Goal: Task Accomplishment & Management: Manage account settings

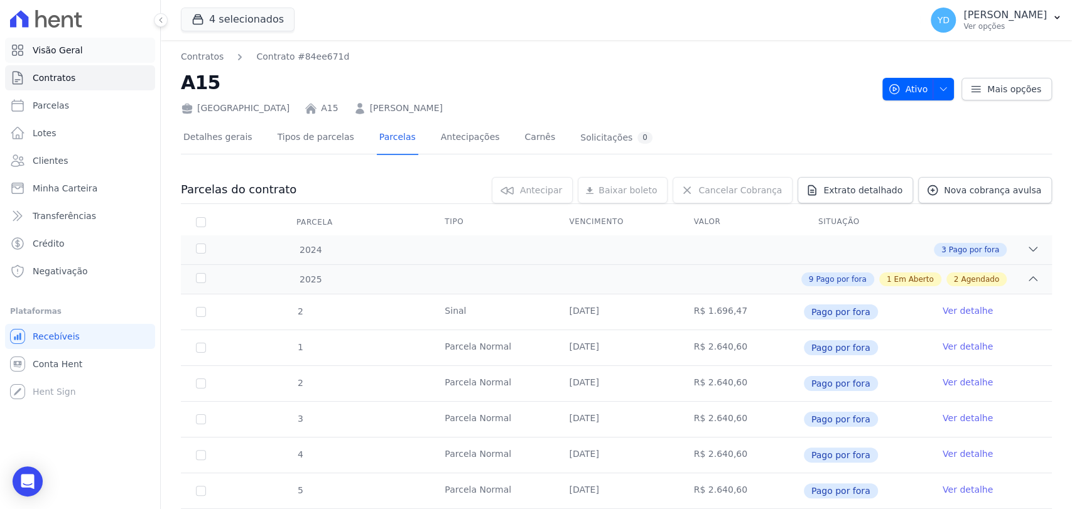
click at [63, 57] on link "Visão Geral" at bounding box center [80, 50] width 150 height 25
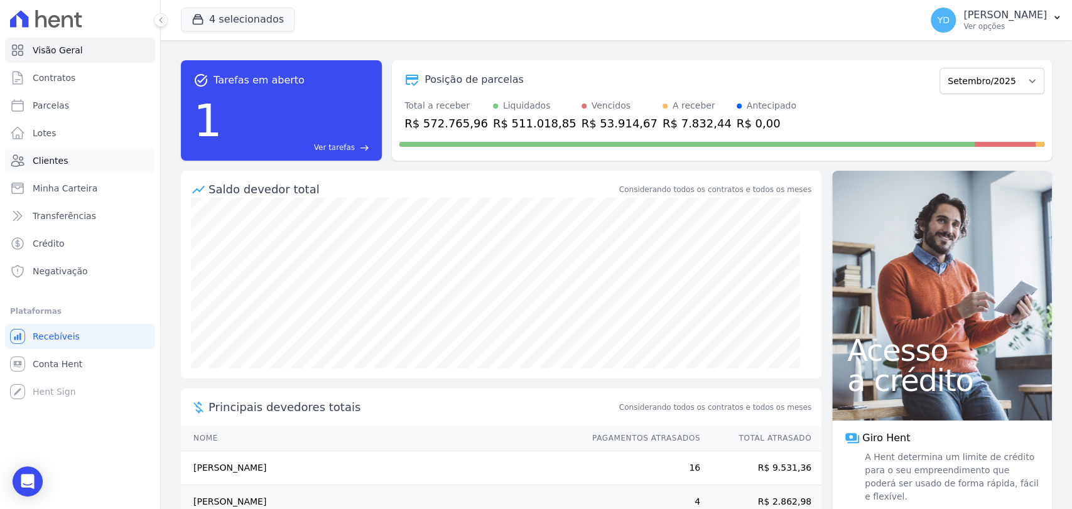
click at [77, 162] on link "Clientes" at bounding box center [80, 160] width 150 height 25
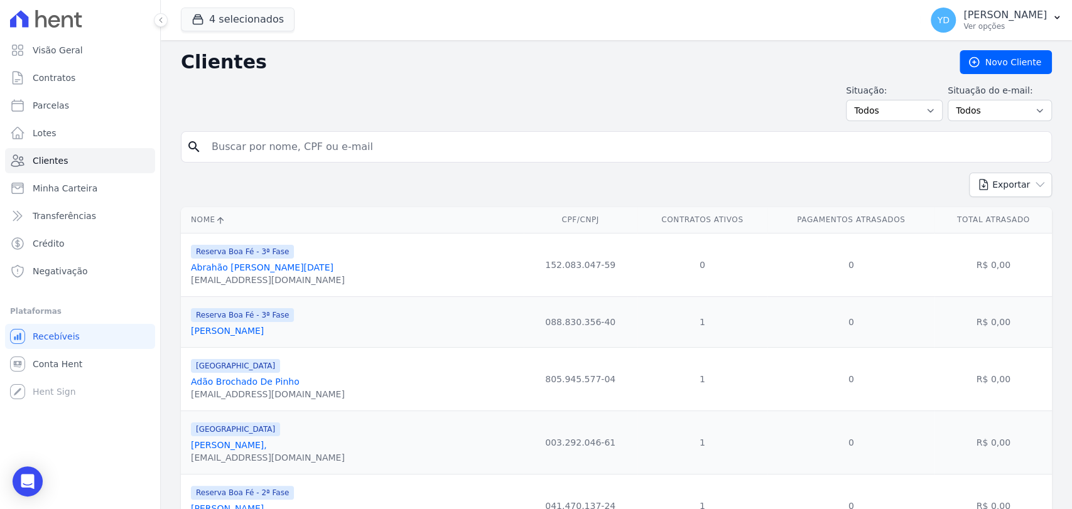
click at [222, 155] on input "search" at bounding box center [625, 146] width 842 height 25
type input "thiago"
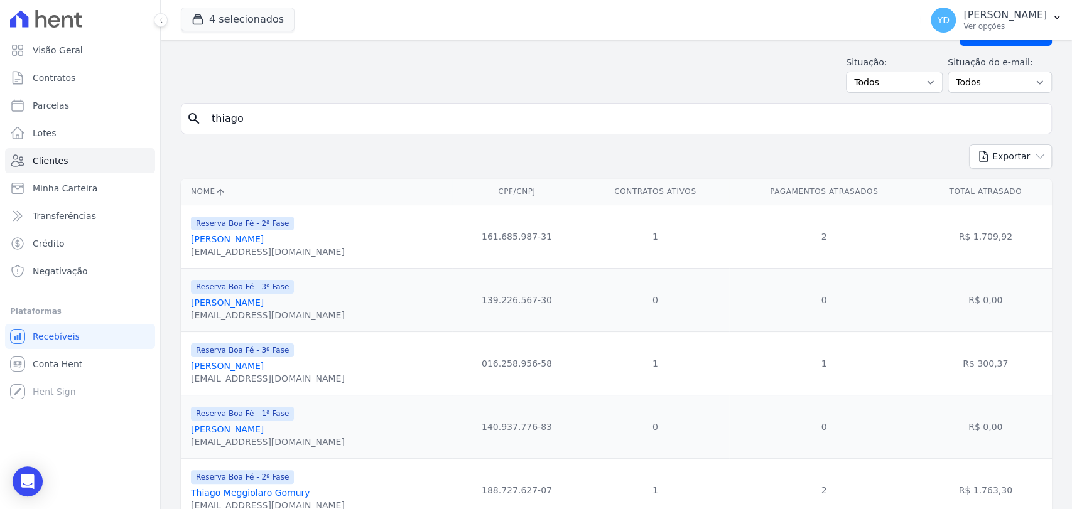
scroll to position [80, 0]
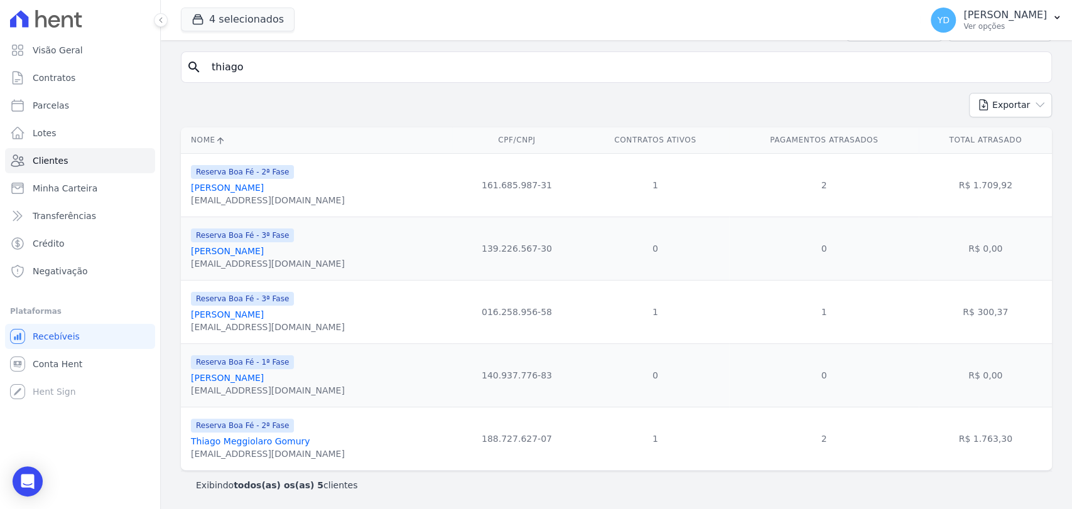
click at [318, 60] on input "thiago" at bounding box center [625, 67] width 842 height 25
type input "cleber"
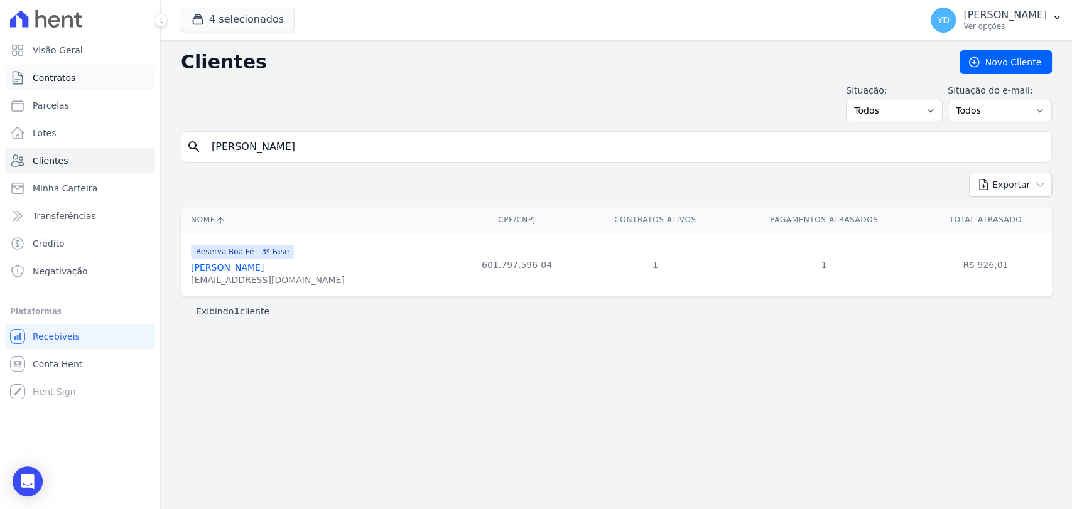
click at [95, 70] on link "Contratos" at bounding box center [80, 77] width 150 height 25
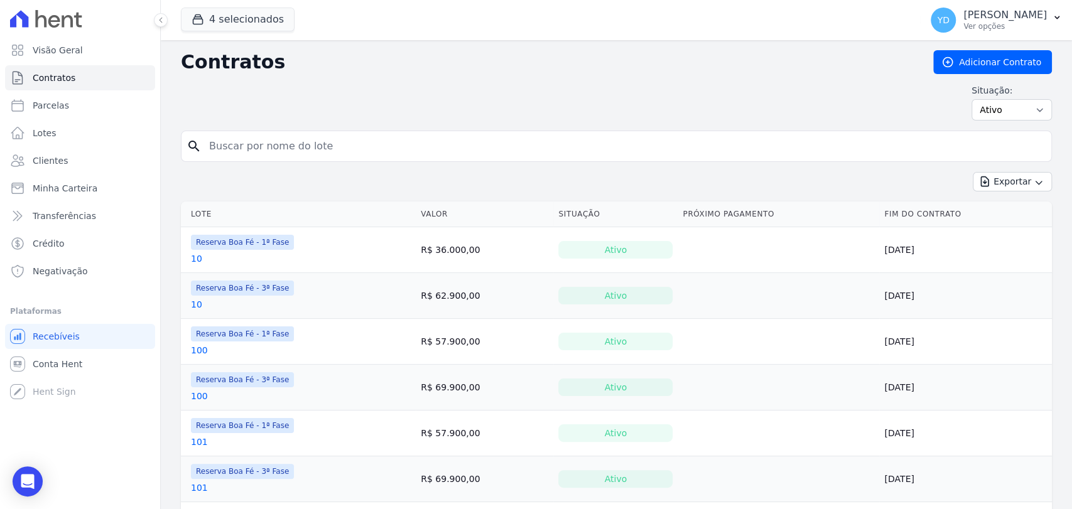
click at [342, 155] on input "search" at bounding box center [624, 146] width 844 height 25
type input "218"
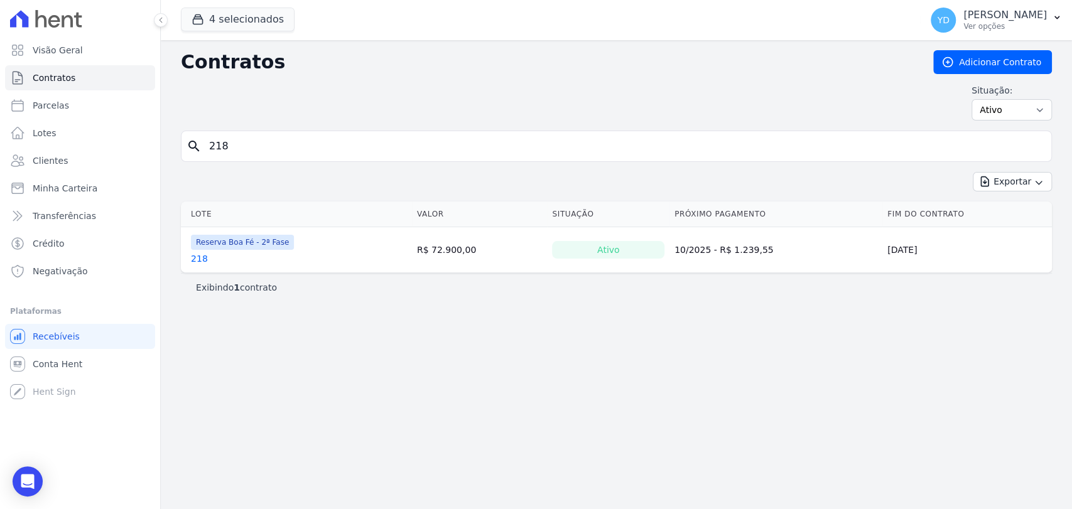
click at [272, 131] on div "search 218" at bounding box center [616, 146] width 871 height 31
click at [274, 137] on input "218" at bounding box center [624, 146] width 844 height 25
type input "219"
drag, startPoint x: 304, startPoint y: 163, endPoint x: 306, endPoint y: 156, distance: 7.0
click at [303, 161] on form "search 219" at bounding box center [616, 151] width 871 height 41
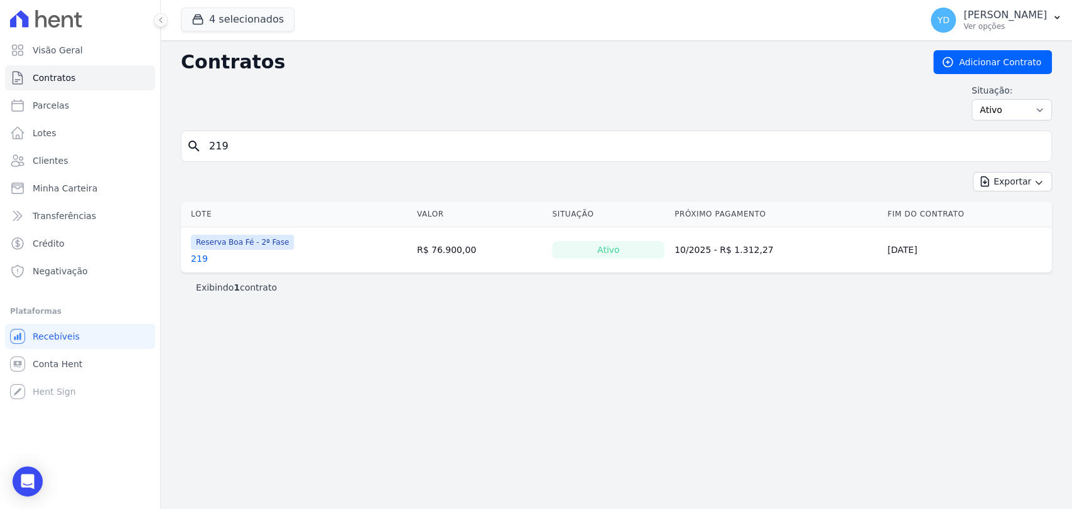
click at [306, 151] on input "219" at bounding box center [624, 146] width 844 height 25
type input "218"
click at [249, 153] on input "218" at bounding box center [624, 146] width 844 height 25
type input "241"
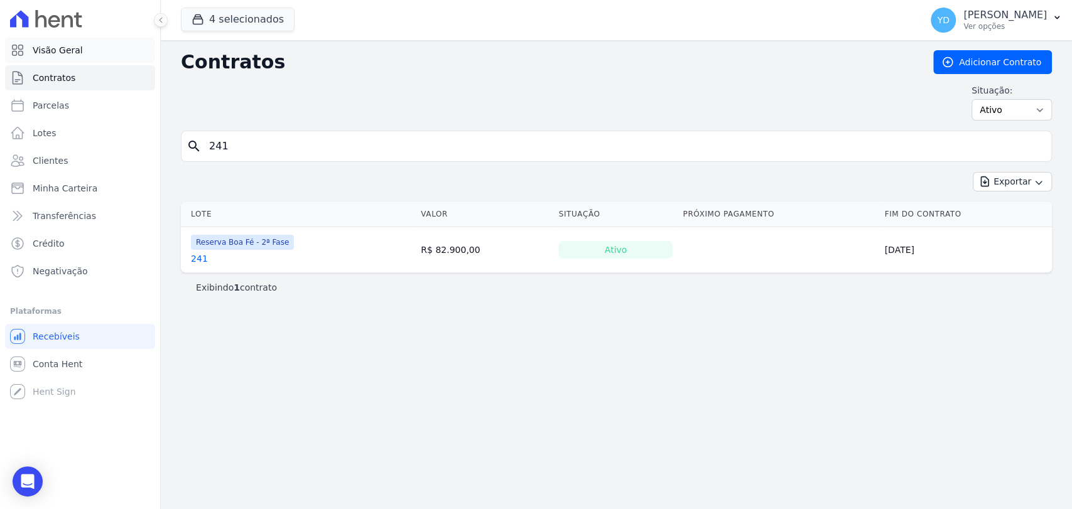
click at [100, 49] on link "Visão Geral" at bounding box center [80, 50] width 150 height 25
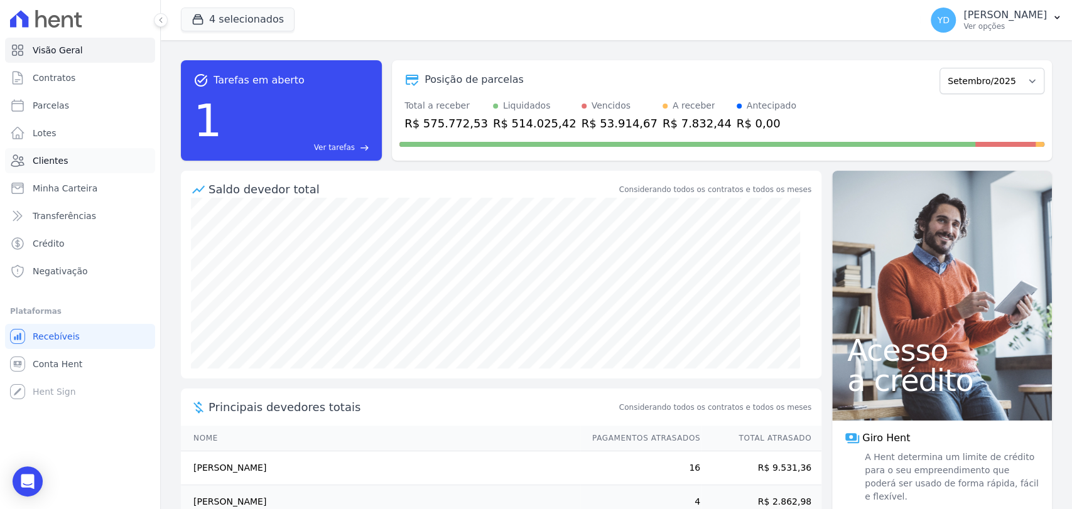
click at [91, 159] on link "Clientes" at bounding box center [80, 160] width 150 height 25
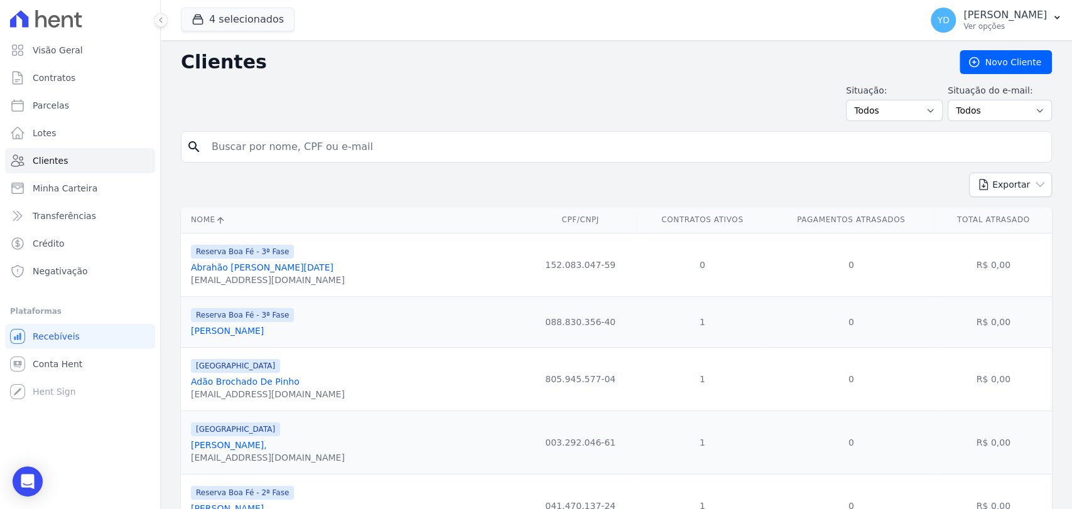
click at [287, 143] on input "search" at bounding box center [625, 146] width 842 height 25
type input "EZIEL"
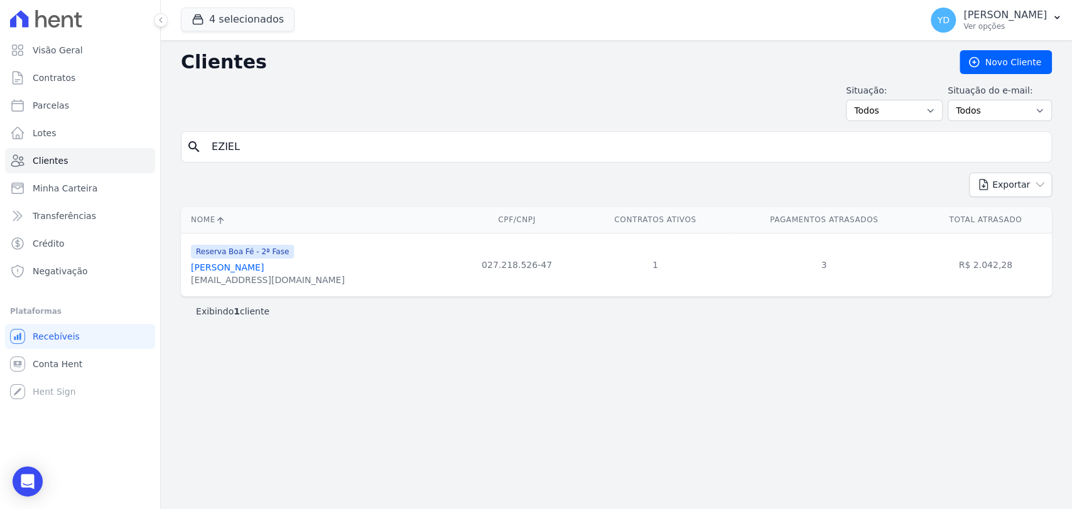
click at [279, 134] on input "EZIEL" at bounding box center [625, 146] width 842 height 25
type input "poncio"
click at [109, 78] on link "Contratos" at bounding box center [80, 77] width 150 height 25
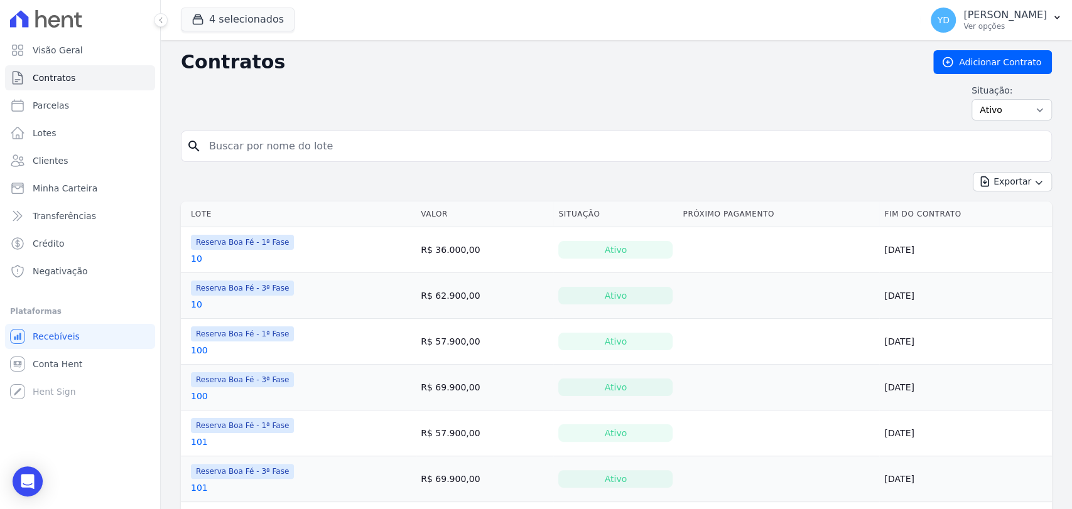
click at [321, 152] on input "search" at bounding box center [624, 146] width 844 height 25
type input "101"
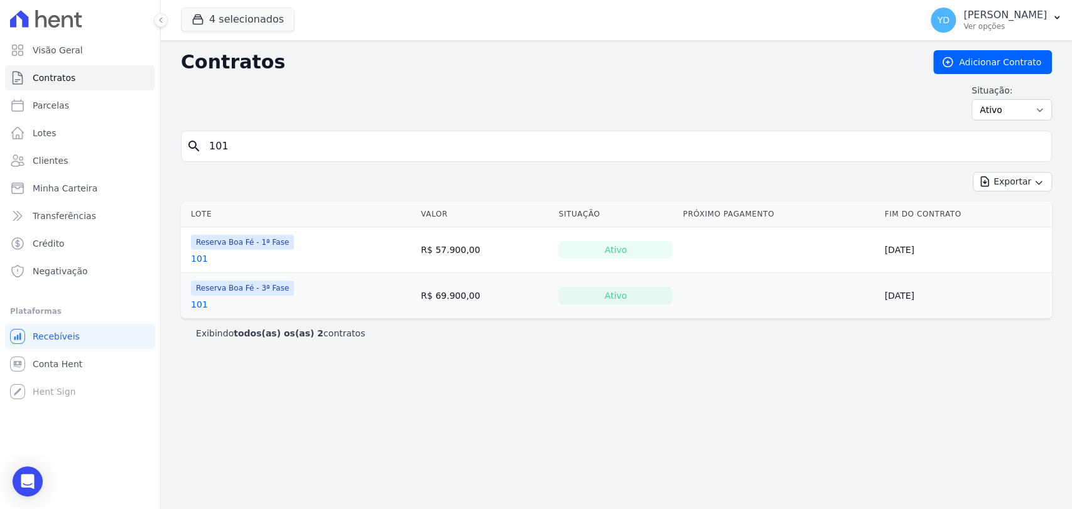
click at [191, 305] on link "101" at bounding box center [199, 304] width 17 height 13
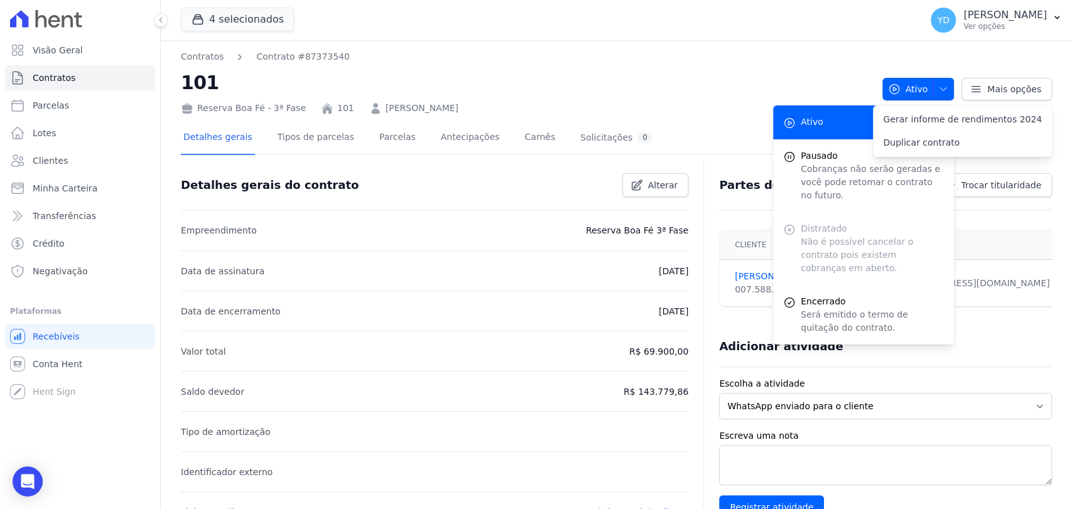
click at [191, 305] on p "Data de encerramento" at bounding box center [231, 311] width 100 height 15
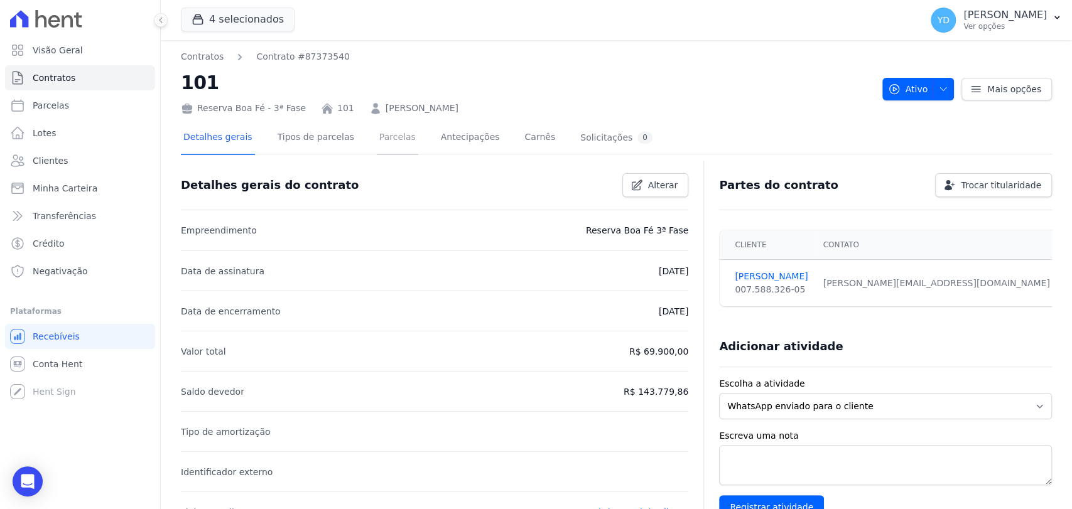
click at [377, 139] on link "Parcelas" at bounding box center [397, 138] width 41 height 33
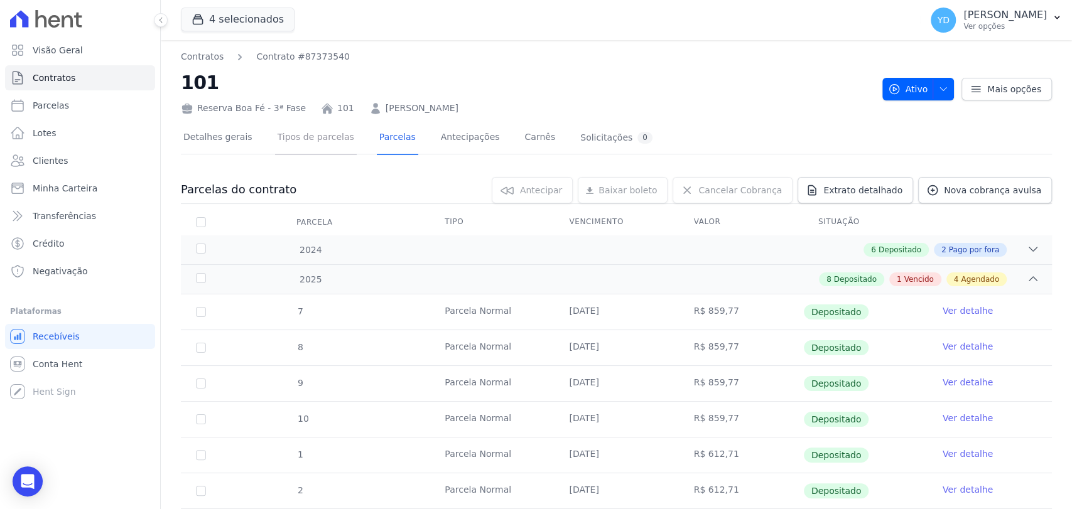
click at [299, 147] on link "Tipos de parcelas" at bounding box center [316, 138] width 82 height 33
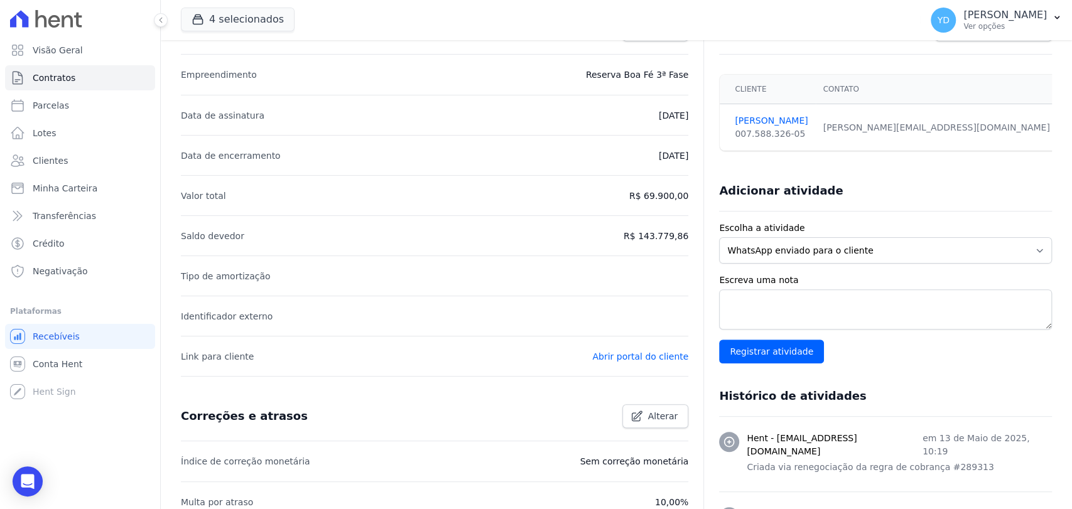
scroll to position [418, 0]
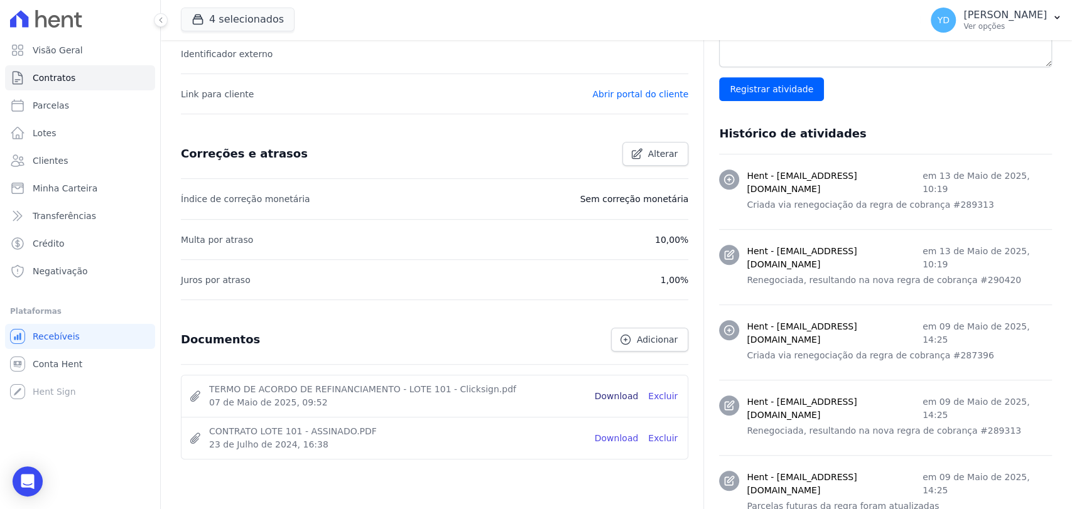
click at [624, 391] on link "Download" at bounding box center [617, 396] width 44 height 13
click at [83, 79] on link "Contratos" at bounding box center [80, 77] width 150 height 25
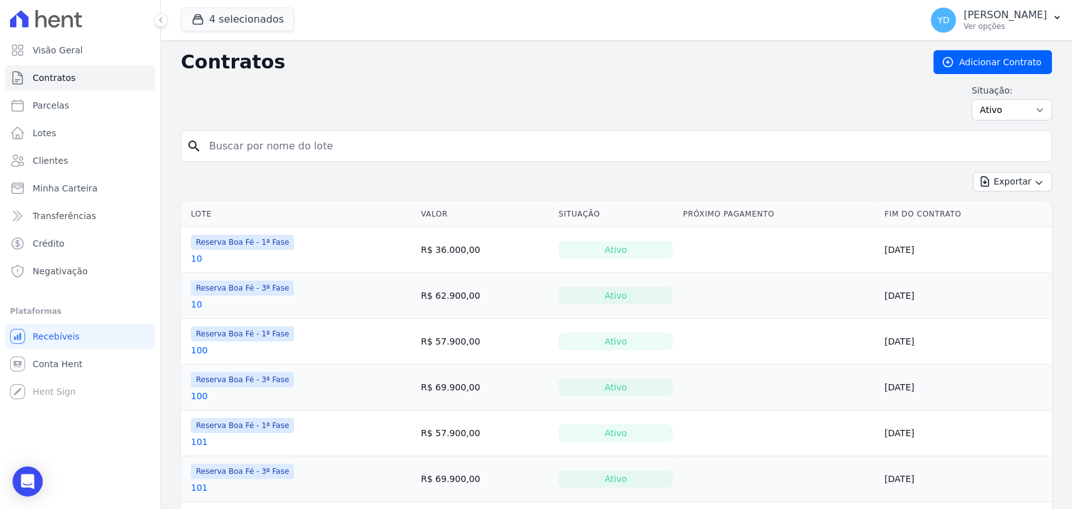
drag, startPoint x: 320, startPoint y: 134, endPoint x: 320, endPoint y: 147, distance: 12.6
click at [320, 147] on input "search" at bounding box center [624, 146] width 844 height 25
type input "25"
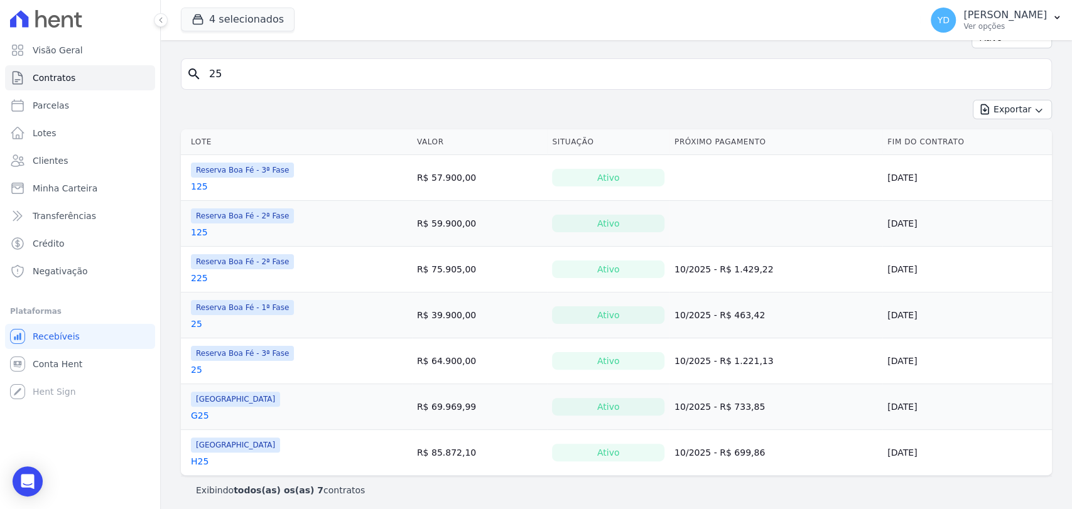
scroll to position [76, 0]
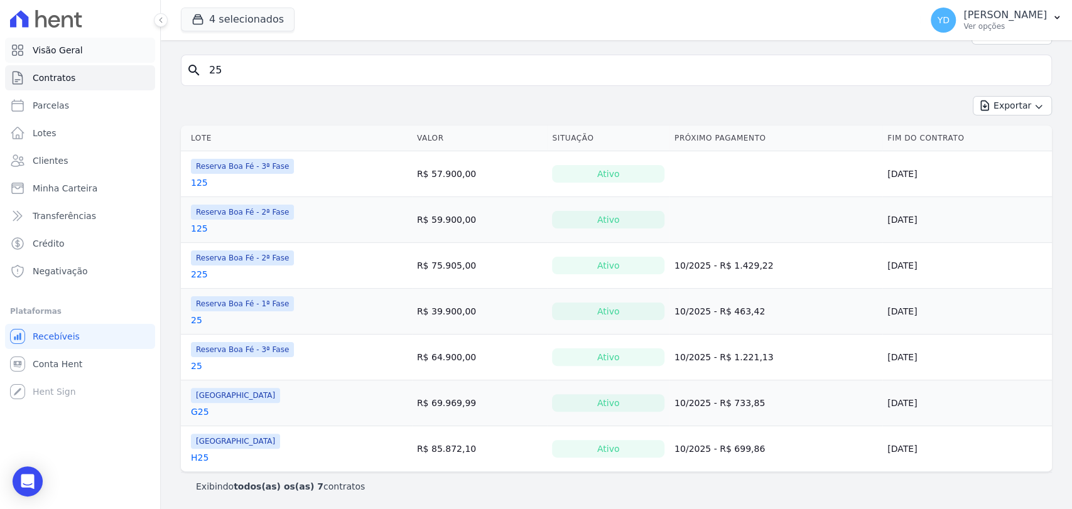
click at [67, 45] on span "Visão Geral" at bounding box center [58, 50] width 50 height 13
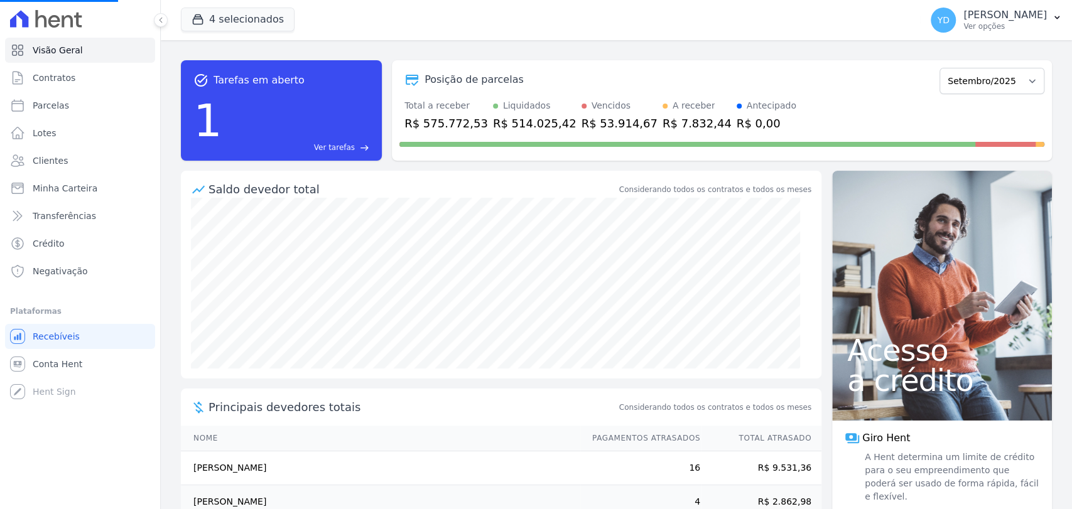
click at [351, 153] on span "Ver tarefas" at bounding box center [334, 147] width 41 height 11
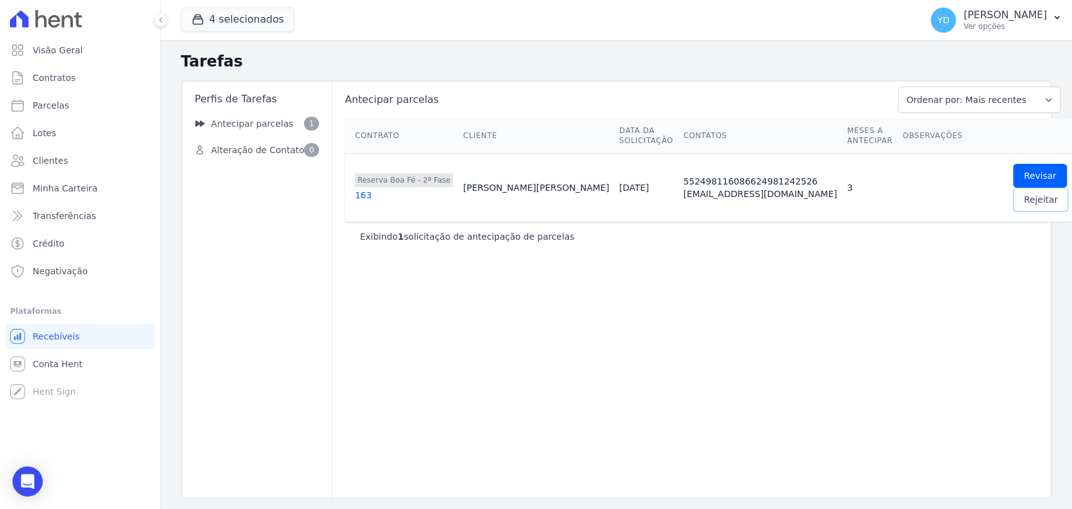
click at [1023, 200] on span "Rejeitar" at bounding box center [1040, 199] width 34 height 13
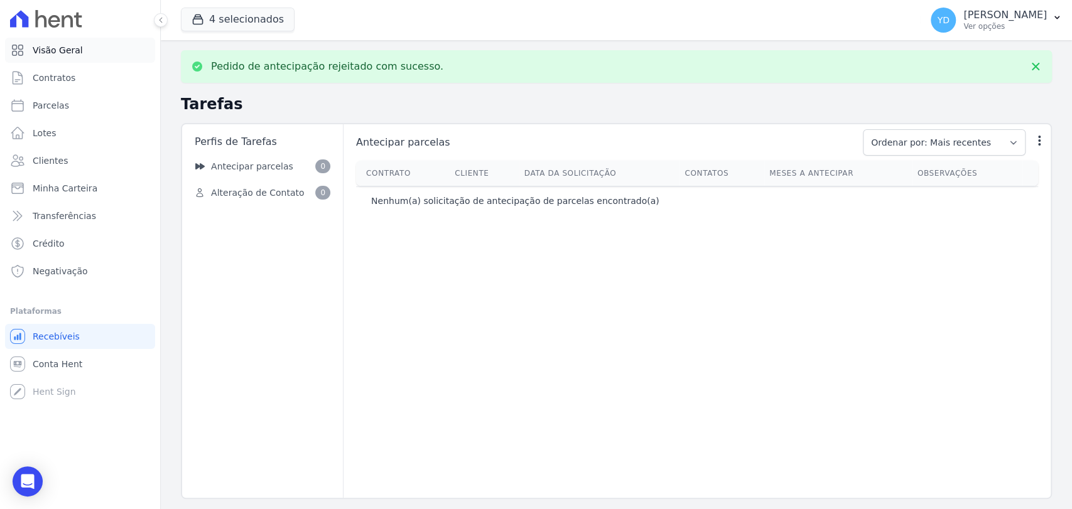
click at [55, 46] on span "Visão Geral" at bounding box center [58, 50] width 50 height 13
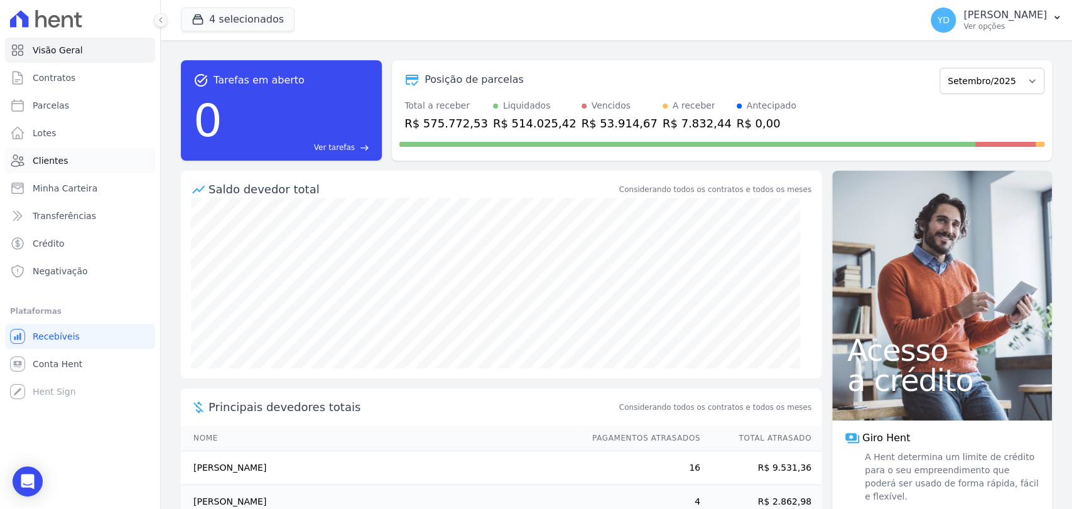
click at [46, 156] on span "Clientes" at bounding box center [50, 160] width 35 height 13
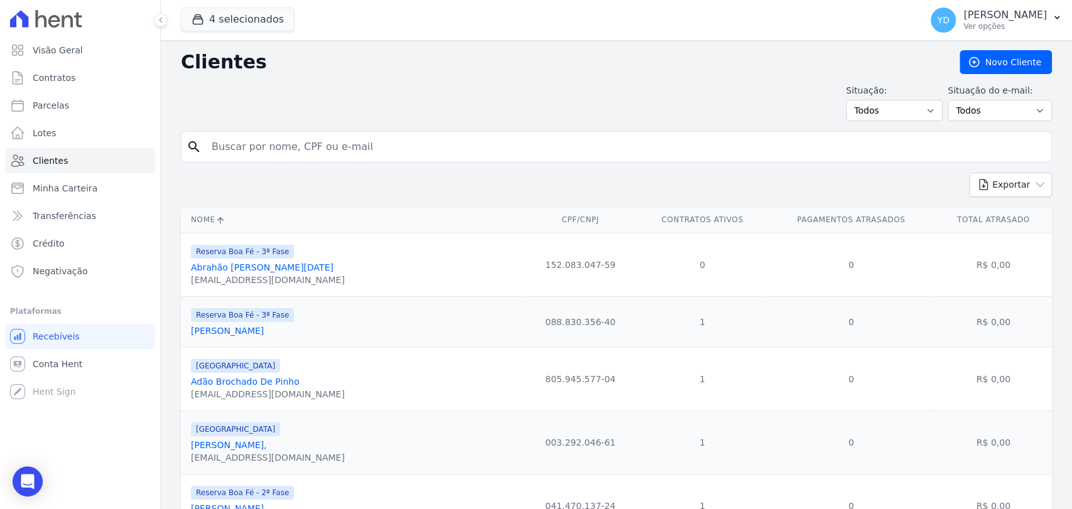
click at [294, 139] on input "search" at bounding box center [625, 146] width 842 height 25
paste input "Andrei Conrado Da Silva Antônio"
type input "Andrei Conrado Da Silva Antônio"
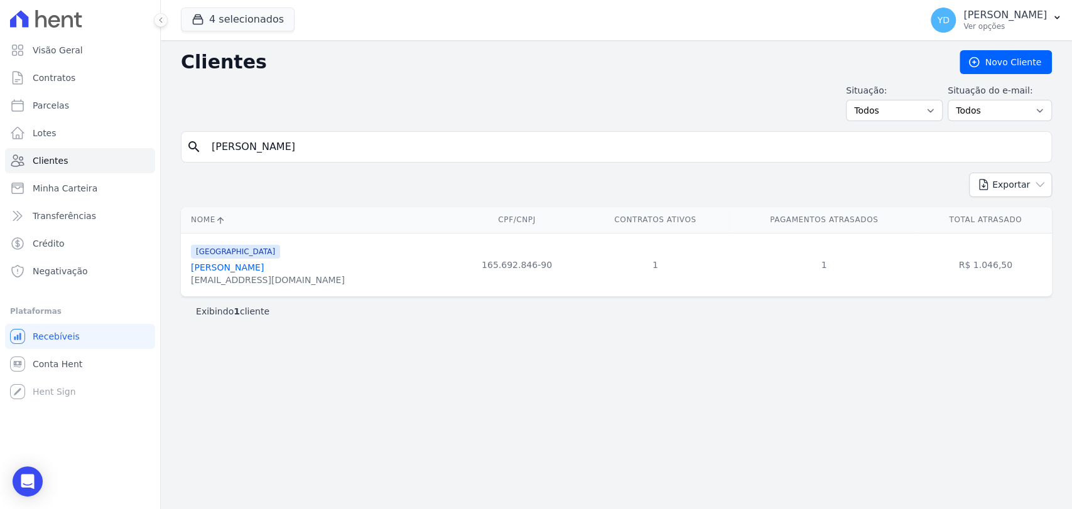
click at [233, 157] on input "Andrei Conrado Da Silva Antônio" at bounding box center [625, 146] width 842 height 25
paste input "Vitoria Stephanie Da Silva Ferreira"
type input "Vitoria Stephanie Da Silva Ferreira"
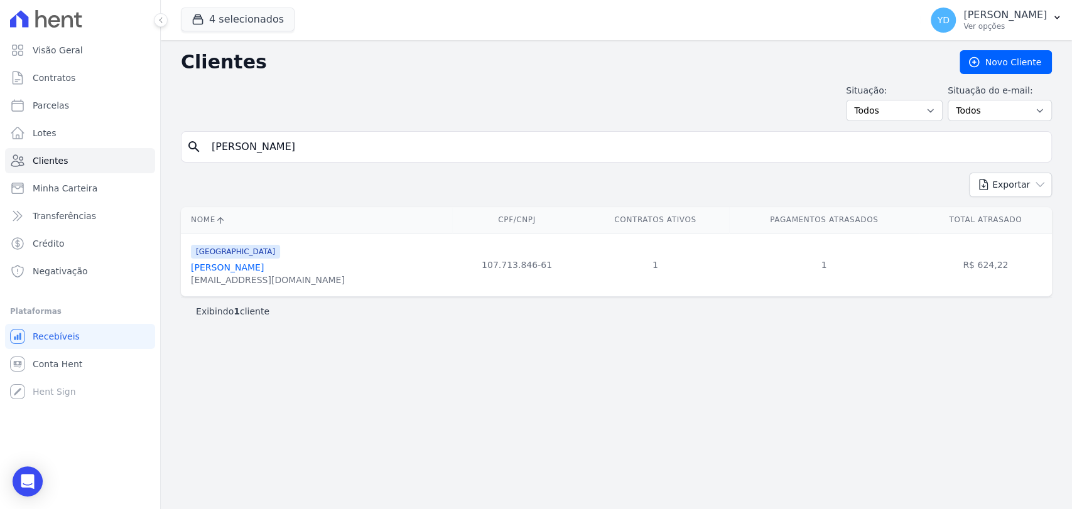
click at [324, 143] on input "Vitoria Stephanie Da Silva Ferreira" at bounding box center [625, 146] width 842 height 25
click at [325, 144] on input "Vitoria Stephanie Da Silva Ferreira" at bounding box center [625, 146] width 842 height 25
paste input "Ana Lívia Mauricio Perdigão"
type input "Ana Lívia Mauricio Perdigão"
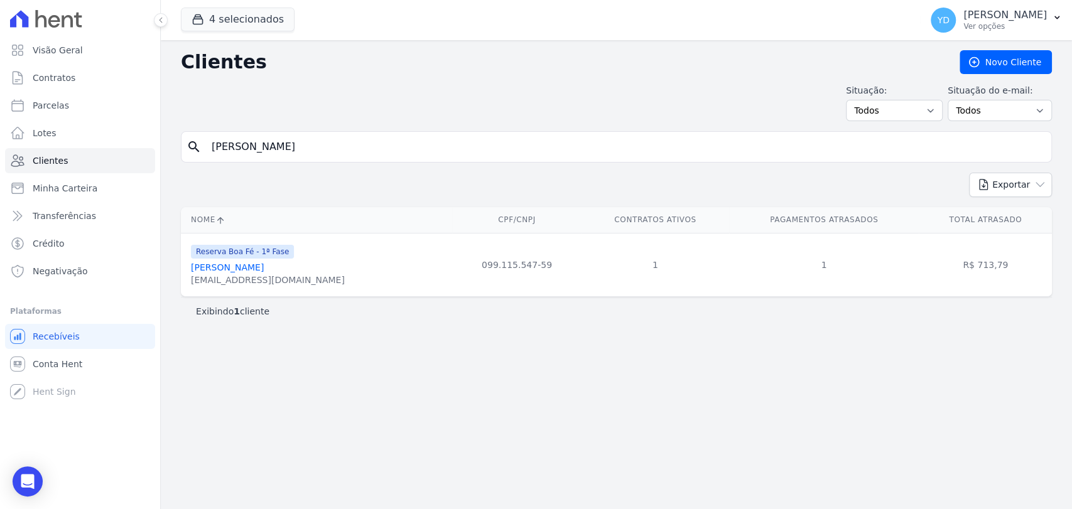
drag, startPoint x: 704, startPoint y: 40, endPoint x: 529, endPoint y: 7, distance: 178.2
click at [696, 39] on div "4 selecionados Doro Incorporações Parque das Palmeiras Reserva Boa Fé - 1ª Fase…" at bounding box center [548, 19] width 735 height 41
click at [353, 132] on div "search Ana Lívia Mauricio Perdigão" at bounding box center [616, 146] width 871 height 31
click at [359, 152] on input "Ana Lívia Mauricio Perdigão" at bounding box center [625, 146] width 842 height 25
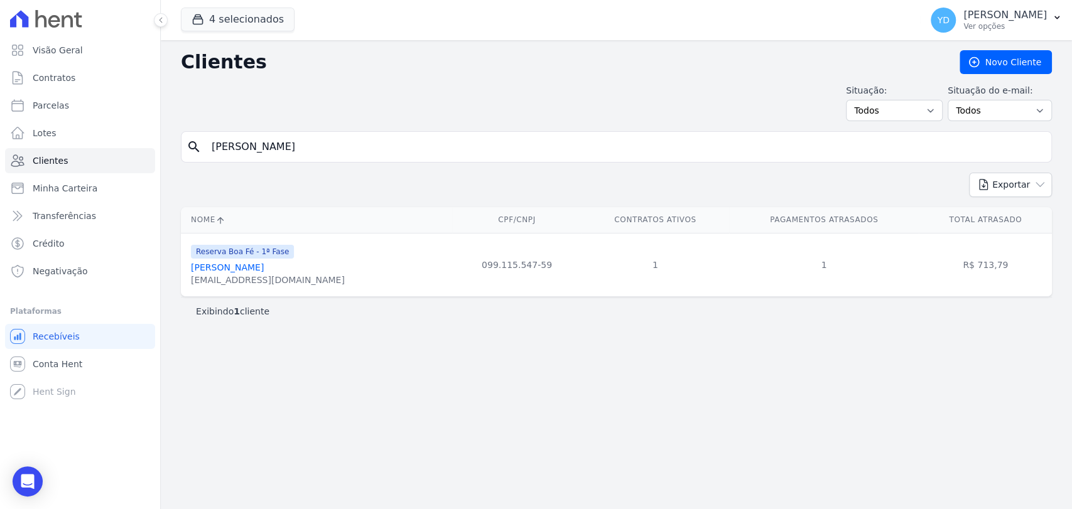
click at [359, 152] on input "Ana Lívia Mauricio Perdigão" at bounding box center [625, 146] width 842 height 25
paste input "Guilherme Nunes Da Silva"
type input "Guilherme Nunes Da Silva"
click at [348, 157] on input "Guilherme Nunes Da Silva" at bounding box center [625, 146] width 842 height 25
click at [347, 157] on input "Guilherme Nunes Da Silva" at bounding box center [625, 146] width 842 height 25
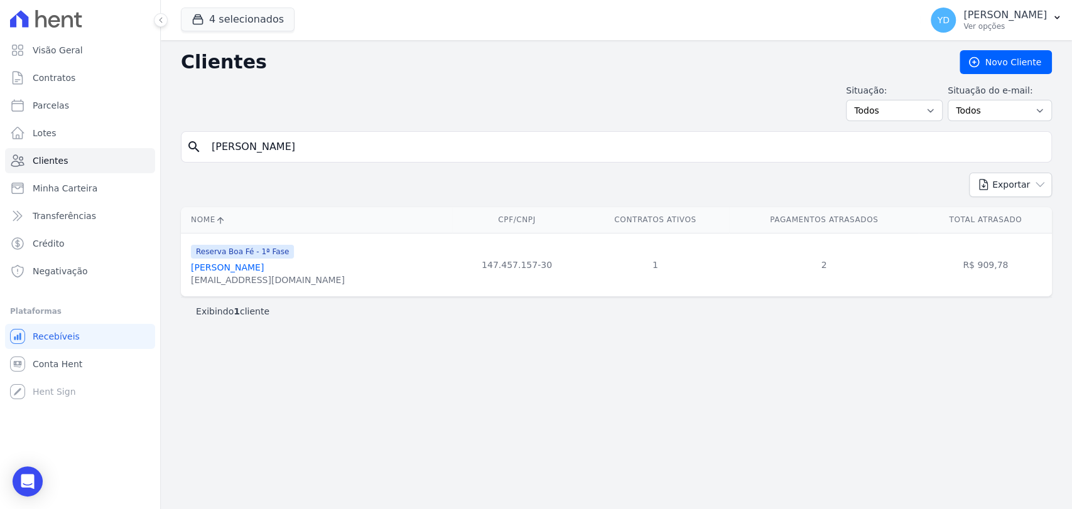
click at [347, 157] on input "Guilherme Nunes Da Silva" at bounding box center [625, 146] width 842 height 25
paste input "Rosimeire Aparecida De Oliveira Dias"
type input "Rosimeire Aparecida De Oliveira Dias"
click at [303, 153] on input "Rosimeire Aparecida De Oliveira Dias" at bounding box center [625, 146] width 842 height 25
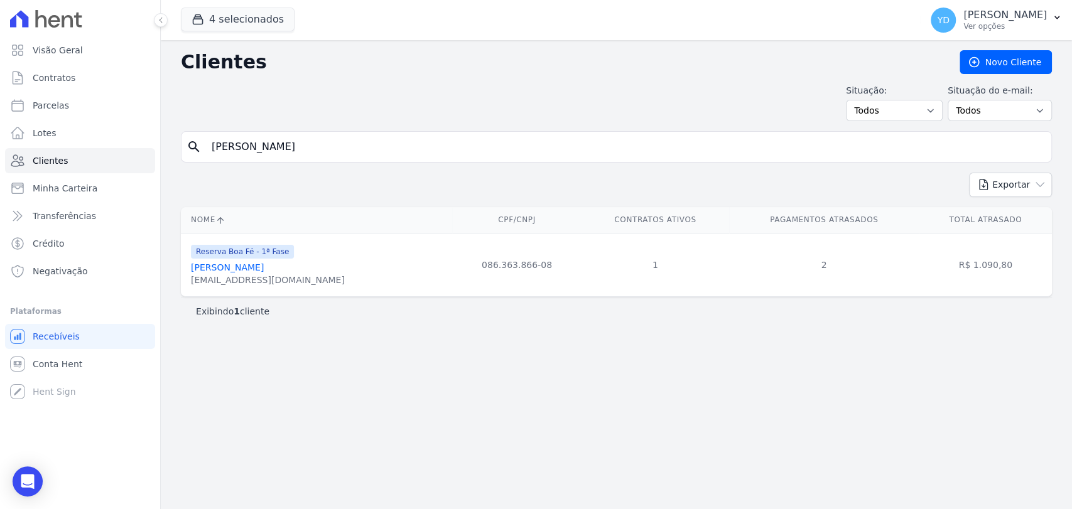
click at [303, 153] on input "Rosimeire Aparecida De Oliveira Dias" at bounding box center [625, 146] width 842 height 25
paste input "Yan Assis Gome"
type input "Yan Assis Gomes"
click at [312, 153] on input "Yan Assis Gomes" at bounding box center [625, 146] width 842 height 25
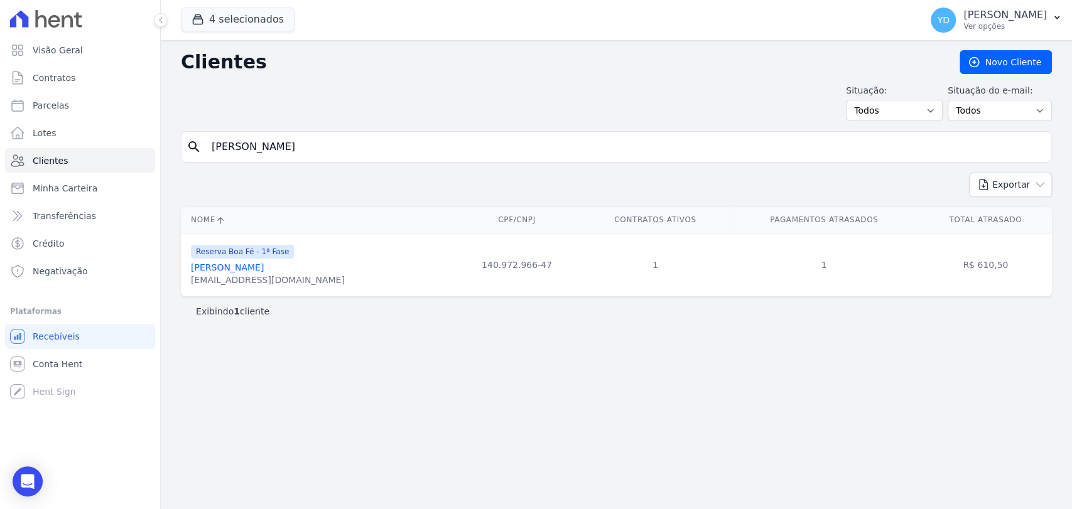
click at [312, 153] on input "Yan Assis Gomes" at bounding box center [625, 146] width 842 height 25
type input "v"
paste input "Amarildo José Monken"
type input "Amarildo José Monken"
click at [320, 144] on input "Amarildo José Monken" at bounding box center [625, 146] width 842 height 25
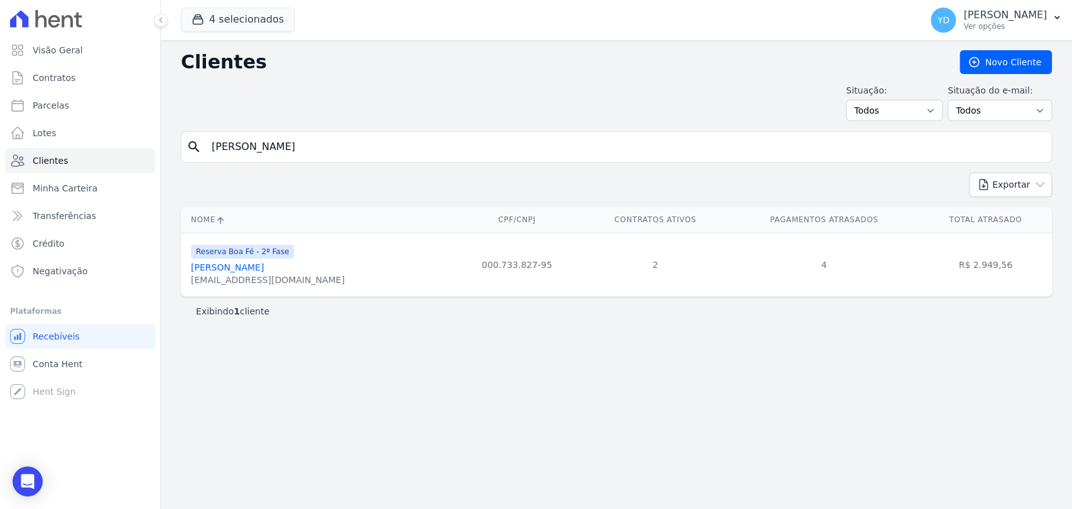
click at [320, 144] on input "Amarildo José Monken" at bounding box center [625, 146] width 842 height 25
paste input "Eziel Guilherme Da Silva"
type input "Eziel Guilherme Da Silva"
click at [313, 132] on div "search Eziel Guilherme Da Silva" at bounding box center [616, 146] width 871 height 31
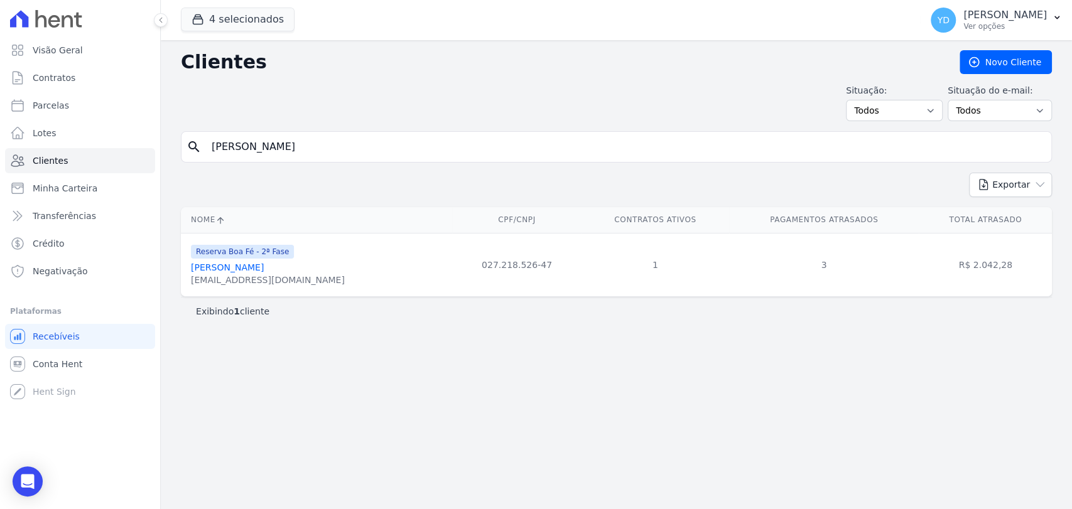
click at [315, 137] on input "Eziel Guilherme Da Silva" at bounding box center [625, 146] width 842 height 25
click at [315, 141] on input "Eziel Guilherme Da Silva" at bounding box center [625, 146] width 842 height 25
paste input "Filipe De Oliveira Fernandes"
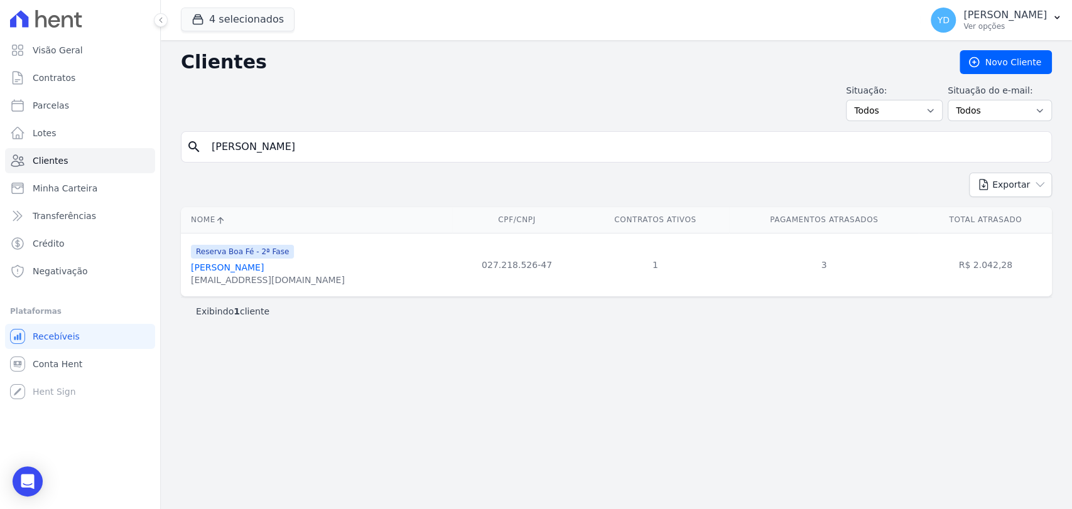
type input "Filipe De Oliveira Fernandes"
click at [352, 154] on input "Filipe De Oliveira Fernandes" at bounding box center [625, 146] width 842 height 25
paste input "Geferson Gomes De Araujo"
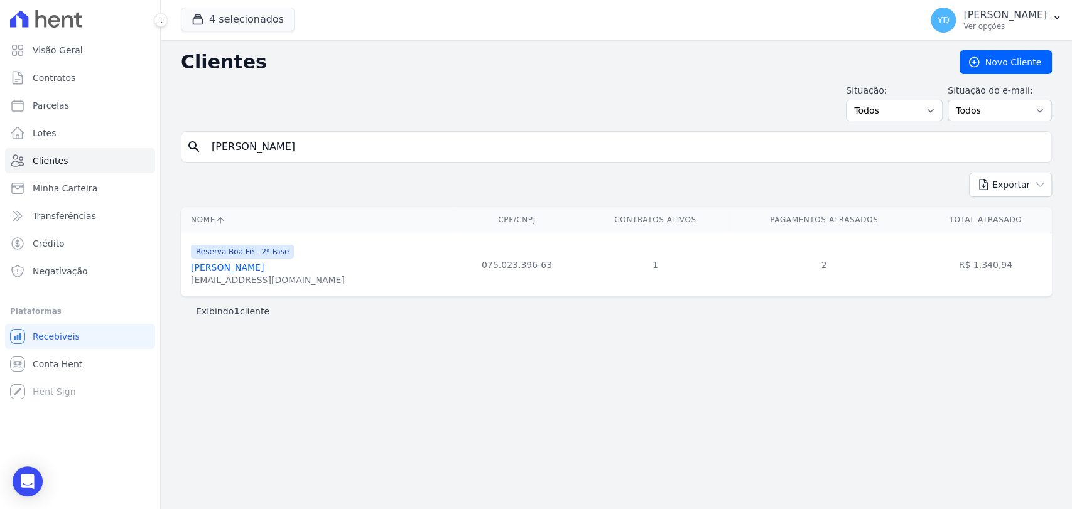
type input "Geferson Gomes De Araujo"
click at [271, 136] on input "Geferson Gomes De Araujo" at bounding box center [625, 146] width 842 height 25
type input "izaias"
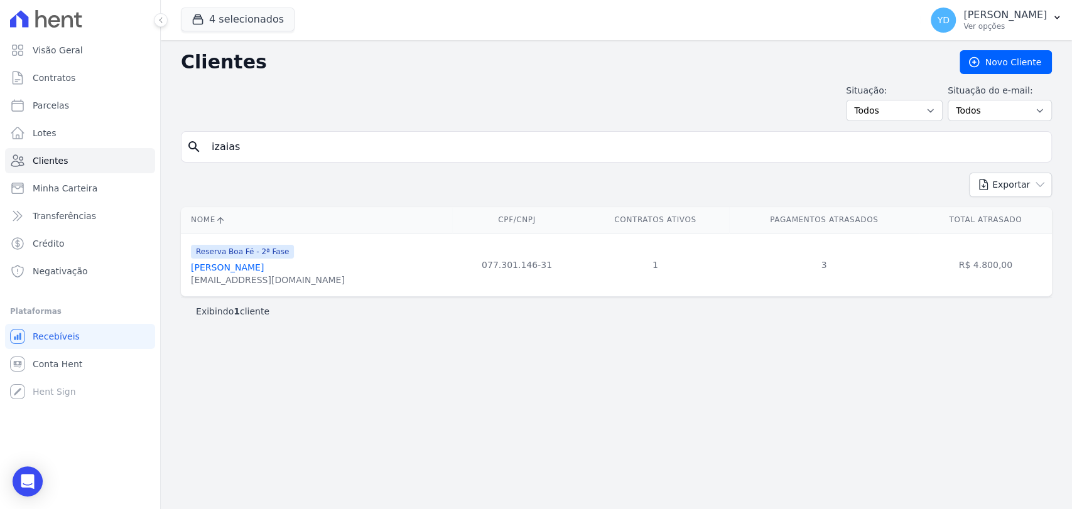
click at [249, 161] on div "search izaias" at bounding box center [616, 146] width 871 height 31
click at [249, 146] on input "izaias" at bounding box center [625, 146] width 842 height 25
paste input "Jose Fernando Felix Junior"
type input "Jose Fernando Felix Junior"
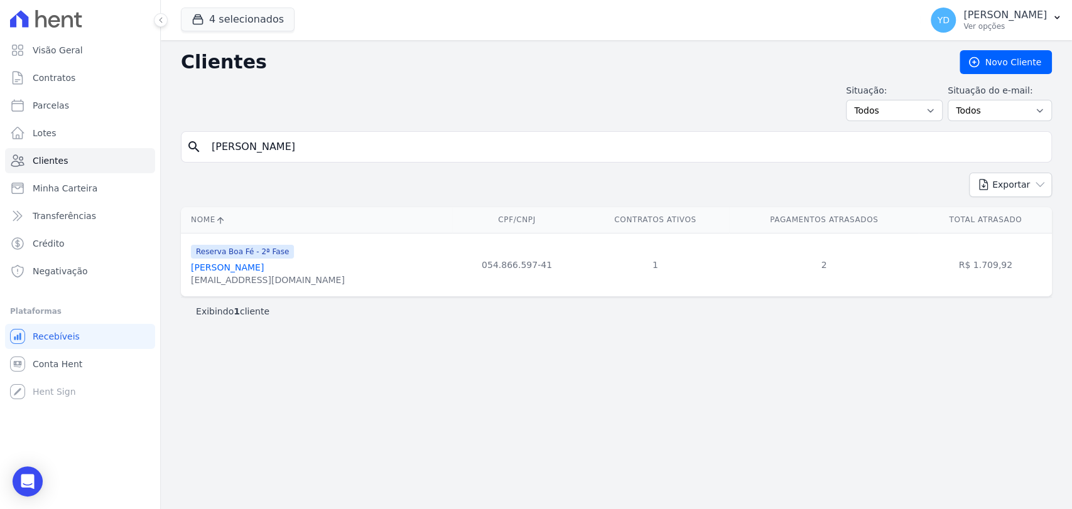
click at [361, 148] on input "Jose Fernando Felix Junior" at bounding box center [625, 146] width 842 height 25
paste input "Luciane Aparecida Felix"
type input "Luciane Aparecida Felix"
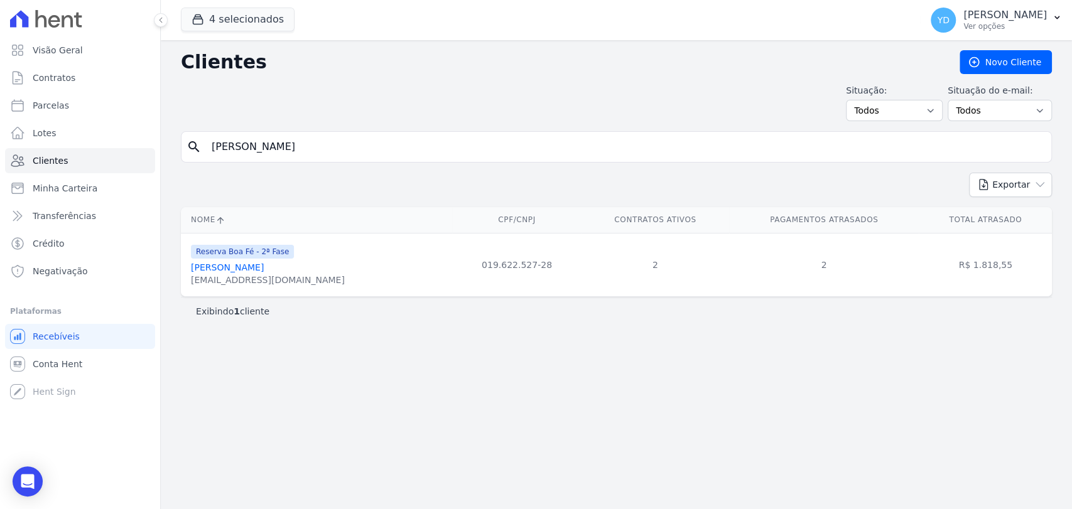
click at [333, 144] on input "Luciane Aparecida Felix" at bounding box center [625, 146] width 842 height 25
paste input "neia Xavier Ferrari De Oliveira"
type input "Lucineia Xavier Ferrari De Oliveira"
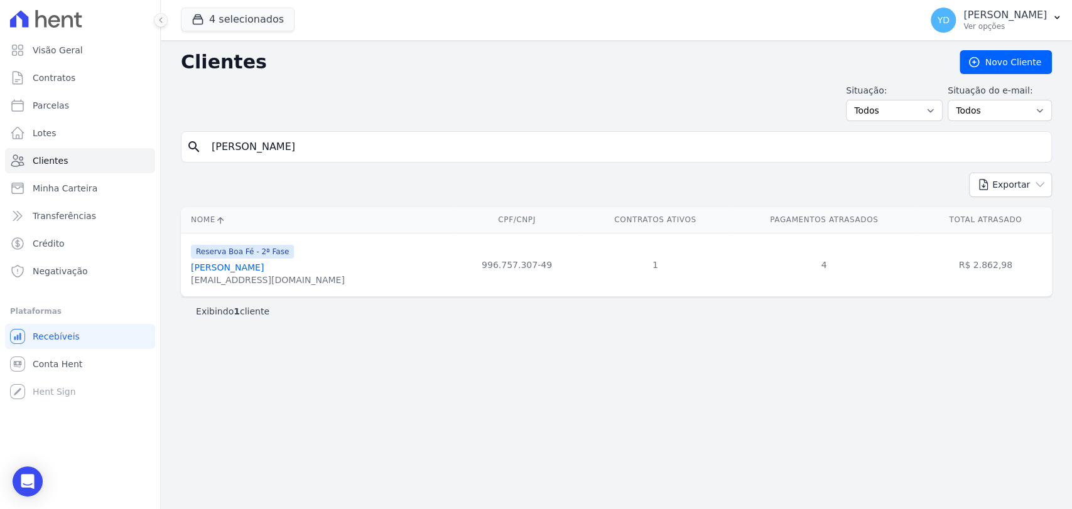
click at [357, 142] on input "Lucineia Xavier Ferrari De Oliveira" at bounding box center [625, 146] width 842 height 25
click at [355, 142] on input "Lucineia Xavier Ferrari De Oliveira" at bounding box center [625, 146] width 842 height 25
click at [355, 143] on input "Lucineia Xavier Ferrari De Oliveira" at bounding box center [625, 146] width 842 height 25
paste input "Marcos Eliezer Do Nascimento"
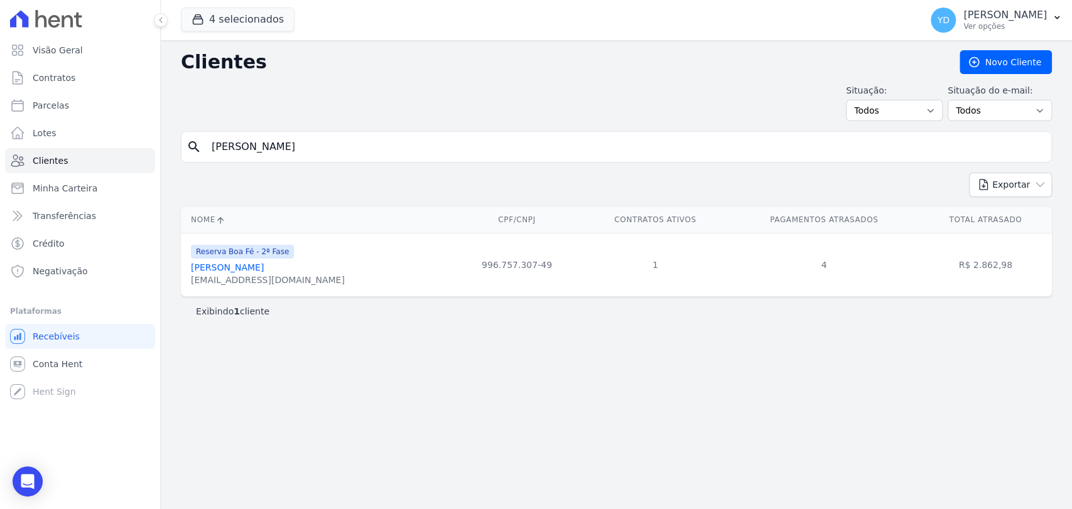
type input "Marcos Eliezer Do Nascimento"
click at [291, 148] on input "Marcos Eliezer Do Nascimento" at bounding box center [625, 146] width 842 height 25
paste input "Patrícia Marcia De Paula"
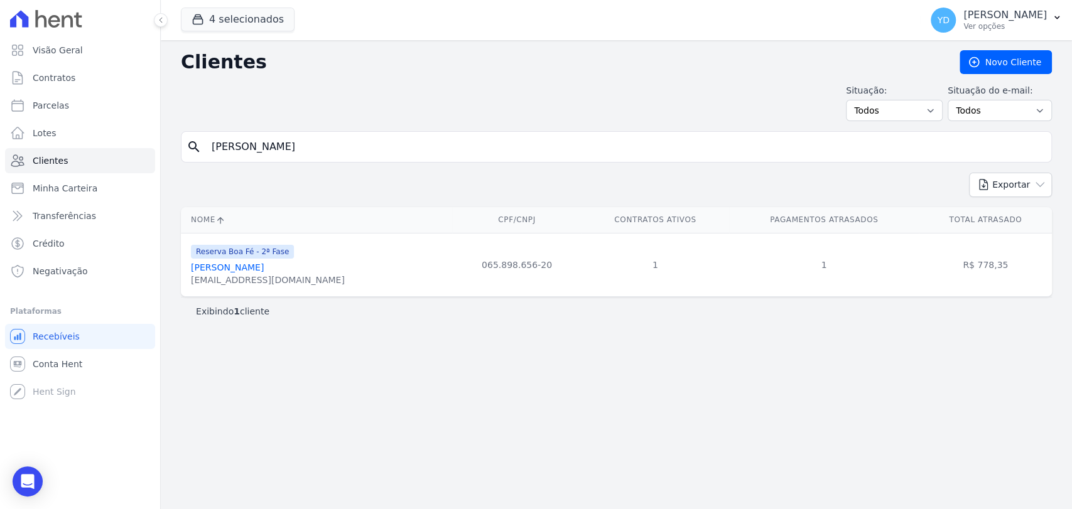
type input "Patrícia Marcia De Paula"
click at [315, 147] on input "Patrícia Marcia De Paula" at bounding box center [625, 146] width 842 height 25
paste input "edro Thiago Mont Mor Lopes"
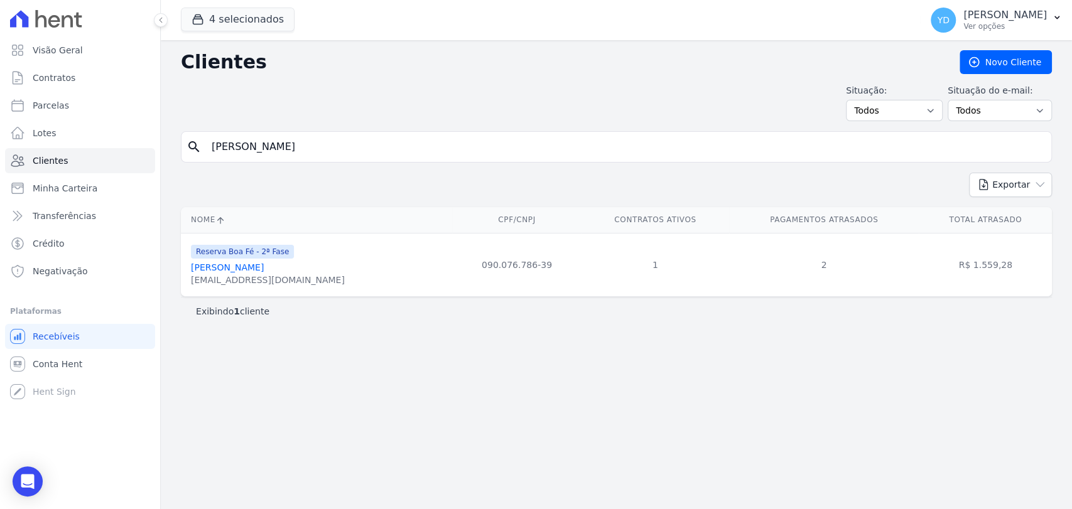
type input "Pedro Thiago Mont Mor Lopes"
click at [372, 139] on input "Pedro Thiago Mont Mor Lopes" at bounding box center [625, 146] width 842 height 25
paste input "Thiago Meggiolaro Gomury"
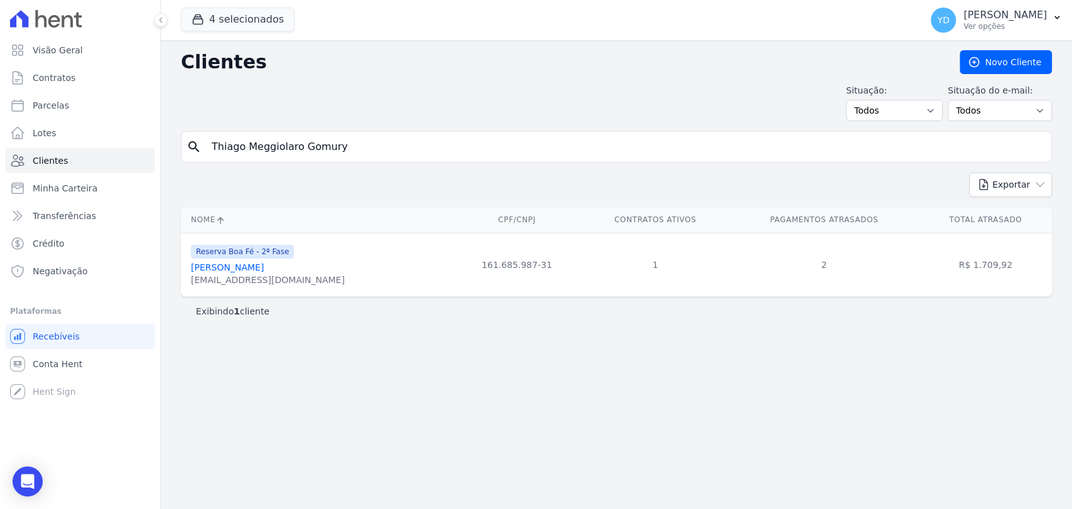
type input "Thiago Meggiolaro Gomury"
click at [280, 132] on div "search Thiago Meggiolaro Gomury" at bounding box center [616, 146] width 871 height 31
click at [276, 150] on div "search Thiago Meggiolaro Gomury" at bounding box center [616, 146] width 871 height 31
click at [276, 150] on input "Thiago Meggiolaro Gomury" at bounding box center [625, 146] width 842 height 25
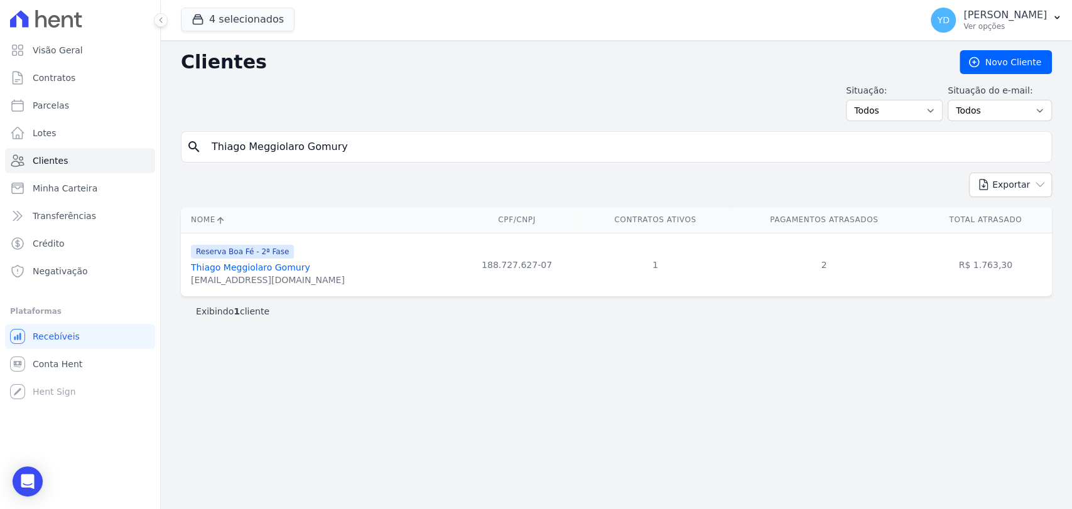
click at [276, 150] on input "Thiago Meggiolaro Gomury" at bounding box center [625, 146] width 842 height 25
type input "marcos"
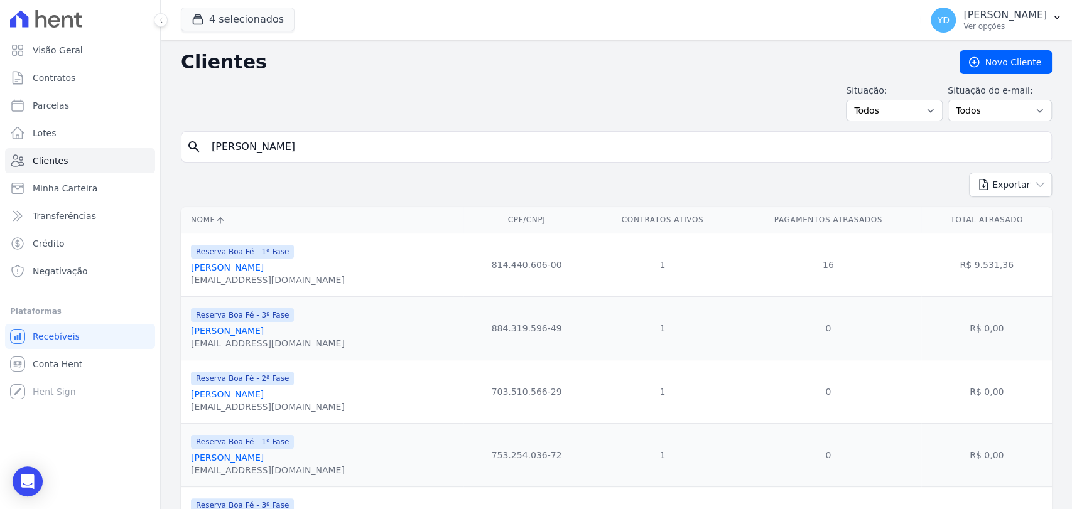
click at [360, 142] on input "marcos" at bounding box center [625, 146] width 842 height 25
click at [358, 142] on input "marcos" at bounding box center [625, 146] width 842 height 25
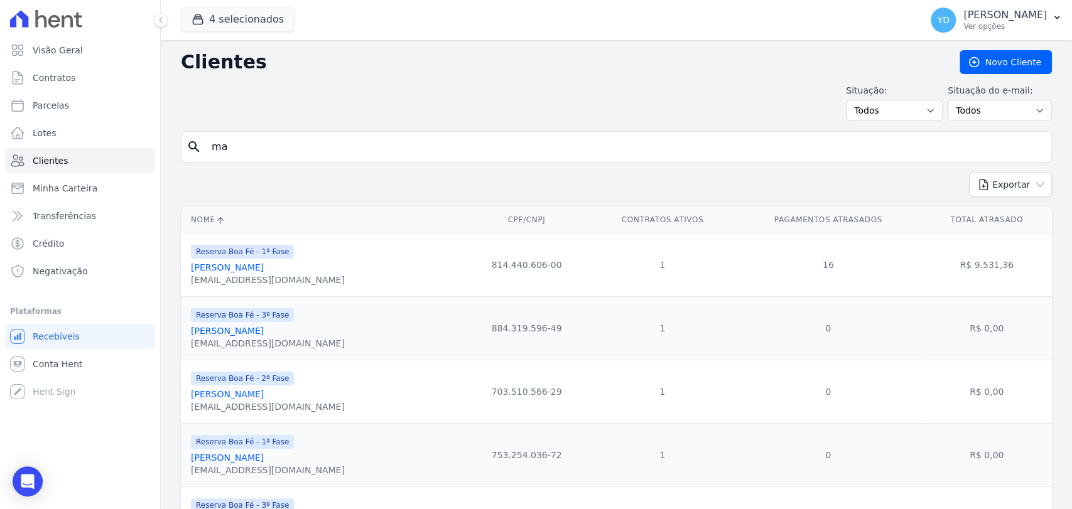
type input "m"
type input "flavia daniel"
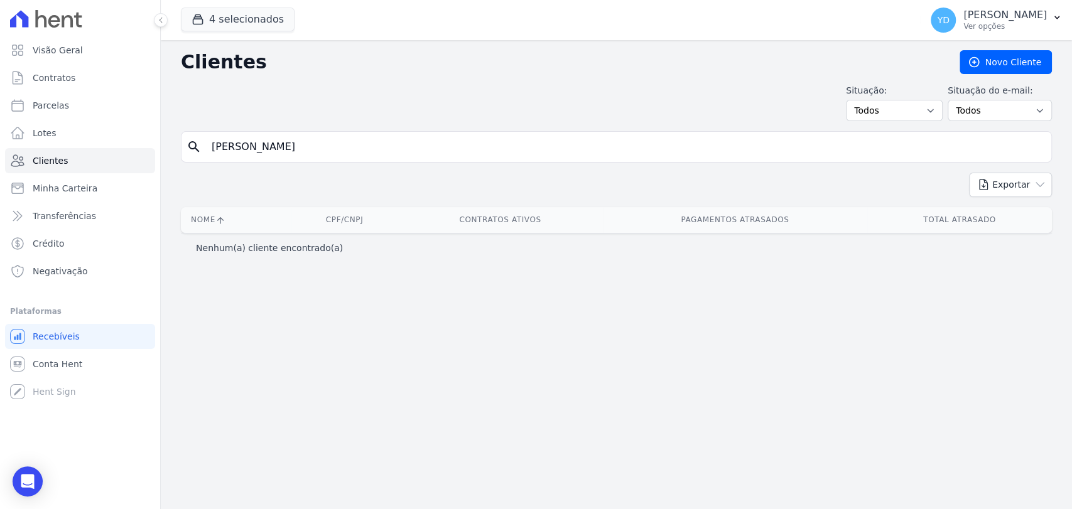
drag, startPoint x: 288, startPoint y: 146, endPoint x: 235, endPoint y: 141, distance: 53.6
click at [235, 141] on input "flavia daniel" at bounding box center [625, 146] width 842 height 25
type input "flavia"
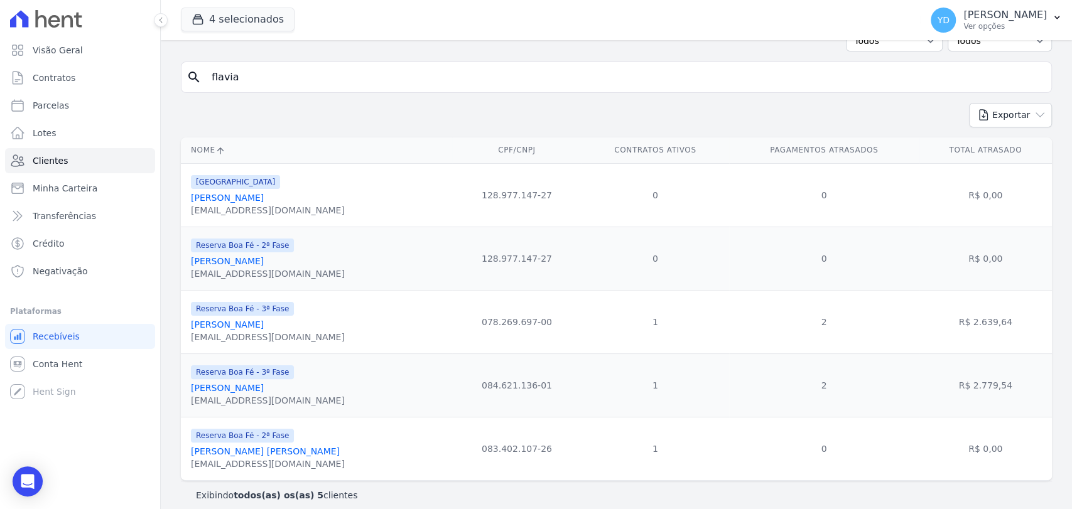
scroll to position [80, 0]
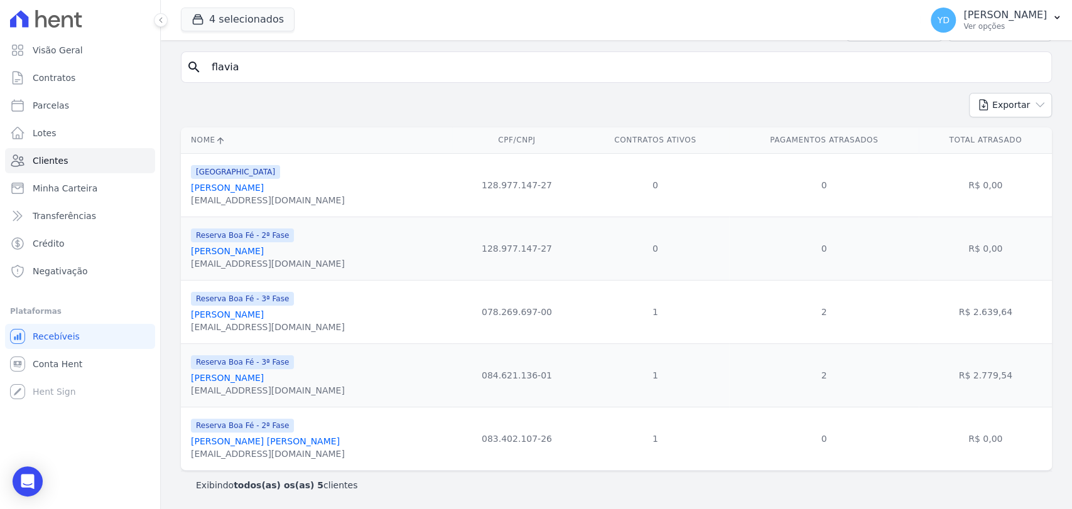
click at [352, 78] on input "flavia" at bounding box center [625, 67] width 842 height 25
paste input "Flaviane Aparecida De Almeida Gomes"
type input "Flaviane Aparecida De Almeida Gomes"
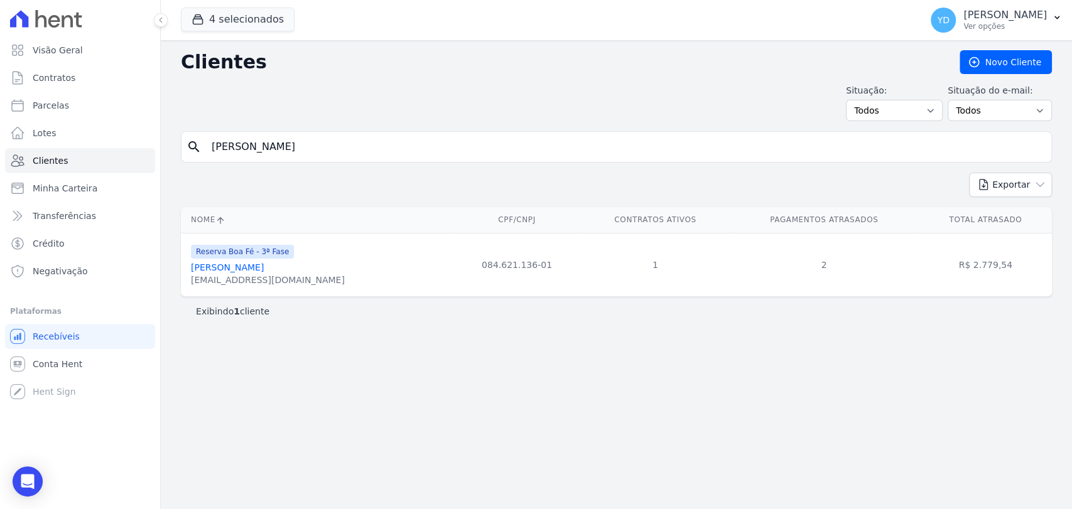
click at [396, 148] on input "Flaviane Aparecida De Almeida Gomes" at bounding box center [625, 146] width 842 height 25
paste input "Lucianna Afonso Filgueiras Bueno"
type input "Lucianna Afonso Filgueiras Bueno"
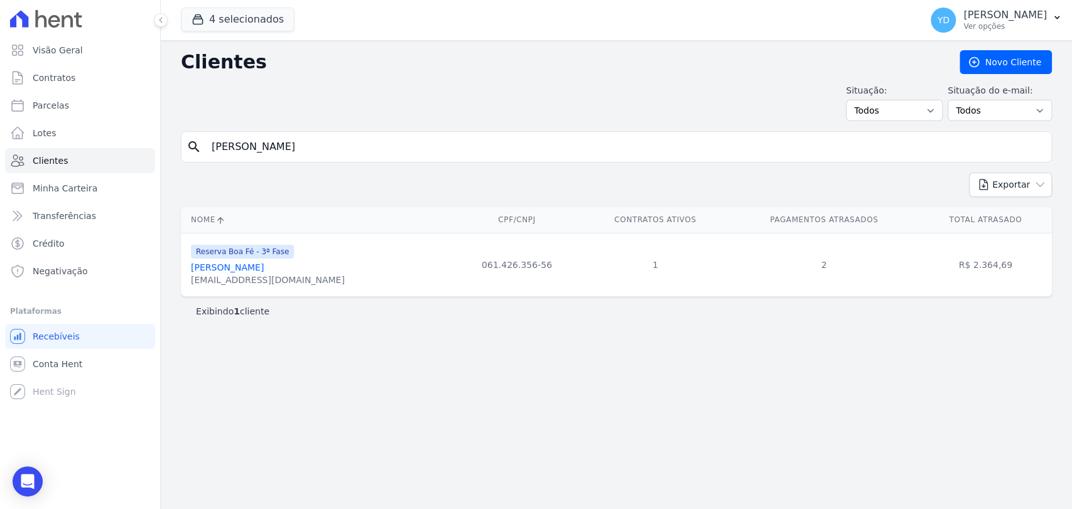
click at [321, 151] on input "Lucianna Afonso Filgueiras Bueno" at bounding box center [625, 146] width 842 height 25
paste input "Rafael Vicente Pereira Da Silva"
type input "Rafael Vicente Pereira Da Silva"
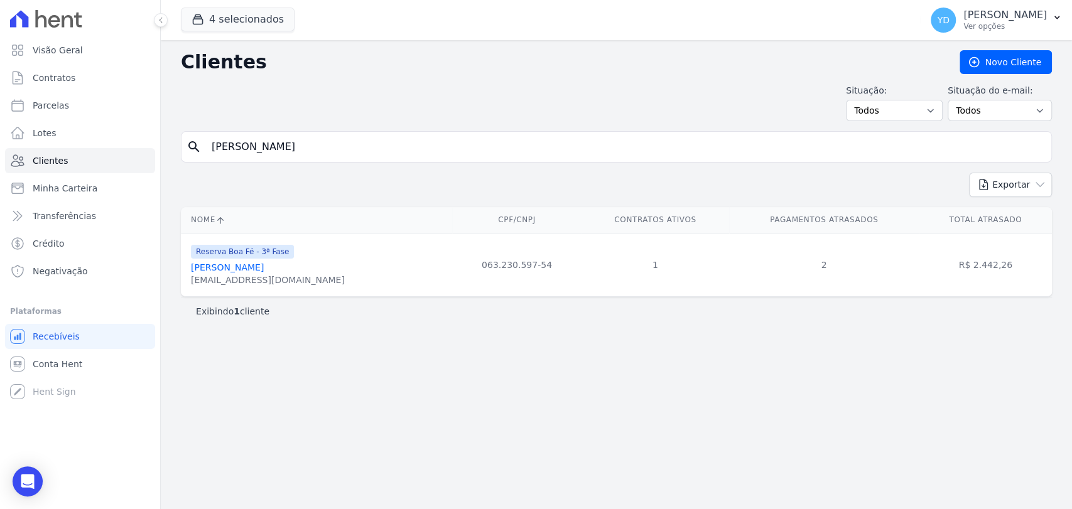
drag, startPoint x: 378, startPoint y: 167, endPoint x: 376, endPoint y: 149, distance: 18.3
click at [377, 167] on form "search Rafael Vicente Pereira Da Silva" at bounding box center [616, 151] width 871 height 41
click at [376, 149] on input "Rafael Vicente Pereira Da Silva" at bounding box center [625, 146] width 842 height 25
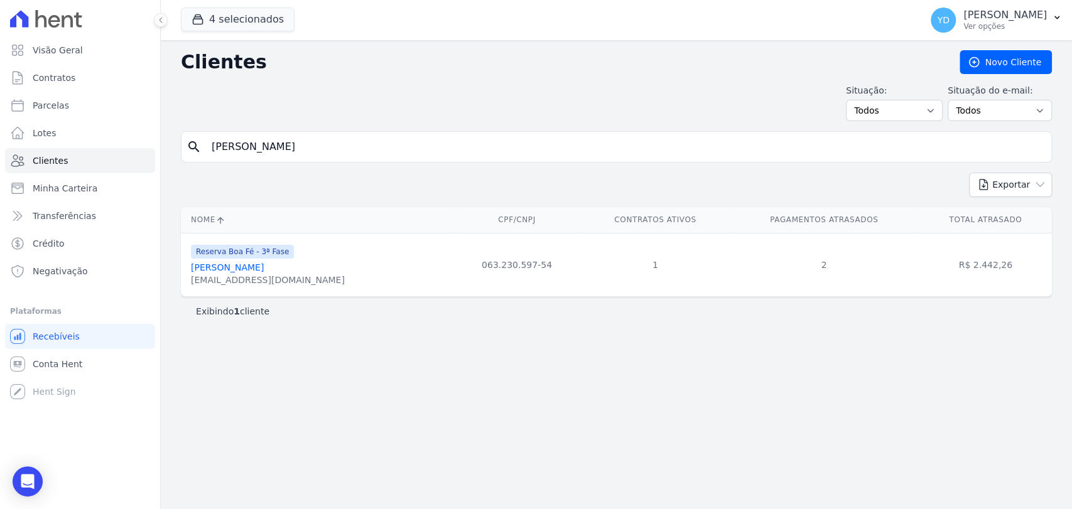
paste input "nicius Dos Reis Rodrigues"
type input "Rafael Vinicius Dos Reis Rodrigues"
drag, startPoint x: 60, startPoint y: 45, endPoint x: 100, endPoint y: 32, distance: 41.7
click at [60, 45] on span "Visão Geral" at bounding box center [58, 50] width 50 height 13
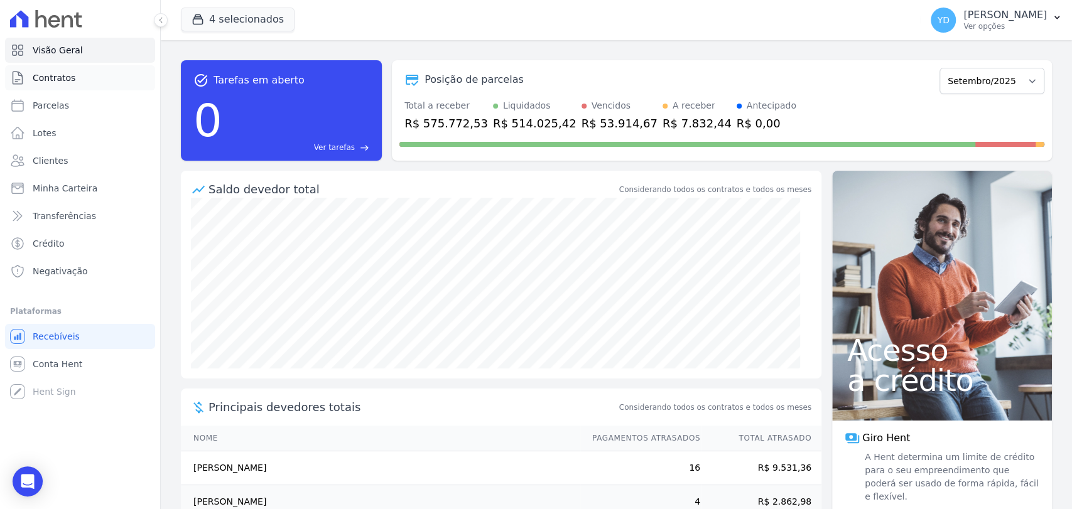
click at [58, 78] on span "Contratos" at bounding box center [54, 78] width 43 height 13
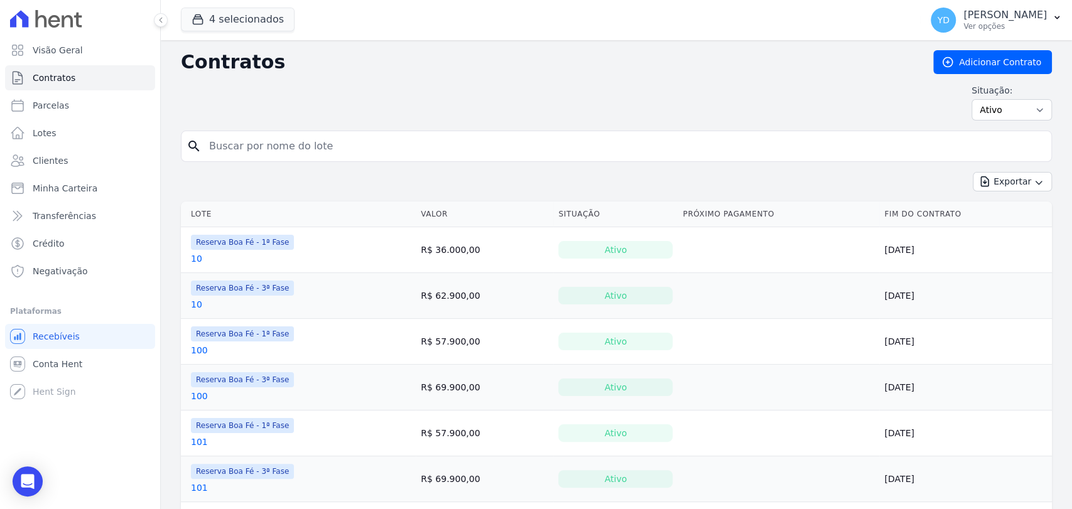
click at [232, 153] on input "search" at bounding box center [624, 146] width 844 height 25
click at [110, 154] on link "Clientes" at bounding box center [80, 160] width 150 height 25
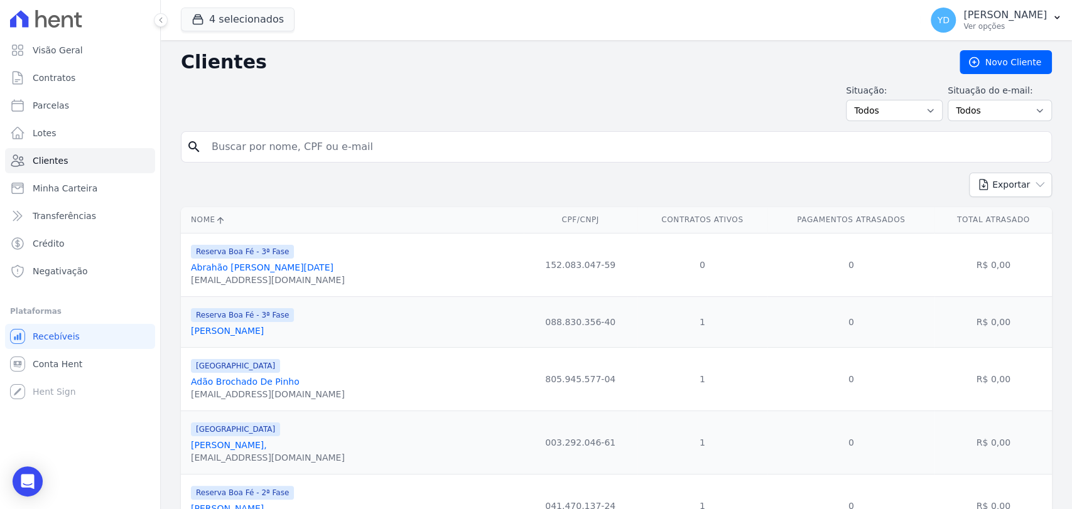
click at [345, 146] on input "search" at bounding box center [625, 146] width 842 height 25
type input "amarildo"
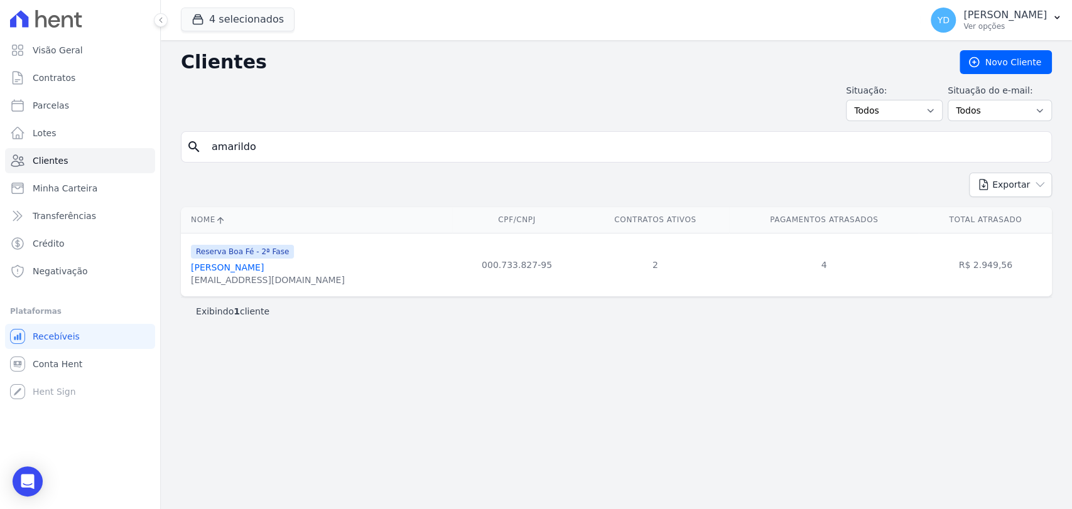
click at [264, 264] on link "Amarildo José Monken" at bounding box center [227, 267] width 73 height 10
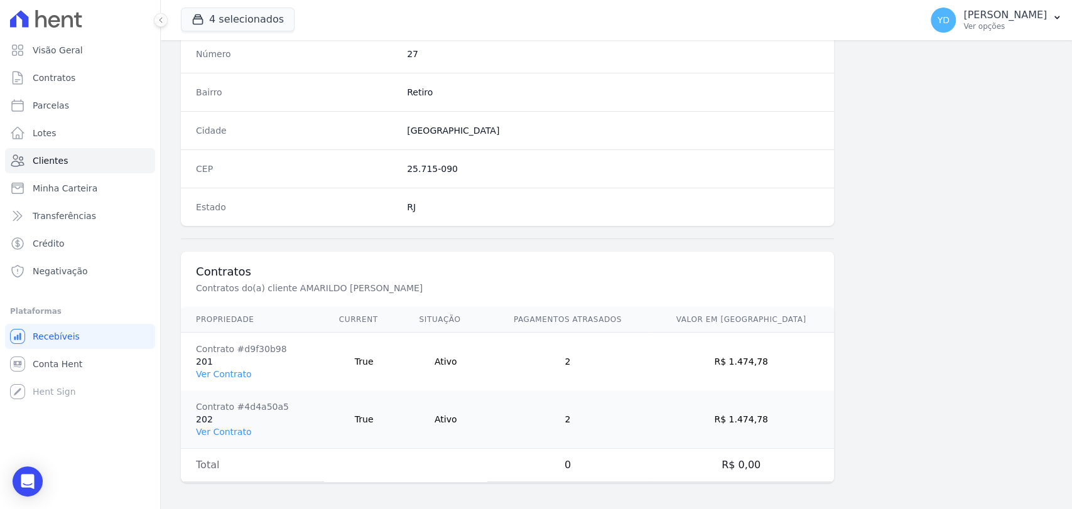
scroll to position [721, 0]
click at [100, 58] on link "Visão Geral" at bounding box center [80, 50] width 150 height 25
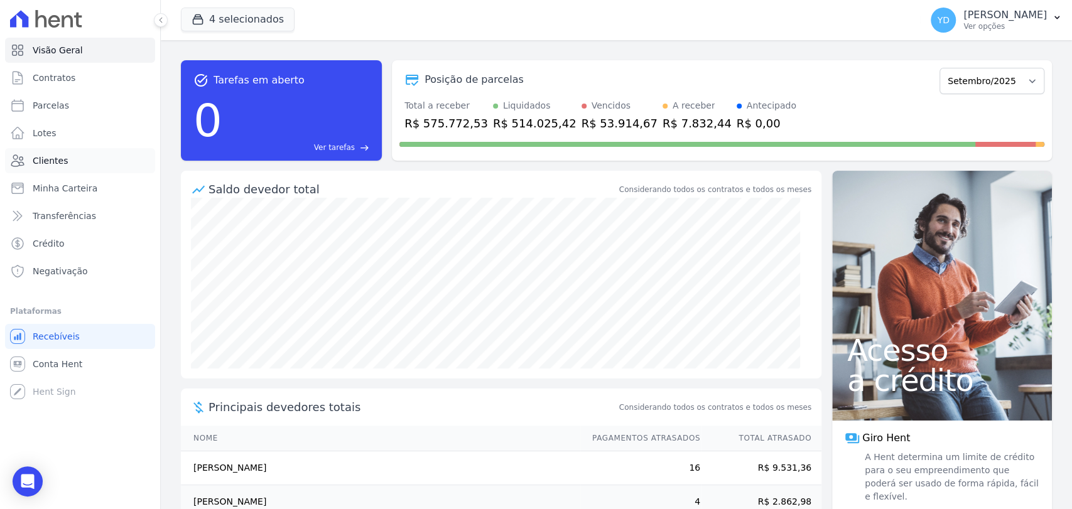
click at [48, 160] on span "Clientes" at bounding box center [50, 160] width 35 height 13
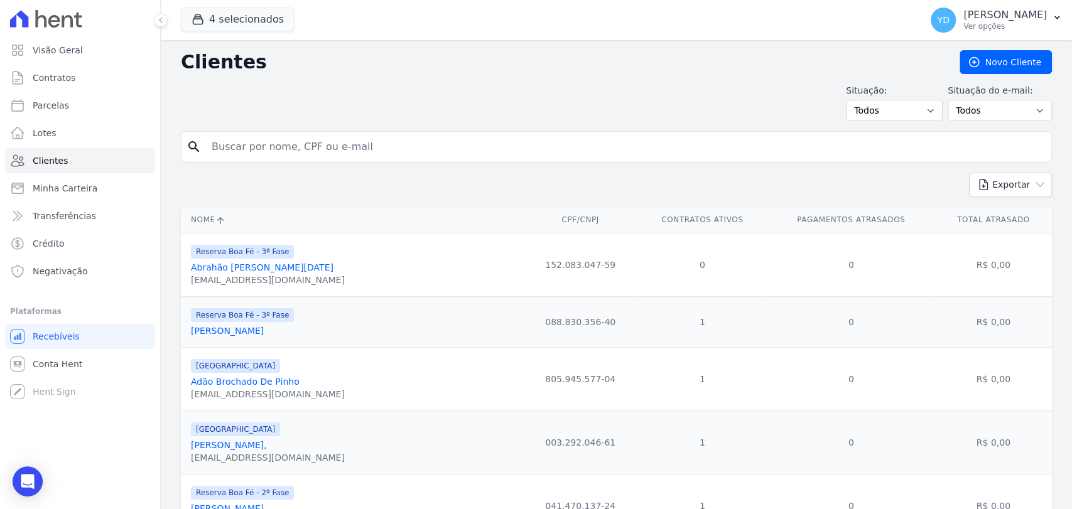
click at [337, 149] on input "search" at bounding box center [625, 146] width 842 height 25
type input "flavia"
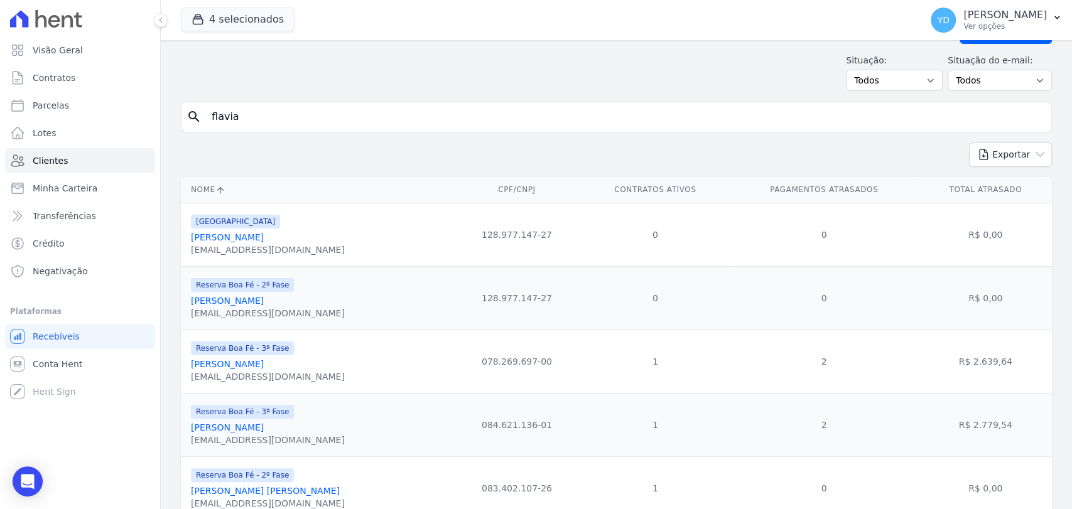
scroll to position [80, 0]
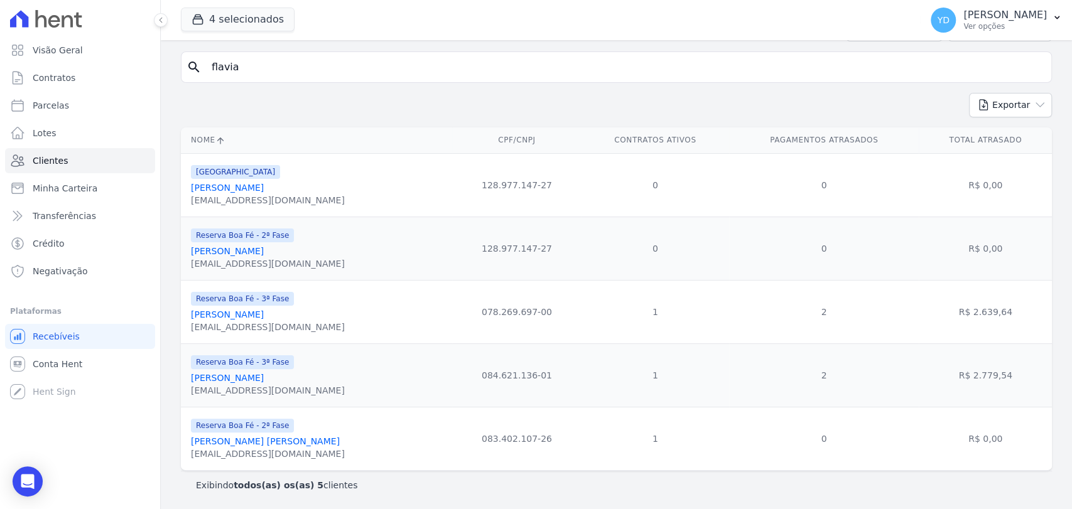
click at [261, 314] on link "Flávia Fernandes Daniel" at bounding box center [227, 315] width 73 height 10
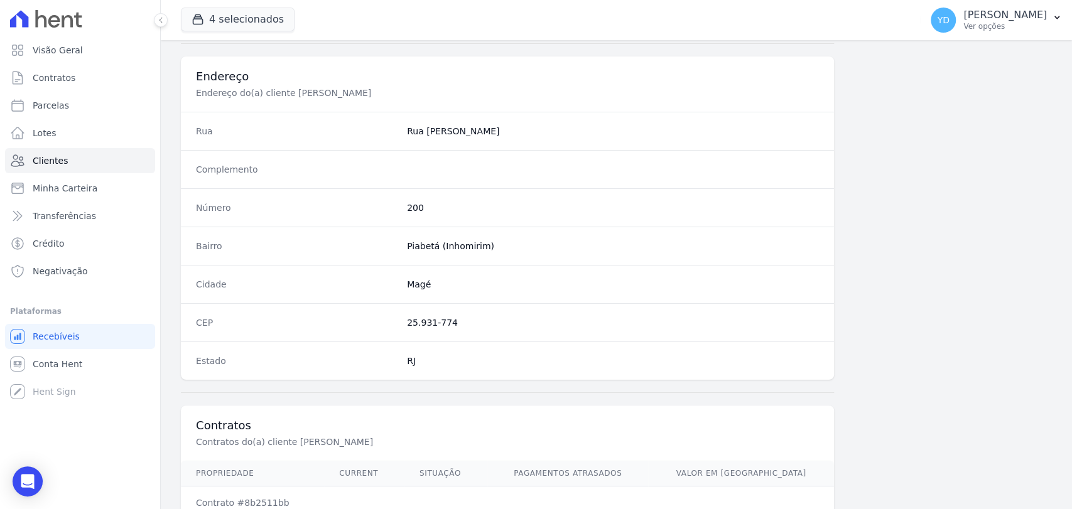
scroll to position [663, 0]
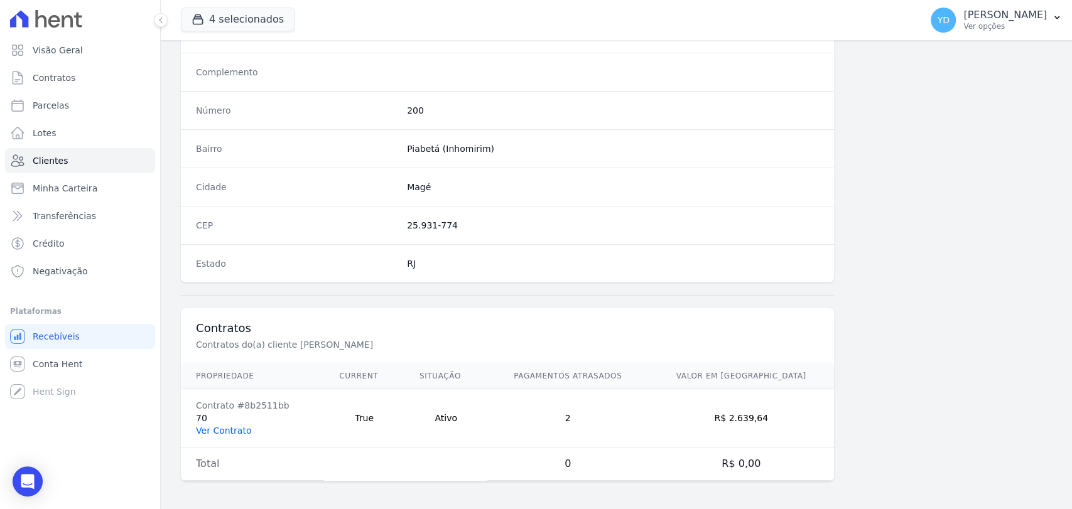
click at [223, 431] on link "Ver Contrato" at bounding box center [223, 431] width 55 height 10
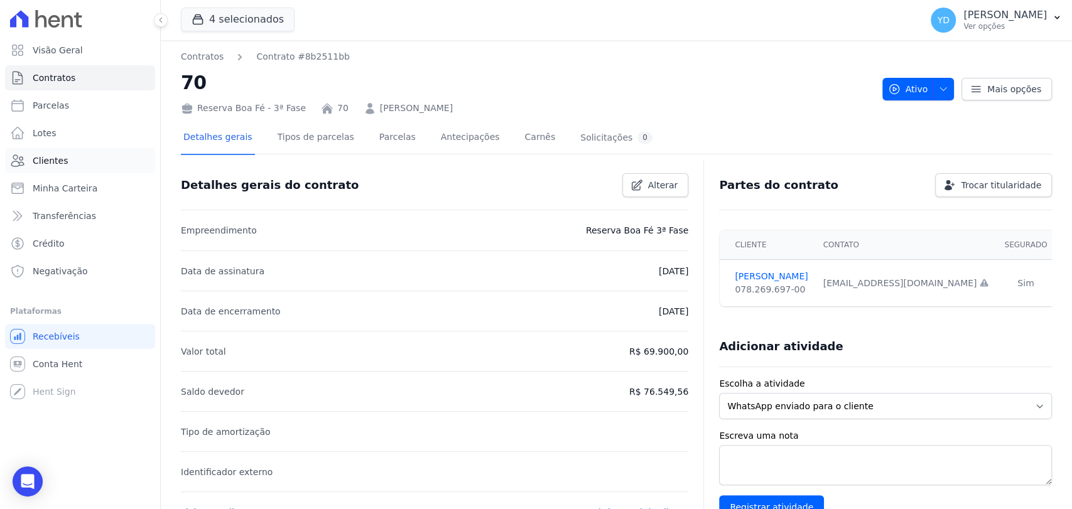
click at [110, 156] on link "Clientes" at bounding box center [80, 160] width 150 height 25
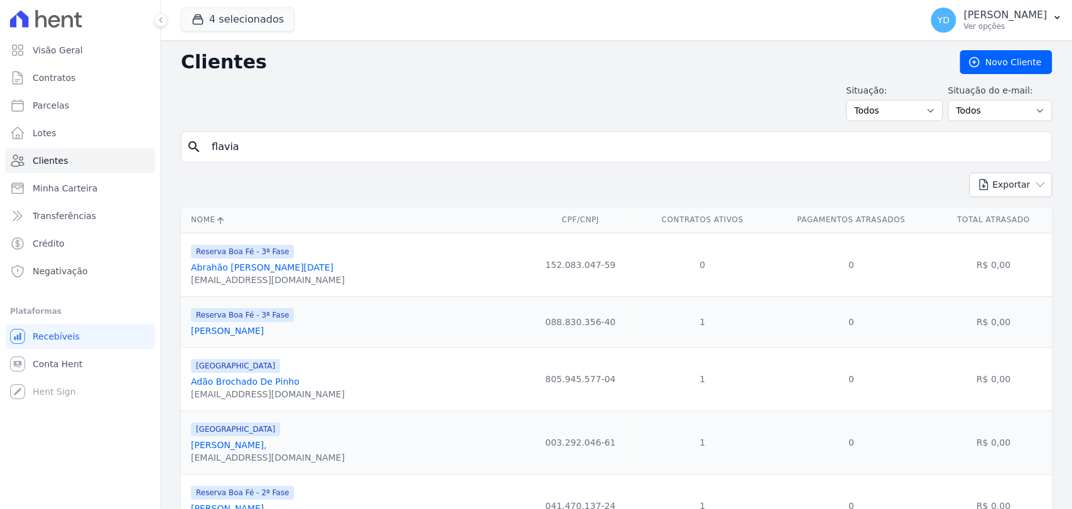
click at [291, 147] on input "flavia" at bounding box center [625, 146] width 842 height 25
click at [291, 147] on input "search" at bounding box center [625, 146] width 842 height 25
paste input "André Luís Cantú"
type input "André Luís Cantú"
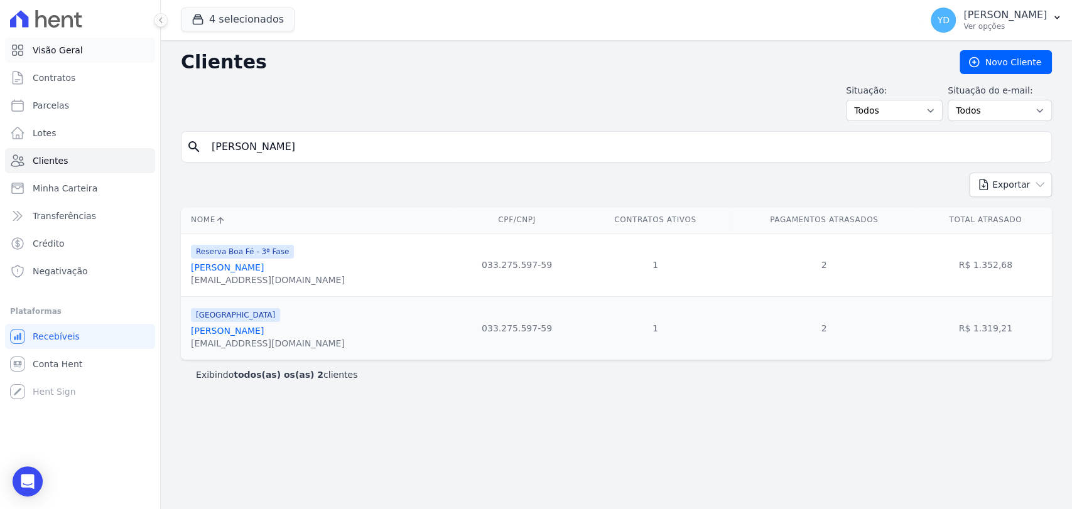
click at [124, 52] on link "Visão Geral" at bounding box center [80, 50] width 150 height 25
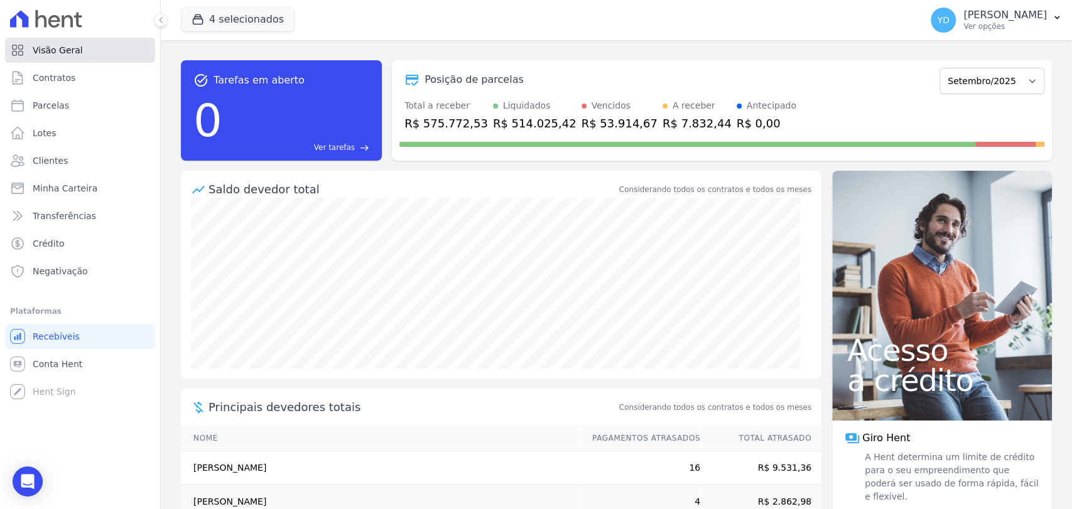
drag, startPoint x: 75, startPoint y: 51, endPoint x: 76, endPoint y: 37, distance: 13.8
click at [75, 51] on span "Visão Geral" at bounding box center [58, 50] width 50 height 13
click at [85, 160] on link "Clientes" at bounding box center [80, 160] width 150 height 25
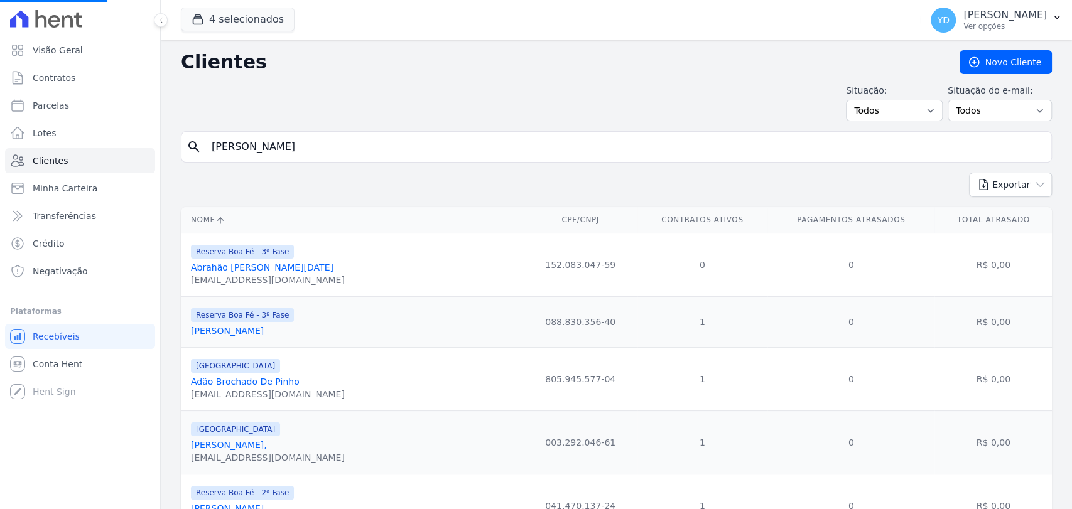
click at [347, 143] on input "André Luís Cantú" at bounding box center [625, 146] width 842 height 25
click at [347, 143] on input "search" at bounding box center [625, 146] width 842 height 25
type input "amarildo"
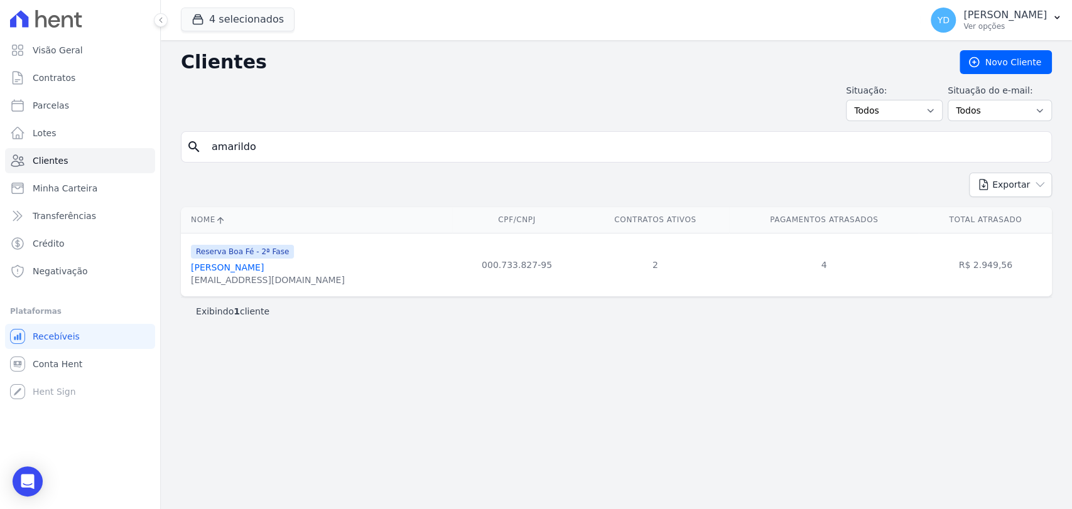
click at [242, 267] on link "Amarildo José Monken" at bounding box center [227, 267] width 73 height 10
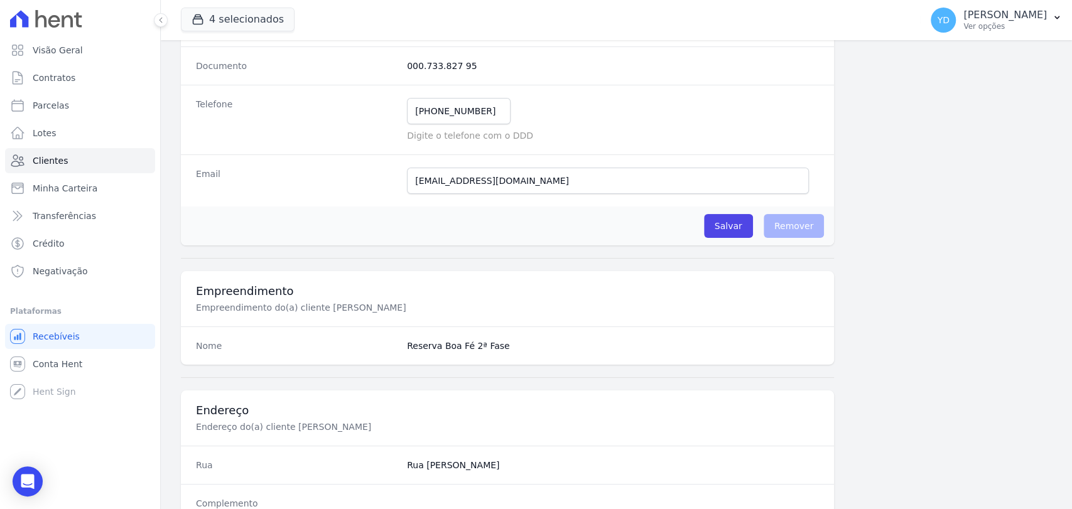
scroll to position [697, 0]
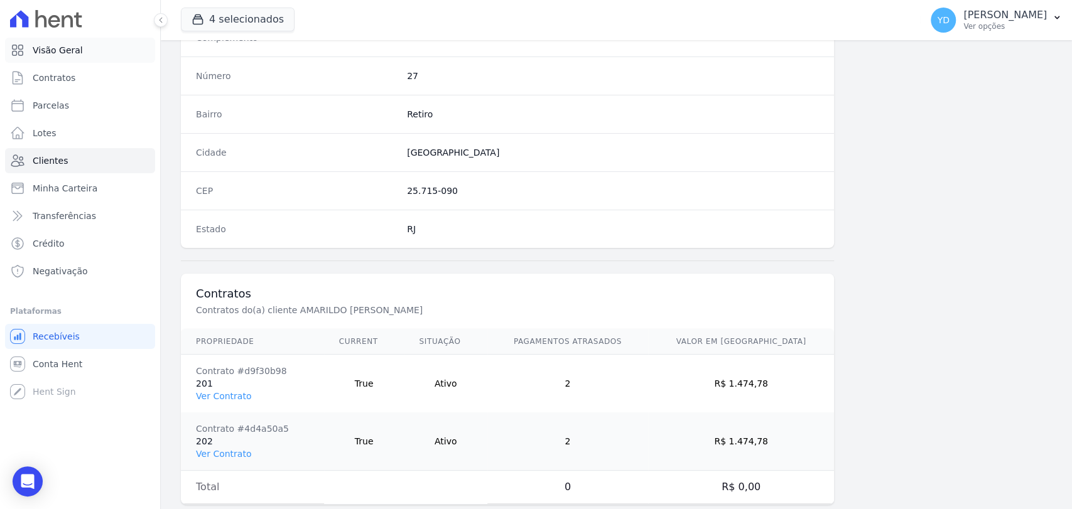
click at [110, 57] on link "Visão Geral" at bounding box center [80, 50] width 150 height 25
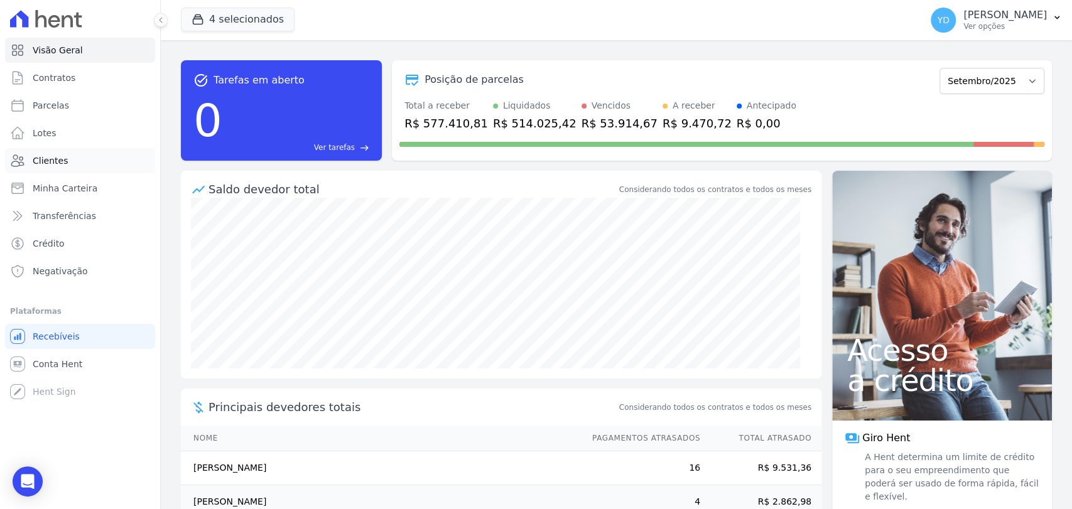
drag, startPoint x: 65, startPoint y: 170, endPoint x: 124, endPoint y: 170, distance: 59.0
click at [65, 170] on link "Clientes" at bounding box center [80, 160] width 150 height 25
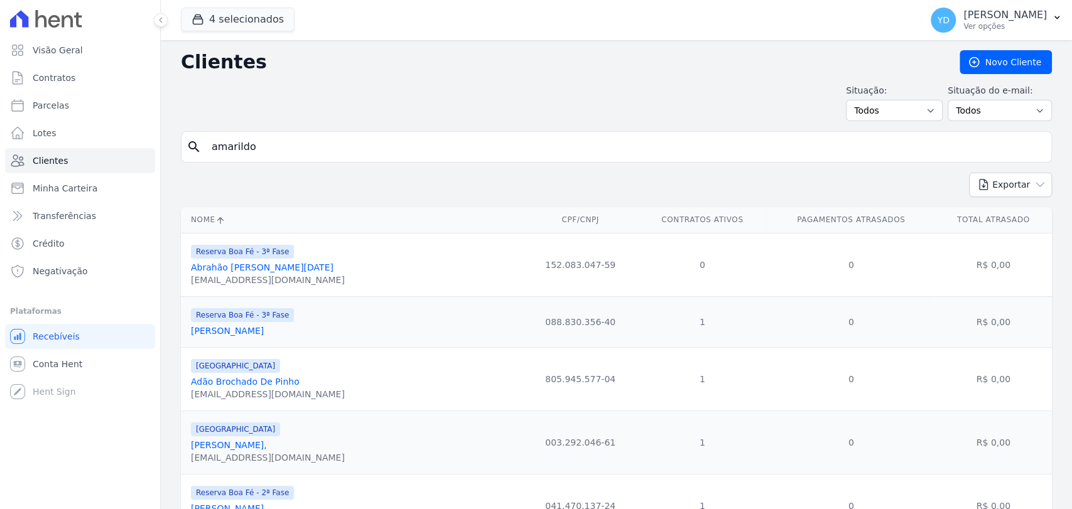
click at [323, 137] on input "amarildo" at bounding box center [625, 146] width 842 height 25
click at [323, 137] on input "search" at bounding box center [625, 146] width 842 height 25
paste input "Luciane Aparecida Felix"
type input "Luciane Aparecida Felix"
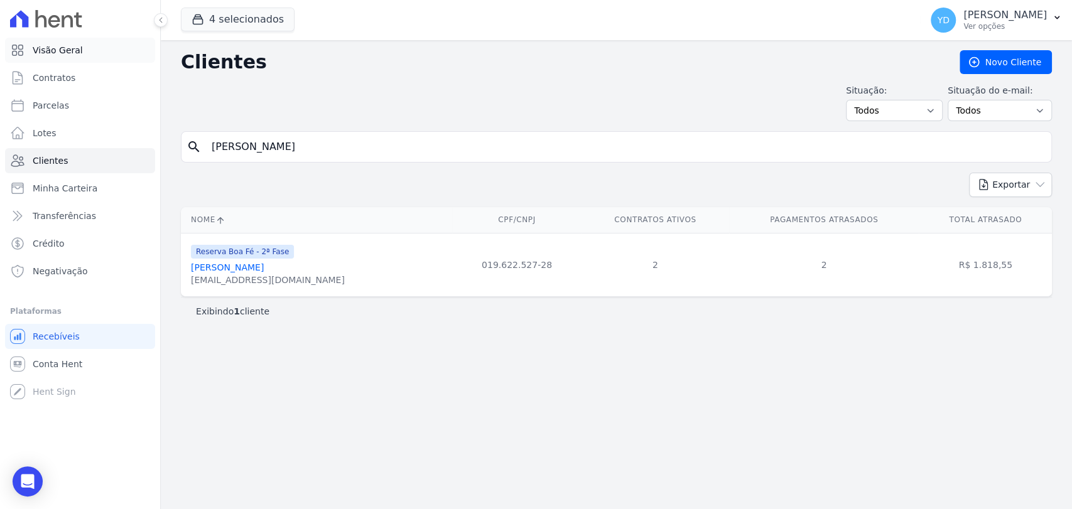
click at [65, 38] on link "Visão Geral" at bounding box center [80, 50] width 150 height 25
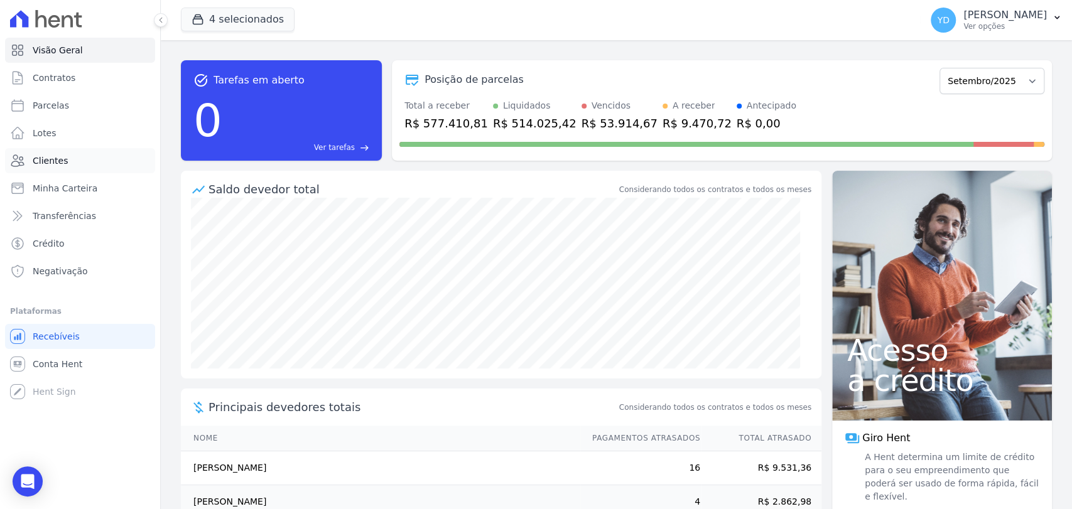
drag, startPoint x: 75, startPoint y: 168, endPoint x: 102, endPoint y: 166, distance: 27.1
click at [75, 168] on link "Clientes" at bounding box center [80, 160] width 150 height 25
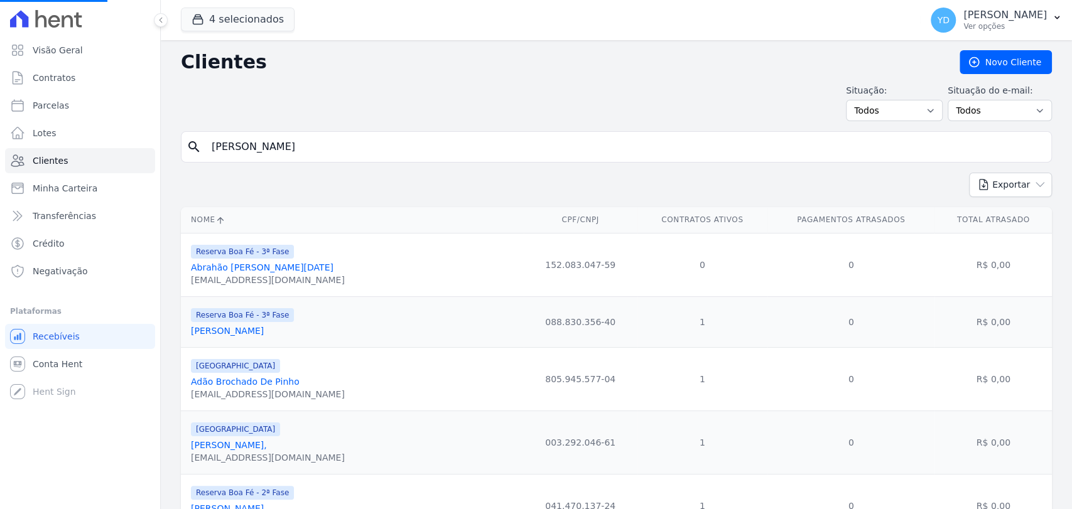
click at [267, 139] on input "Luciane Aparecida Felix" at bounding box center [625, 146] width 842 height 25
click at [297, 149] on input "search" at bounding box center [625, 146] width 842 height 25
type input "ana livia"
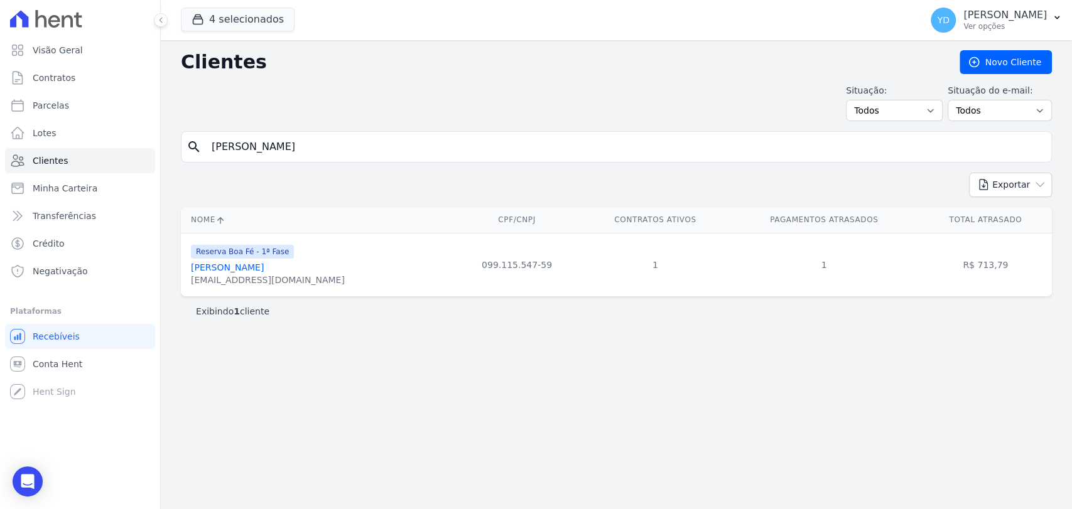
click at [261, 269] on link "Ana Lívia Maurício Perdigão" at bounding box center [227, 267] width 73 height 10
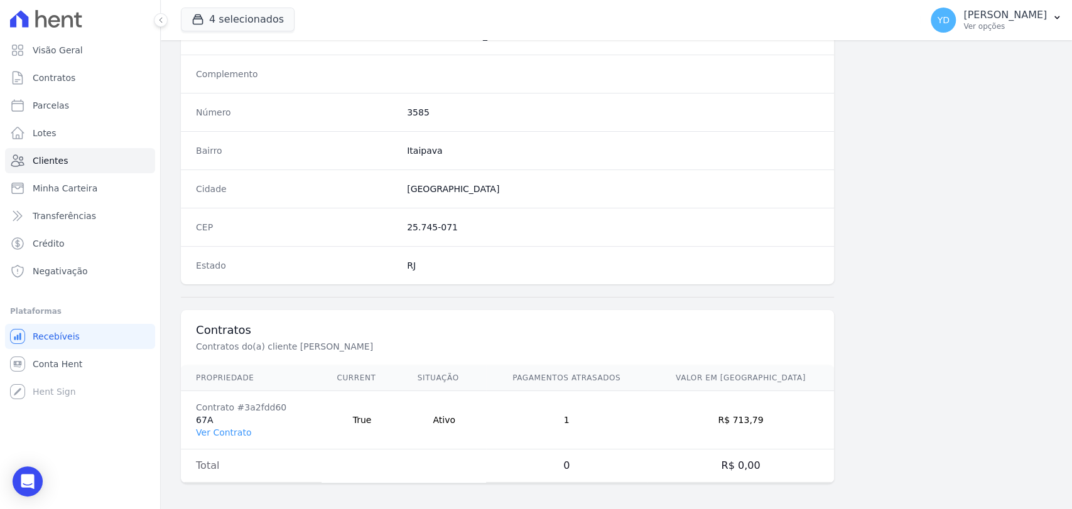
scroll to position [663, 0]
click at [236, 432] on link "Ver Contrato" at bounding box center [223, 431] width 55 height 10
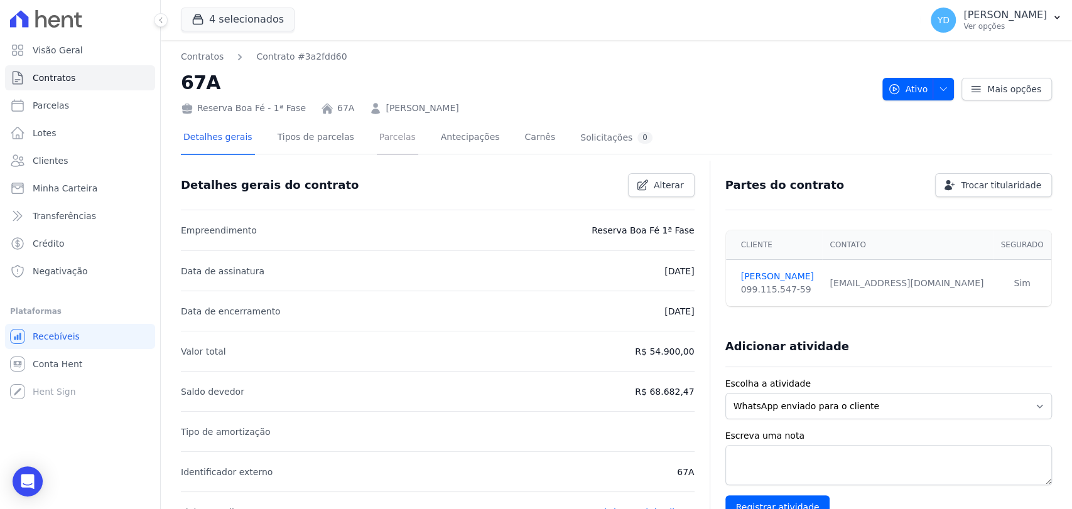
click at [377, 134] on link "Parcelas" at bounding box center [397, 138] width 41 height 33
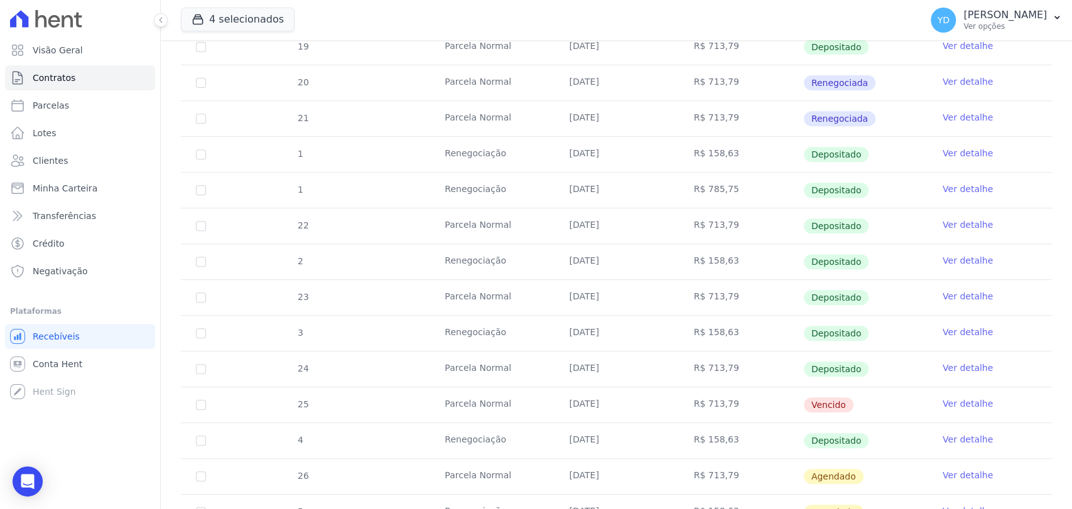
scroll to position [418, 0]
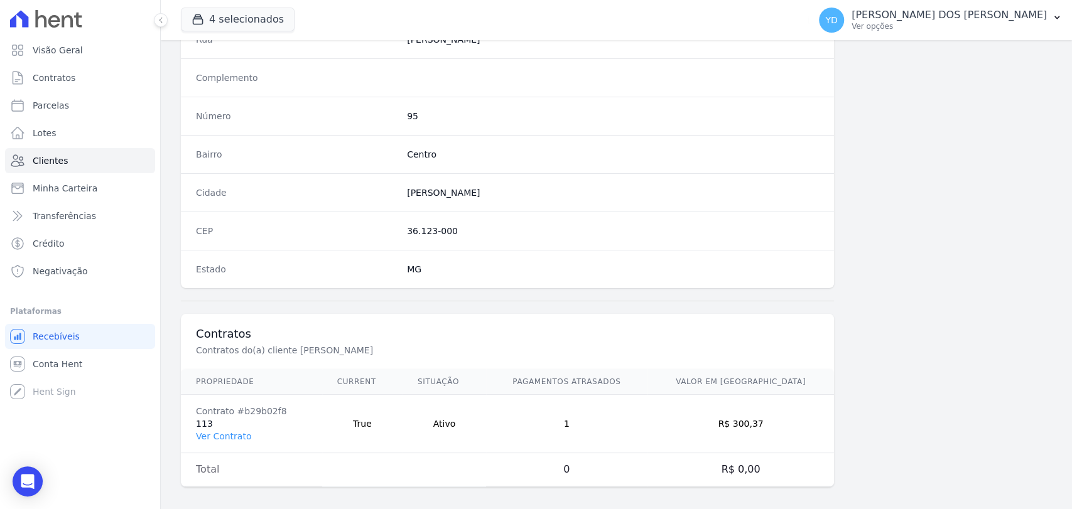
scroll to position [663, 0]
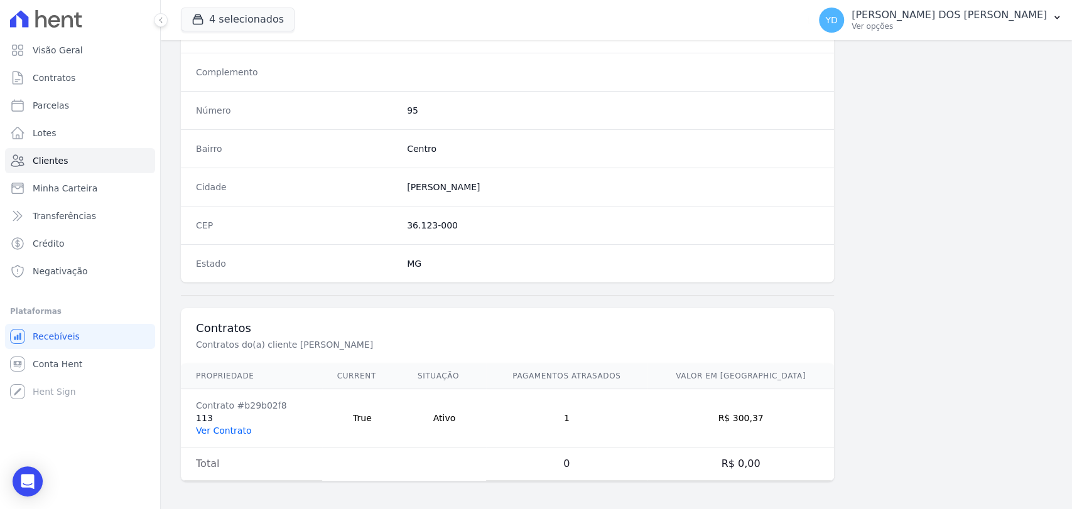
click at [232, 426] on link "Ver Contrato" at bounding box center [223, 431] width 55 height 10
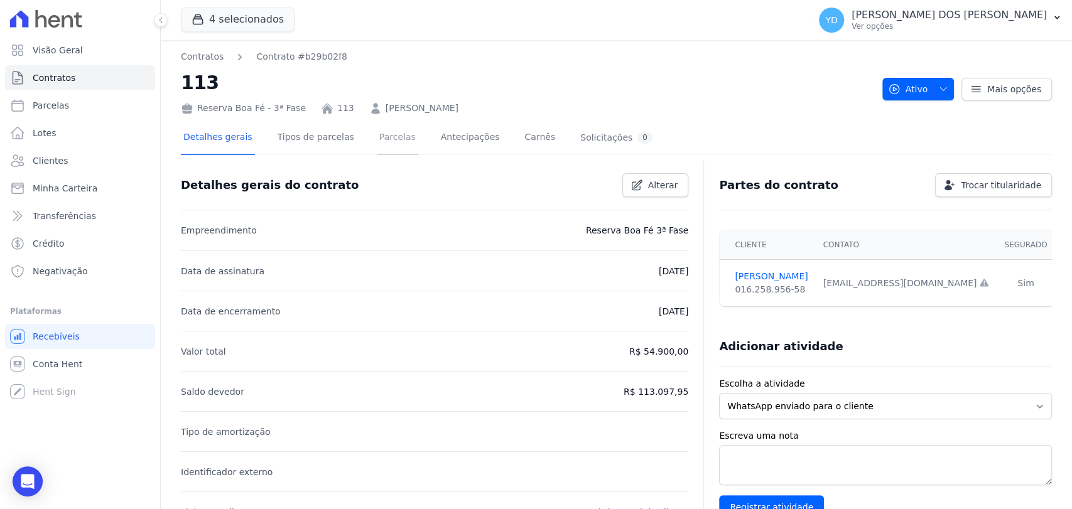
click at [379, 145] on link "Parcelas" at bounding box center [397, 138] width 41 height 33
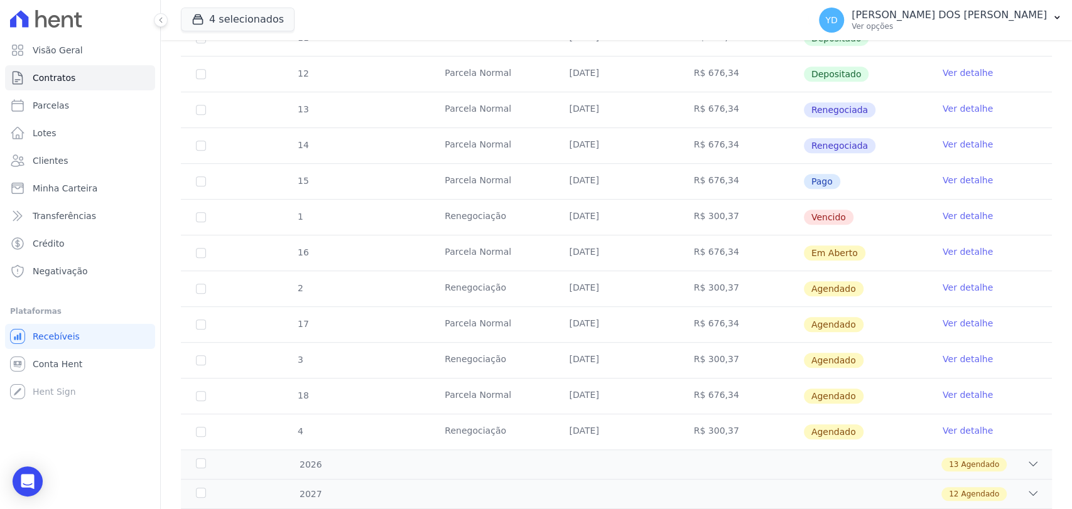
scroll to position [418, 0]
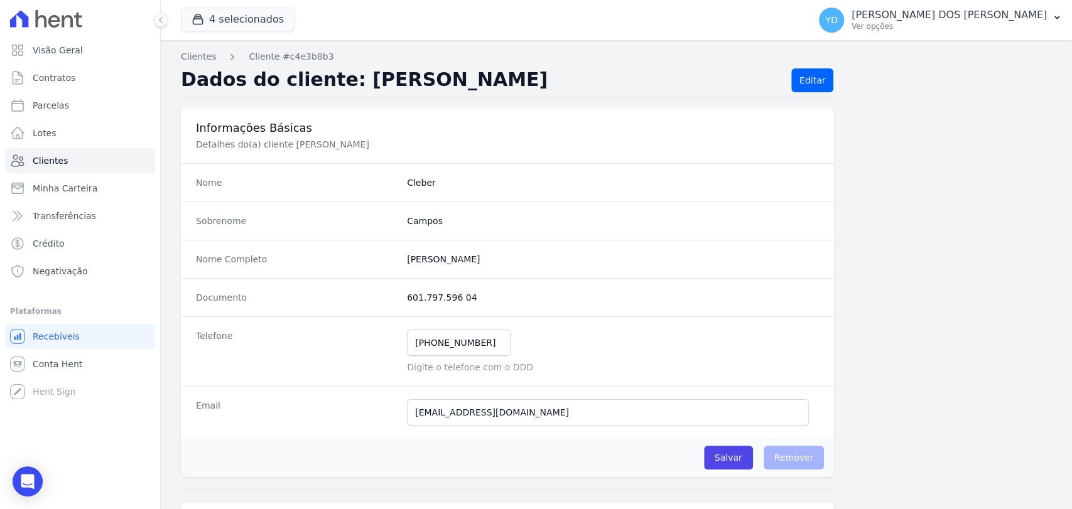
scroll to position [663, 0]
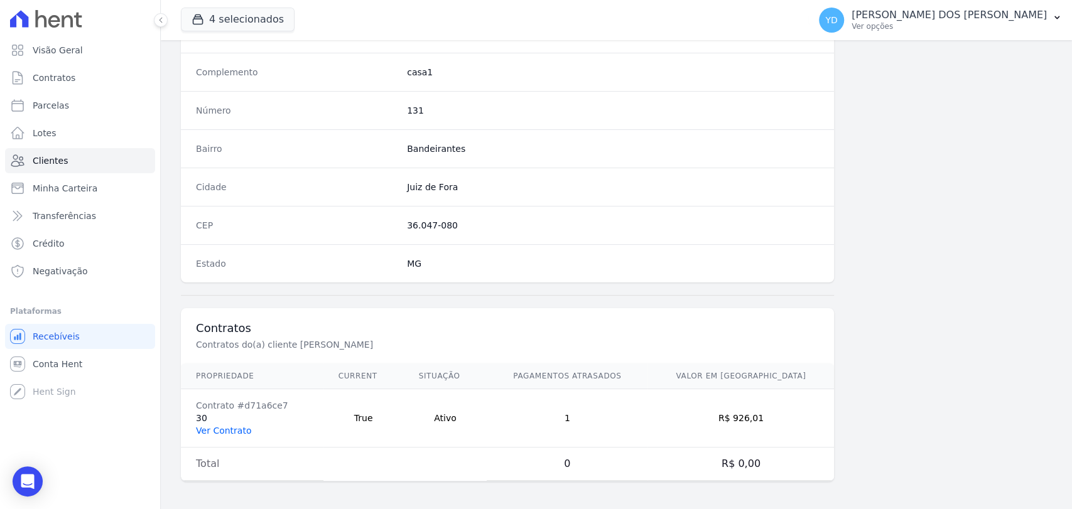
click at [218, 428] on link "Ver Contrato" at bounding box center [223, 431] width 55 height 10
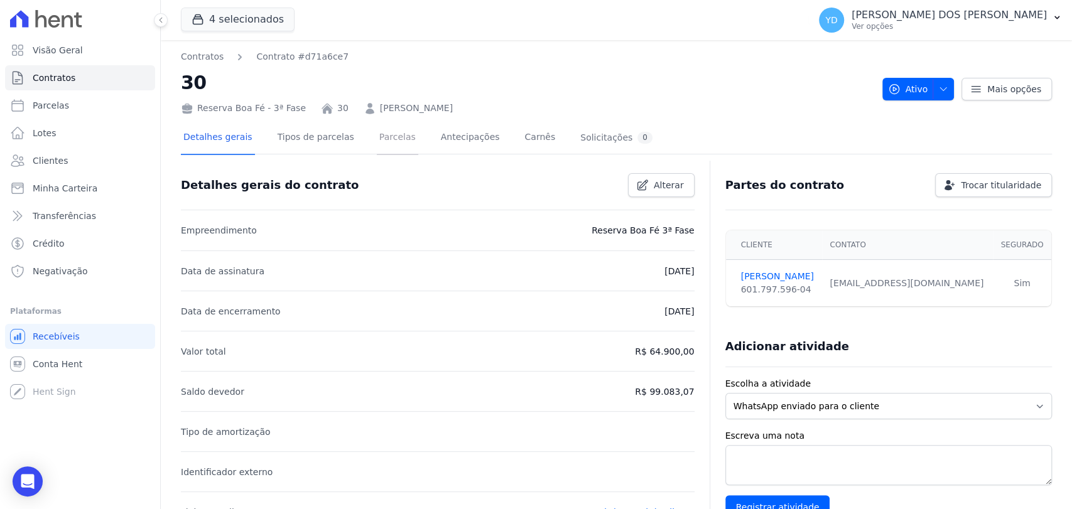
click at [382, 133] on link "Parcelas" at bounding box center [397, 138] width 41 height 33
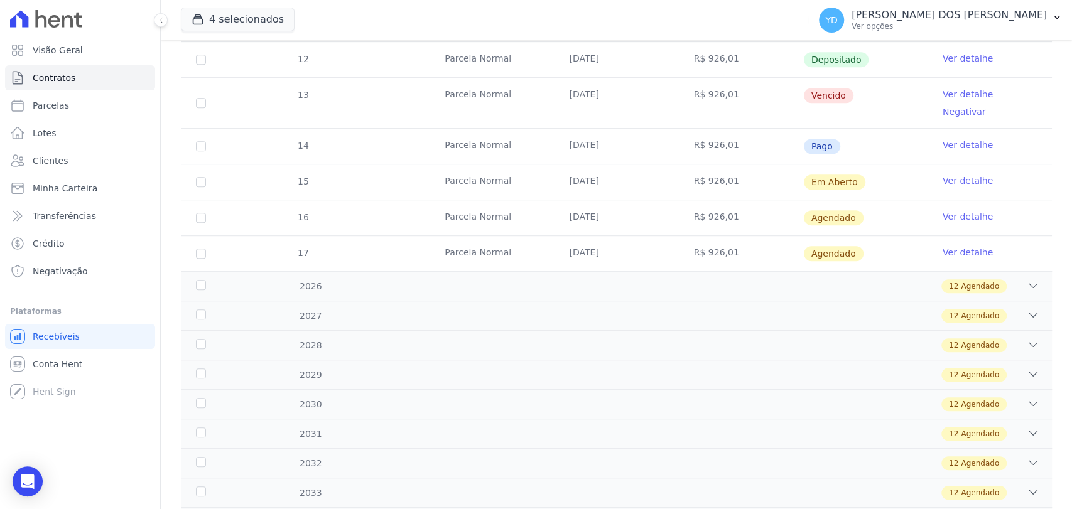
scroll to position [418, 0]
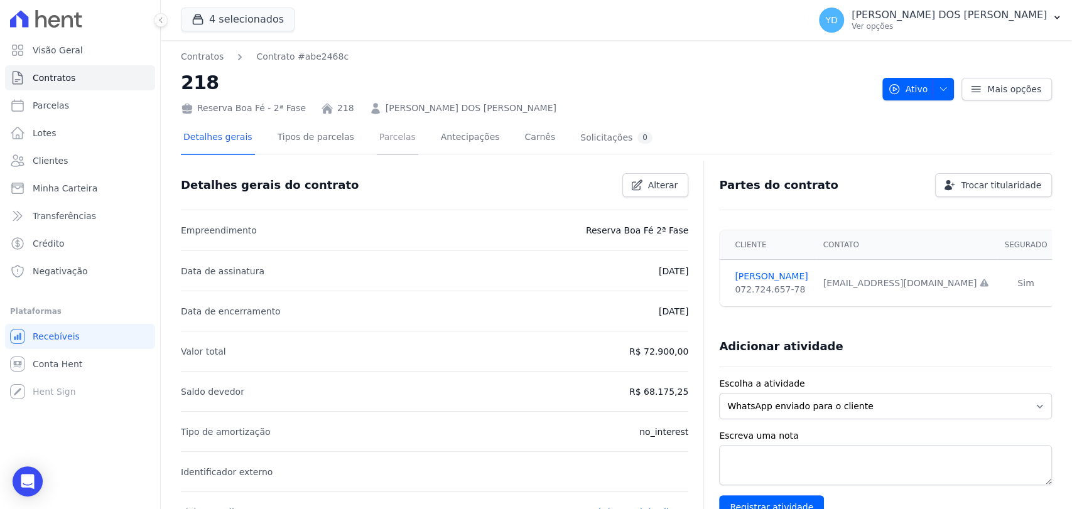
click at [377, 137] on link "Parcelas" at bounding box center [397, 138] width 41 height 33
click at [378, 137] on link "Parcelas" at bounding box center [397, 138] width 41 height 33
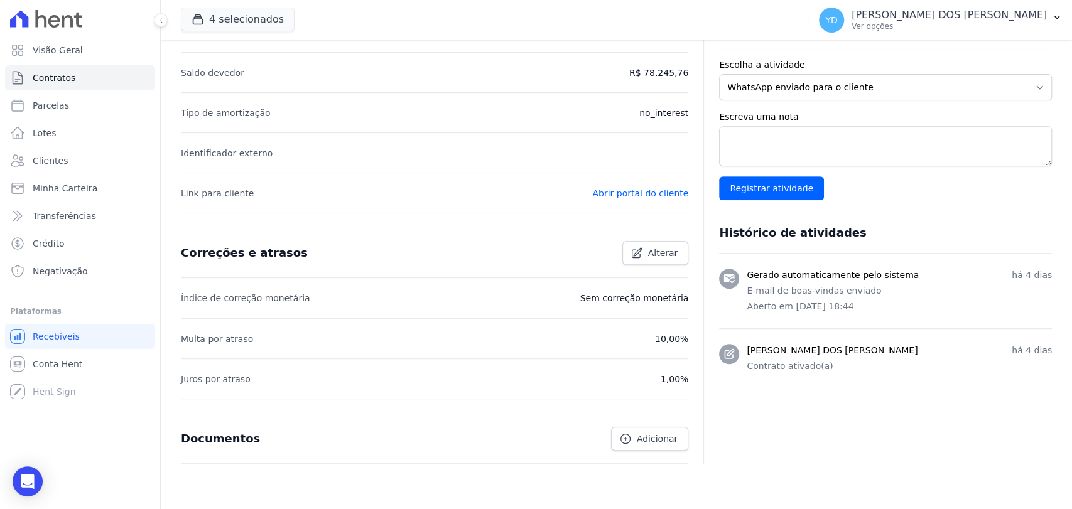
scroll to position [363, 0]
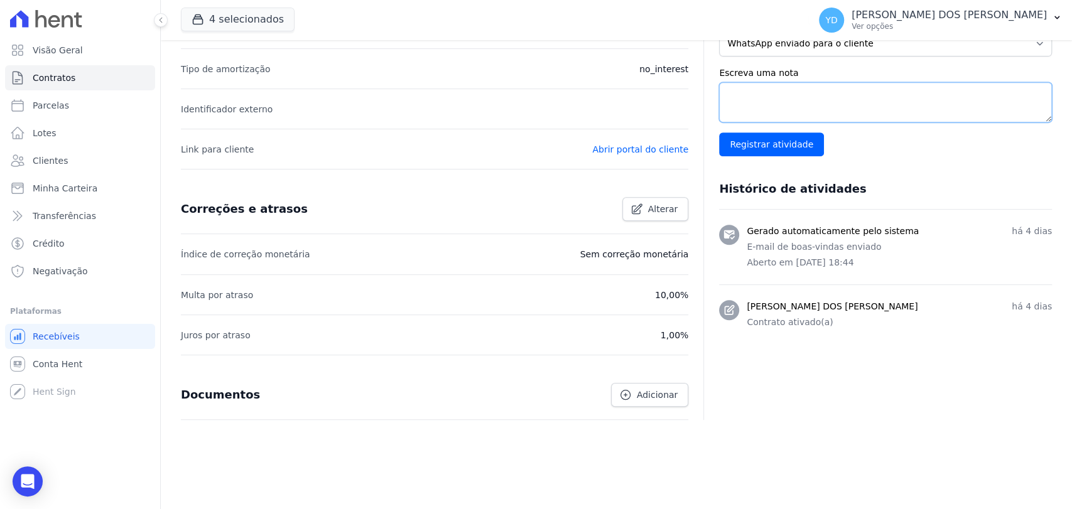
click at [793, 102] on textarea "Escreva uma nota" at bounding box center [885, 102] width 333 height 40
type textarea "sem entrada e sem reserva"
click at [743, 141] on input "Registrar atividade" at bounding box center [771, 144] width 105 height 24
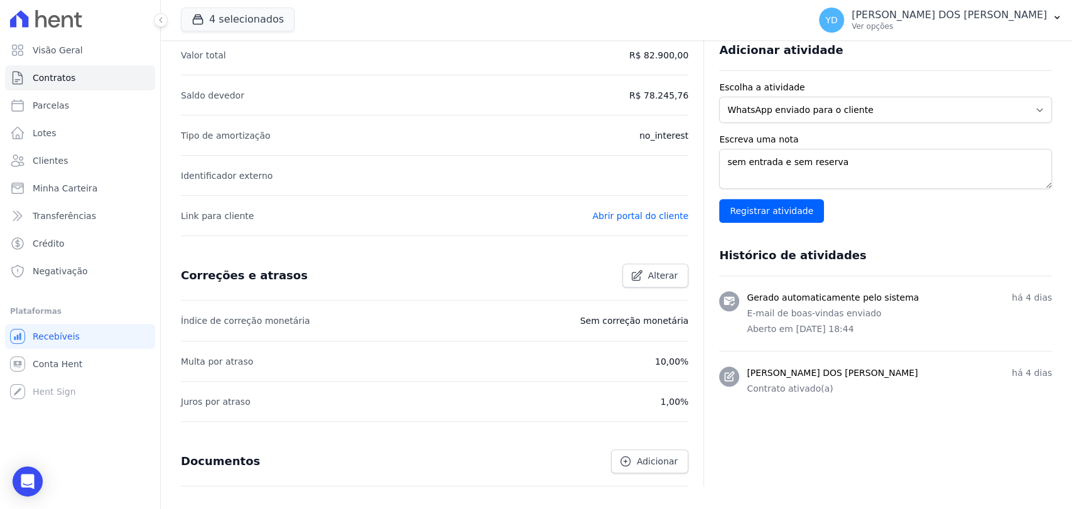
scroll to position [293, 0]
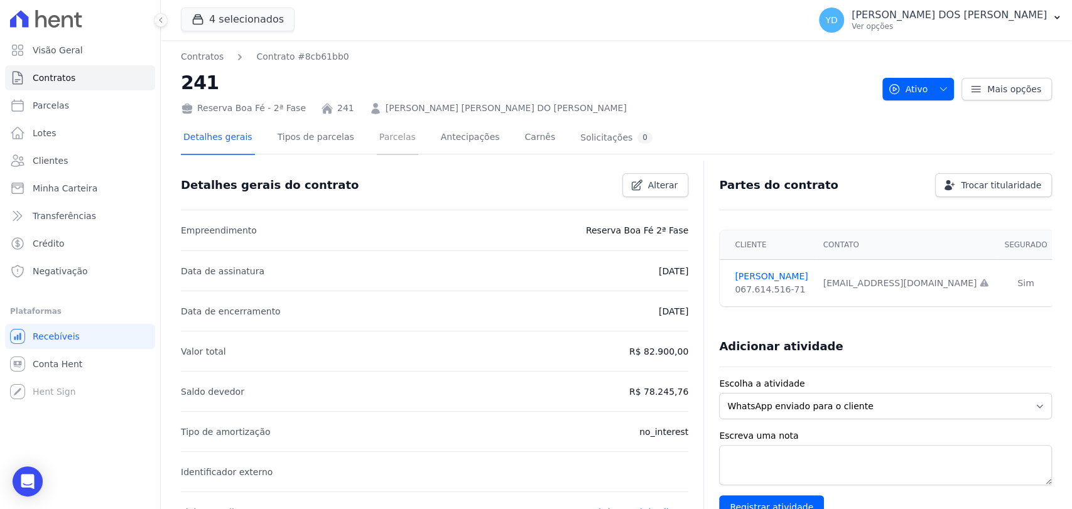
click at [385, 144] on link "Parcelas" at bounding box center [397, 138] width 41 height 33
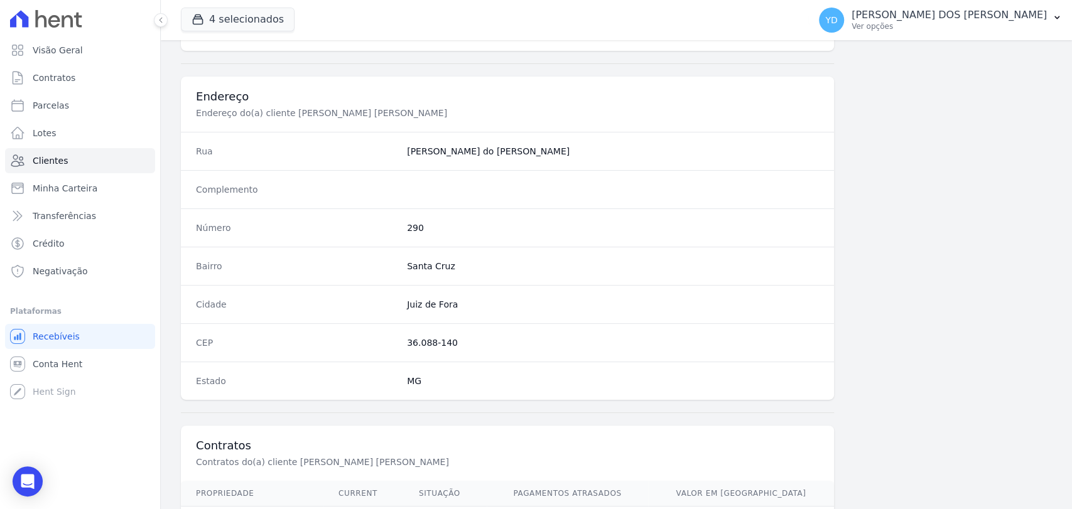
scroll to position [663, 0]
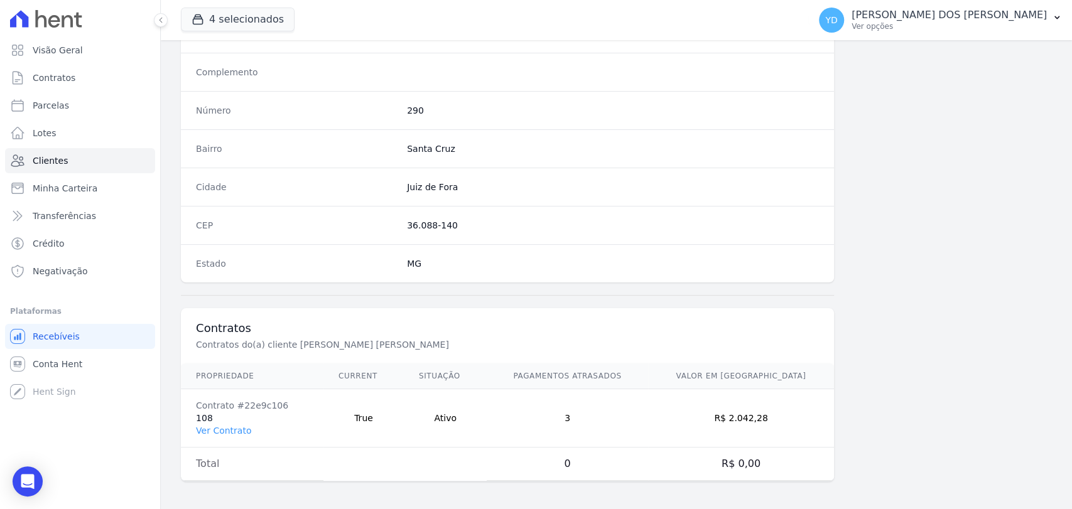
click at [234, 421] on td "Contrato #22e9c106 108 Ver Contrato" at bounding box center [252, 418] width 143 height 58
click at [234, 428] on link "Ver Contrato" at bounding box center [223, 431] width 55 height 10
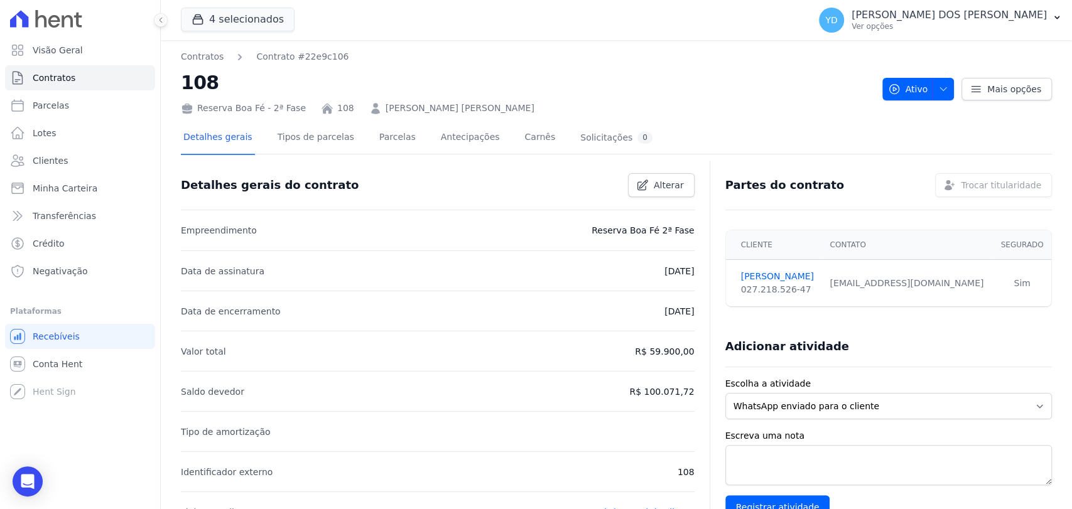
click at [382, 156] on div at bounding box center [616, 159] width 871 height 11
click at [379, 148] on link "Parcelas" at bounding box center [397, 138] width 41 height 33
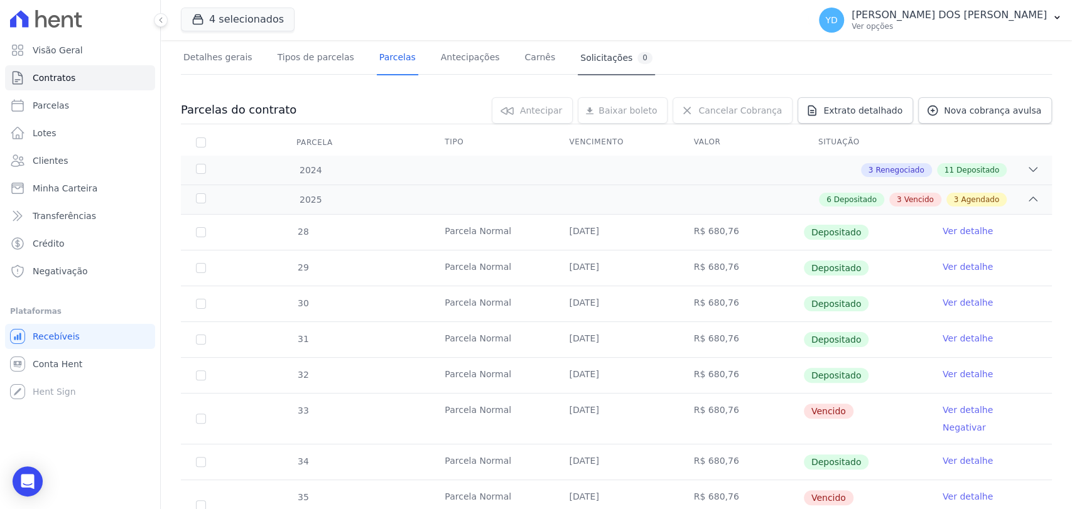
scroll to position [279, 0]
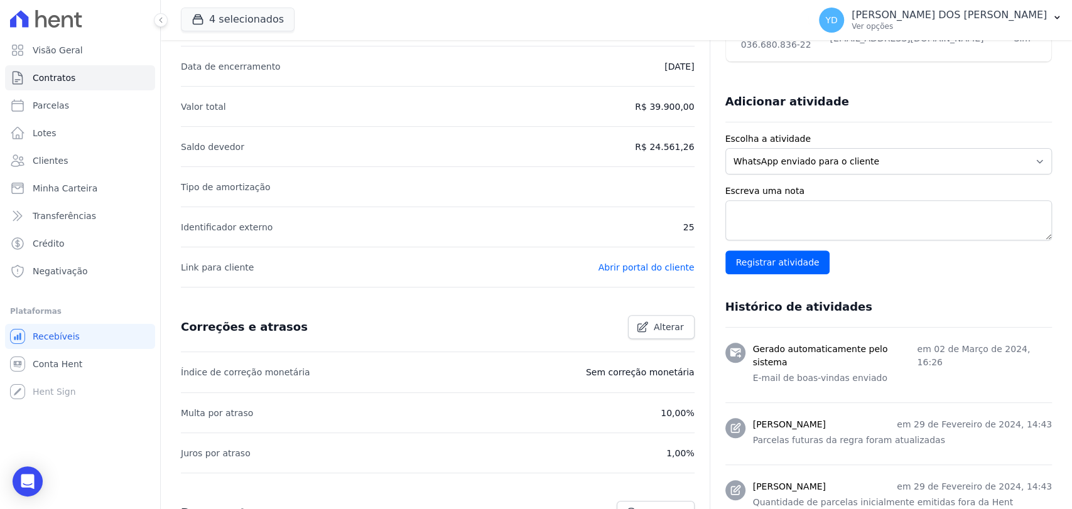
scroll to position [600, 0]
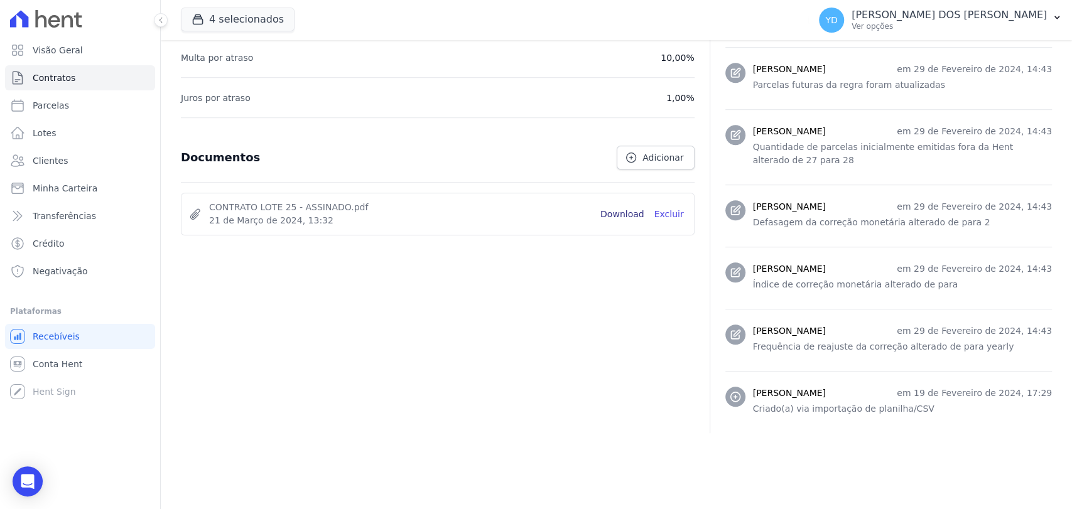
click at [622, 216] on link "Download" at bounding box center [622, 214] width 44 height 13
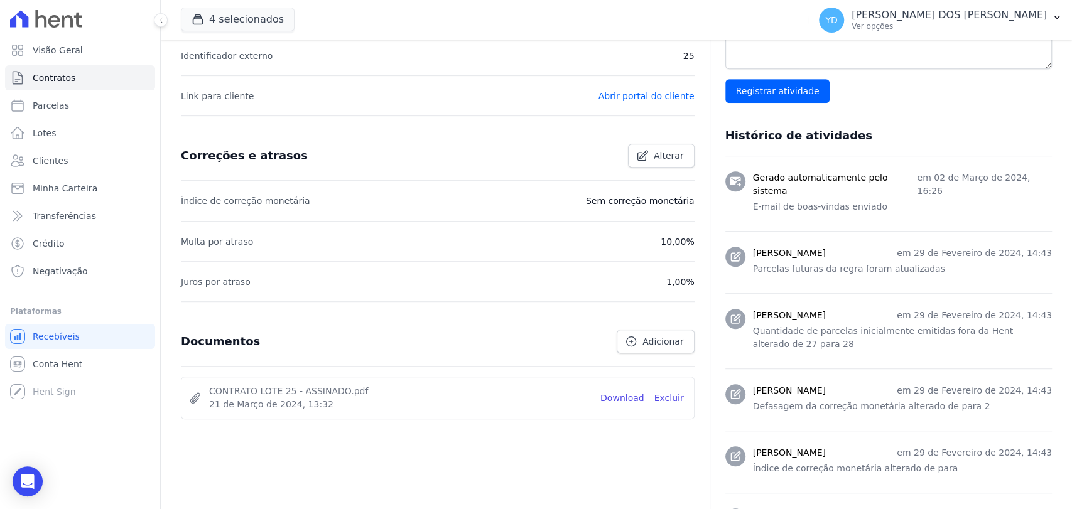
scroll to position [0, 0]
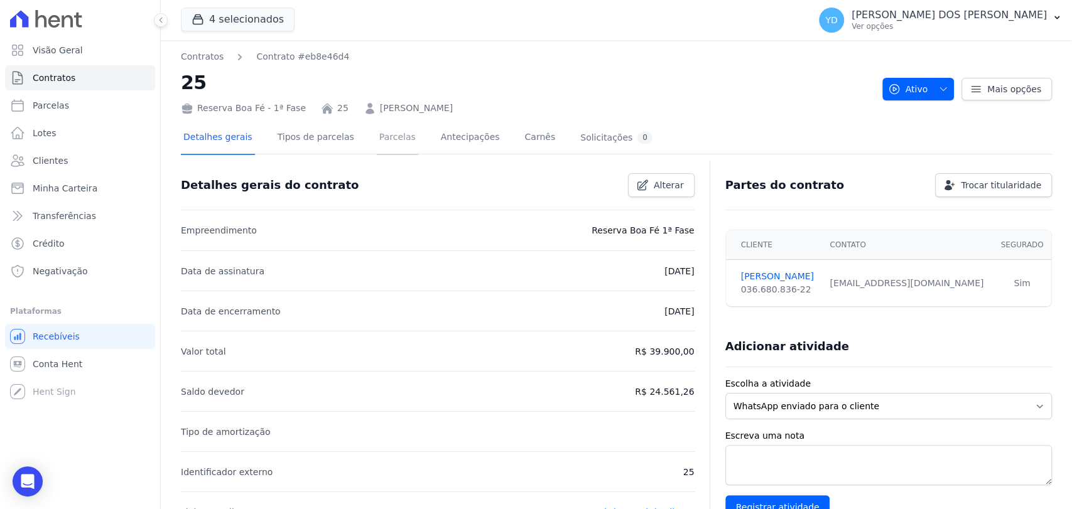
click at [387, 136] on link "Parcelas" at bounding box center [397, 138] width 41 height 33
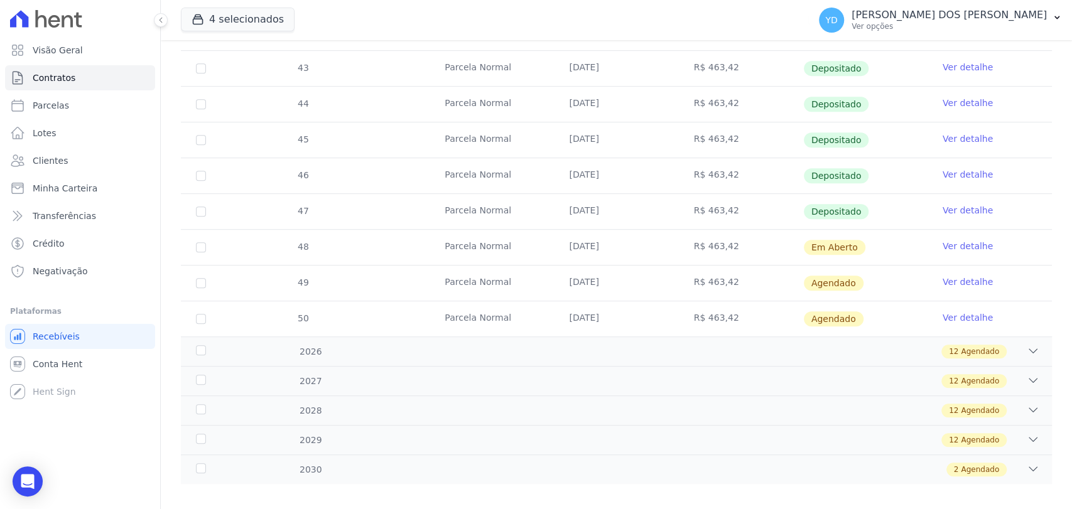
scroll to position [397, 0]
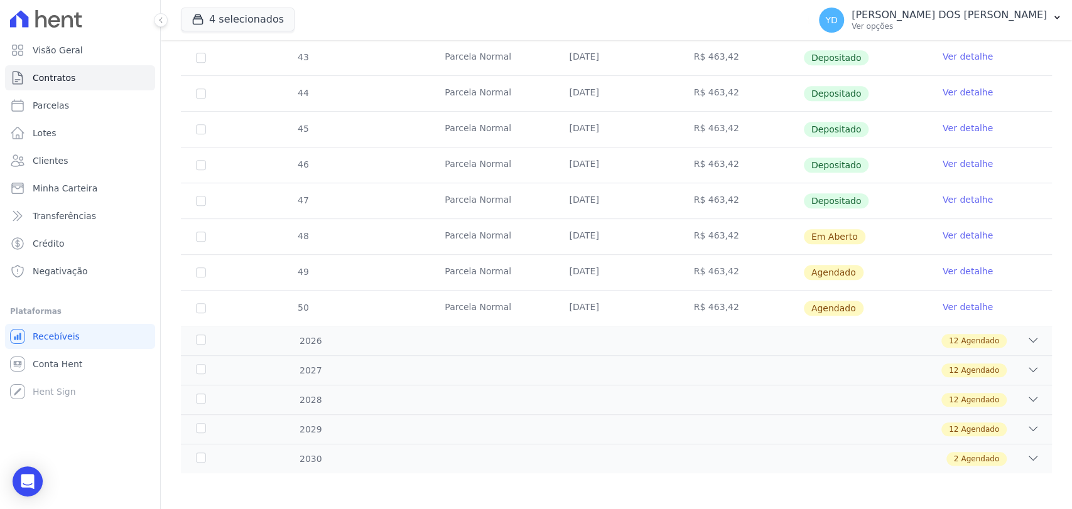
drag, startPoint x: 289, startPoint y: 194, endPoint x: 859, endPoint y: 198, distance: 570.7
click at [859, 198] on tr "47 Parcela Normal 10/09/2025 R$ 463,42 Depositado Ver detalhe" at bounding box center [616, 201] width 871 height 36
click at [448, 463] on div "2 Agendado" at bounding box center [659, 459] width 760 height 14
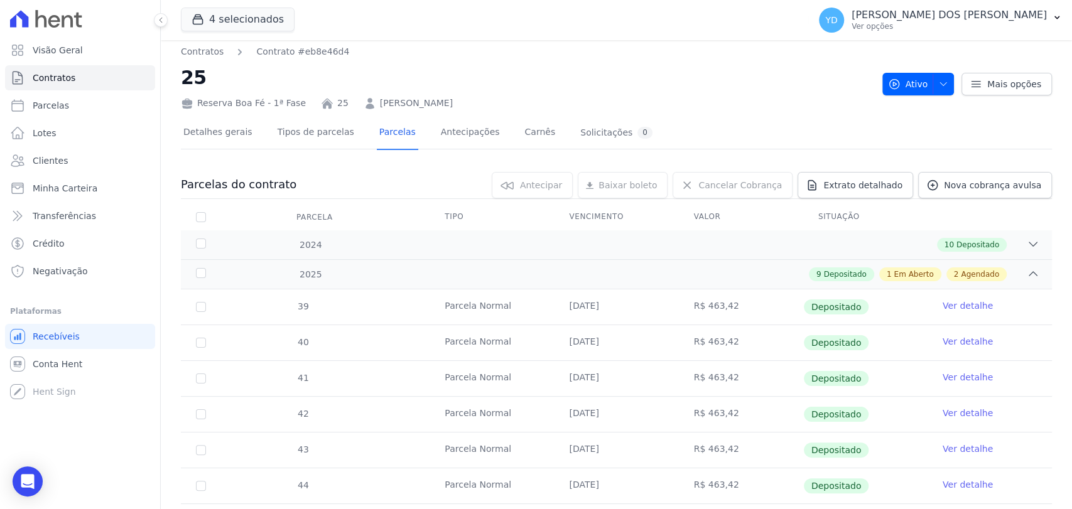
scroll to position [0, 0]
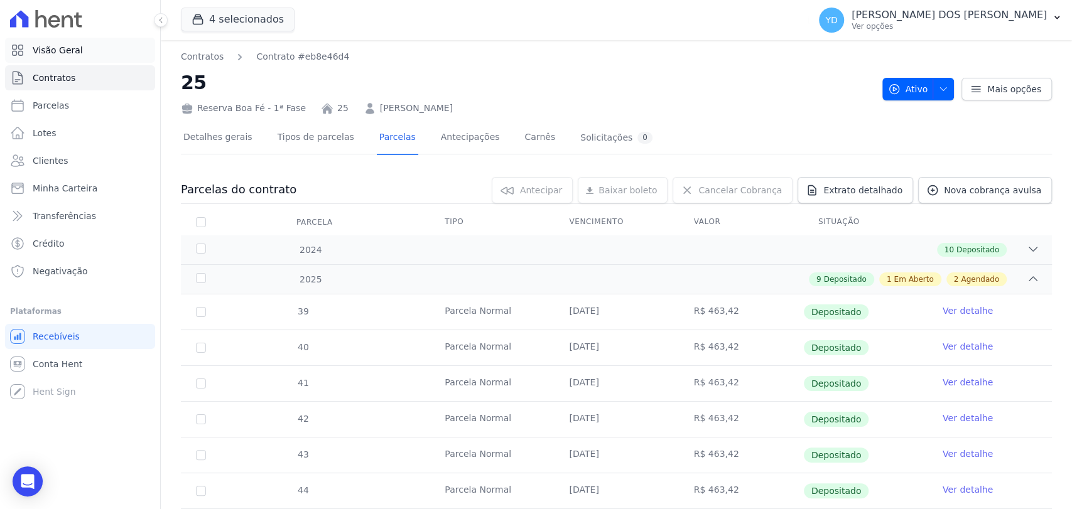
click at [67, 42] on link "Visão Geral" at bounding box center [80, 50] width 150 height 25
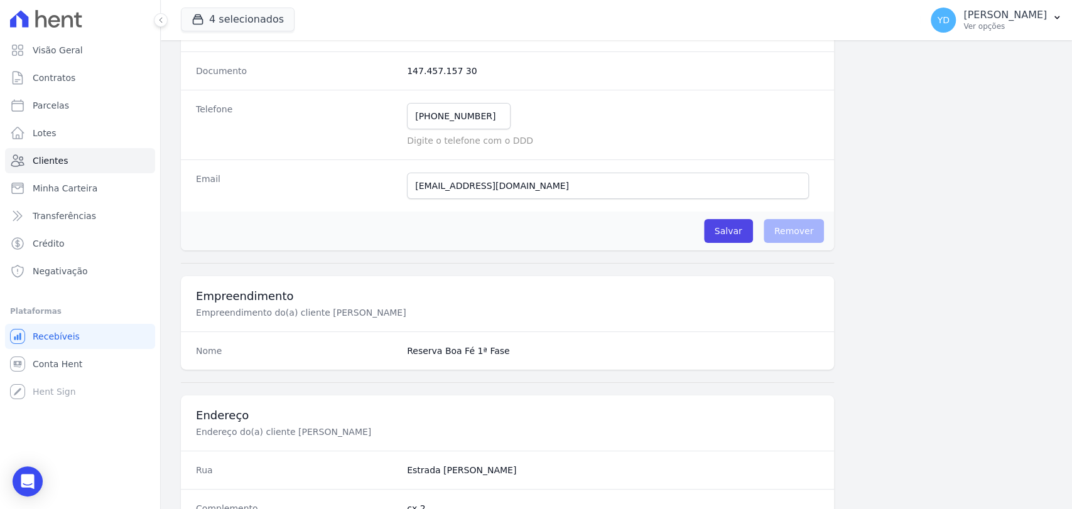
scroll to position [628, 0]
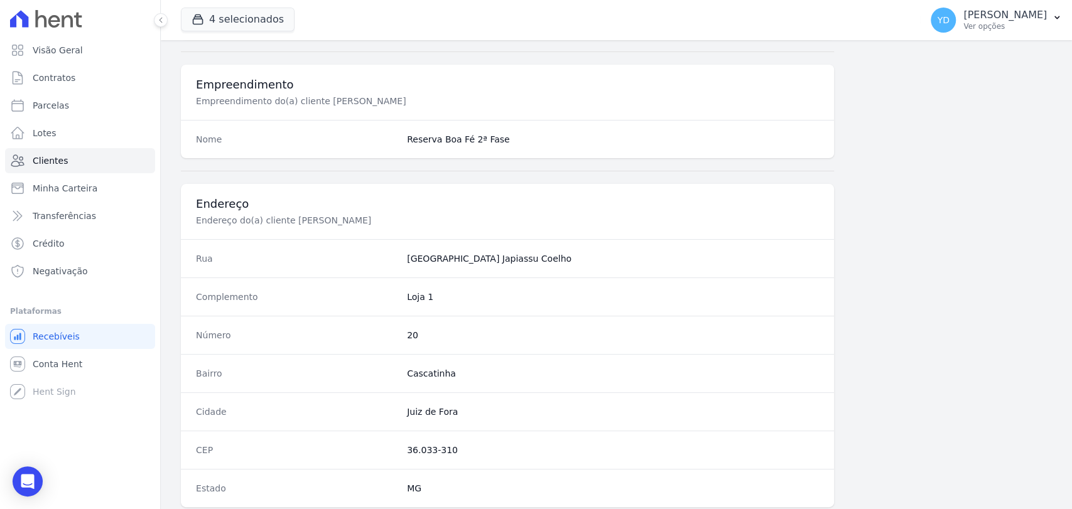
scroll to position [663, 0]
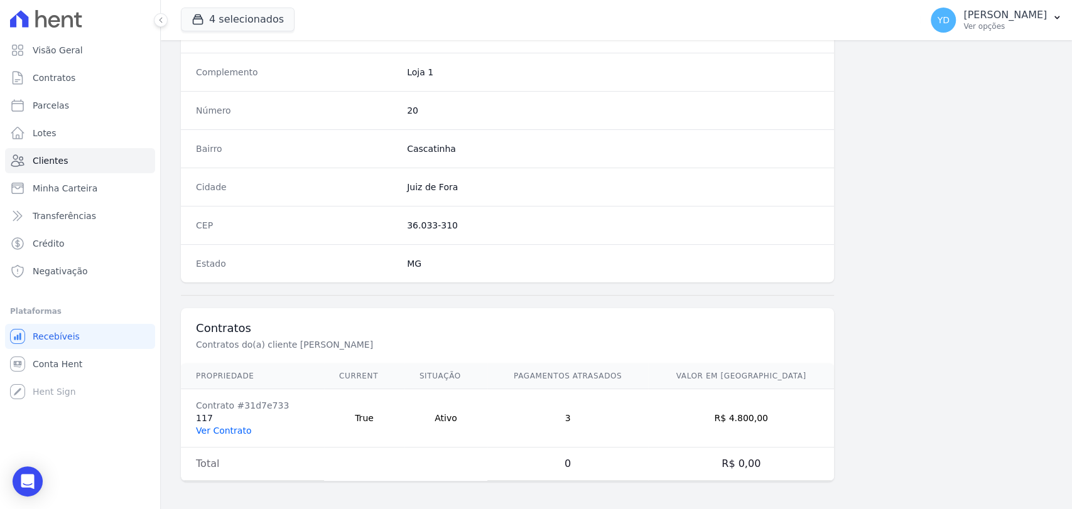
click at [241, 433] on td "Contrato #31d7e733 117 Ver Contrato" at bounding box center [252, 418] width 143 height 58
click at [239, 430] on link "Ver Contrato" at bounding box center [223, 431] width 55 height 10
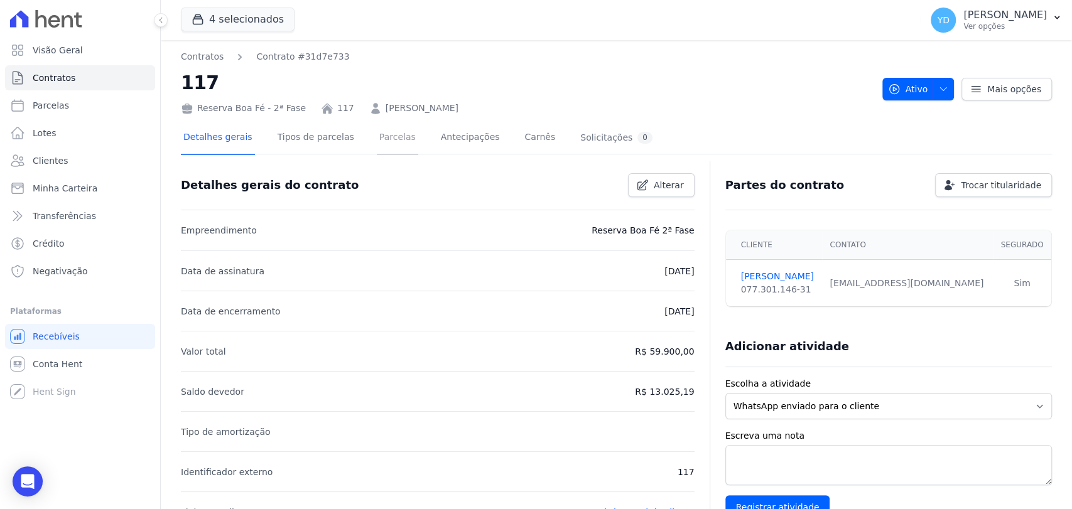
click at [380, 146] on link "Parcelas" at bounding box center [397, 138] width 41 height 33
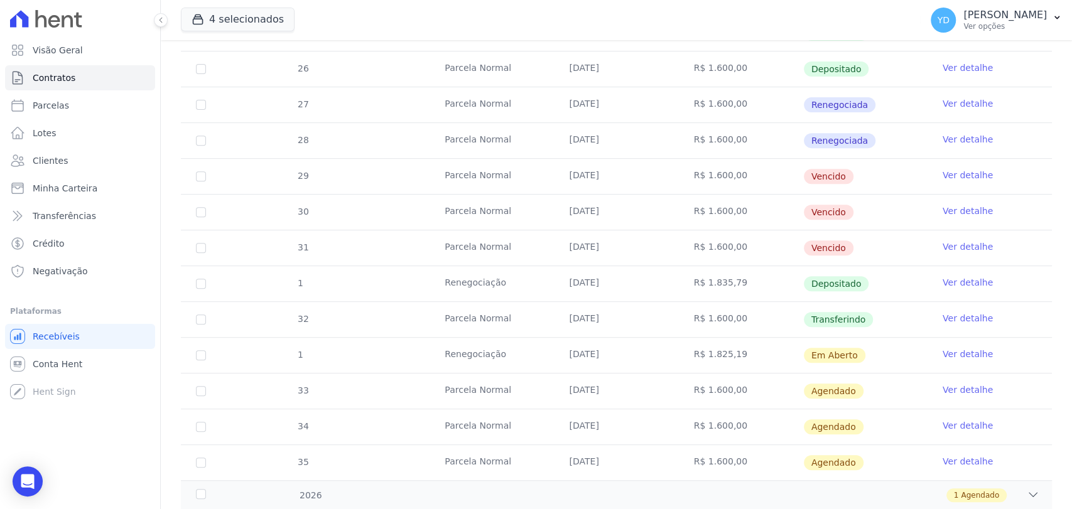
scroll to position [352, 0]
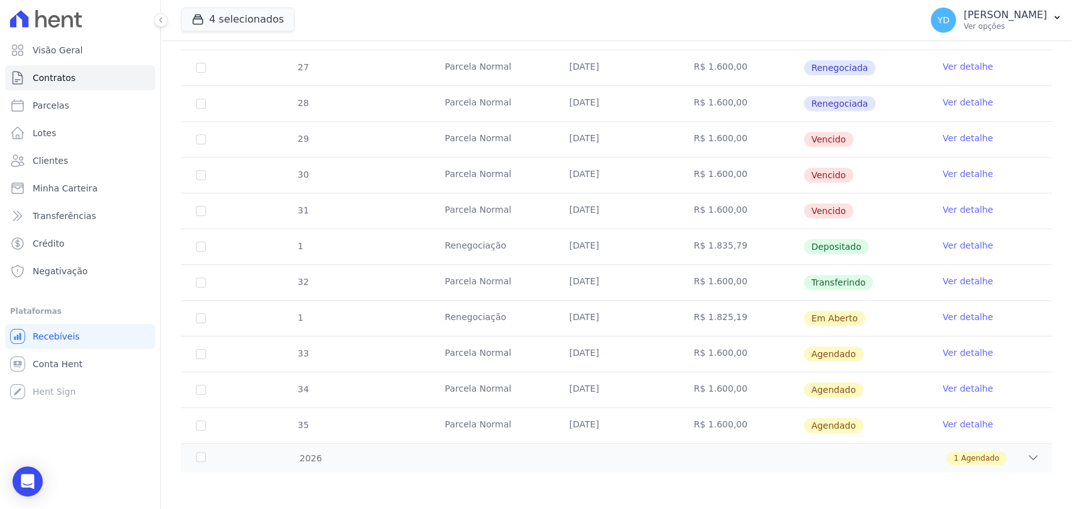
click at [959, 133] on link "Ver detalhe" at bounding box center [967, 138] width 50 height 13
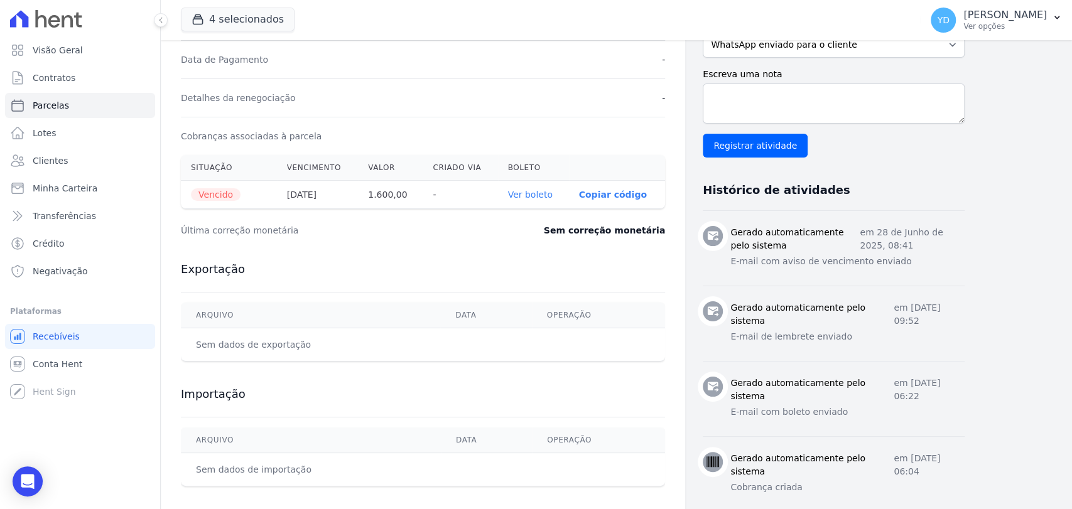
scroll to position [348, 0]
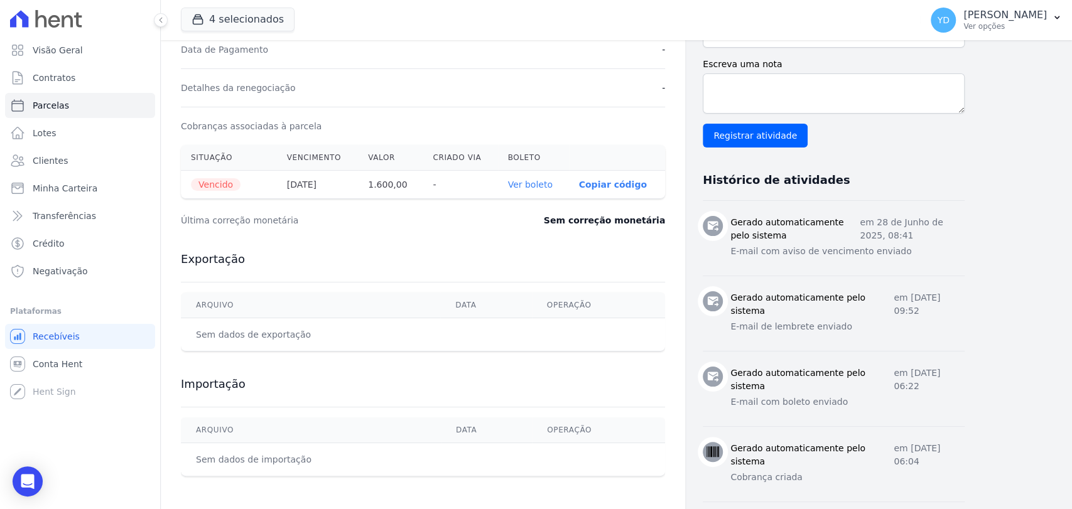
click at [539, 185] on link "Ver boleto" at bounding box center [530, 185] width 45 height 10
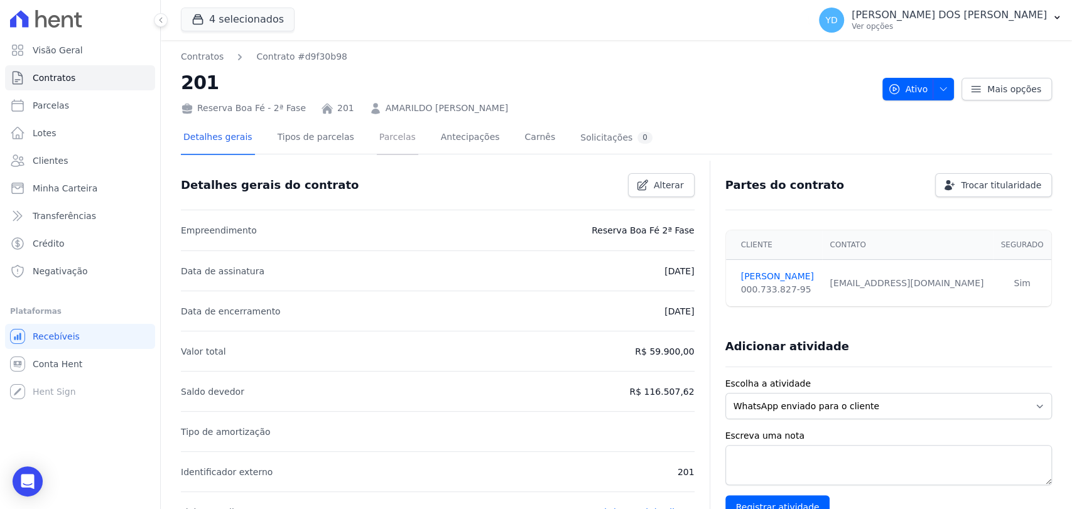
drag, startPoint x: 377, startPoint y: 152, endPoint x: 389, endPoint y: 147, distance: 12.9
click at [377, 151] on link "Parcelas" at bounding box center [397, 138] width 41 height 33
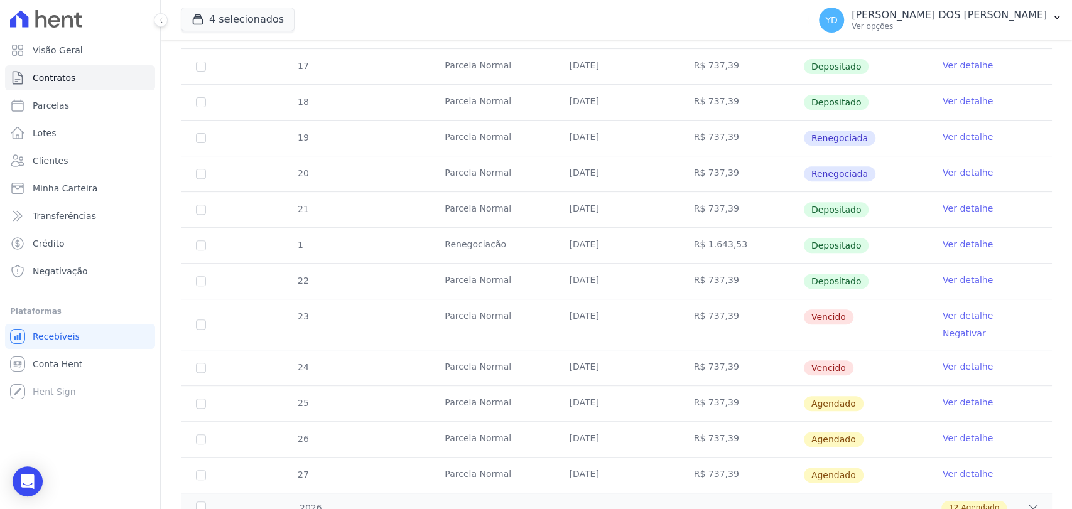
scroll to position [348, 0]
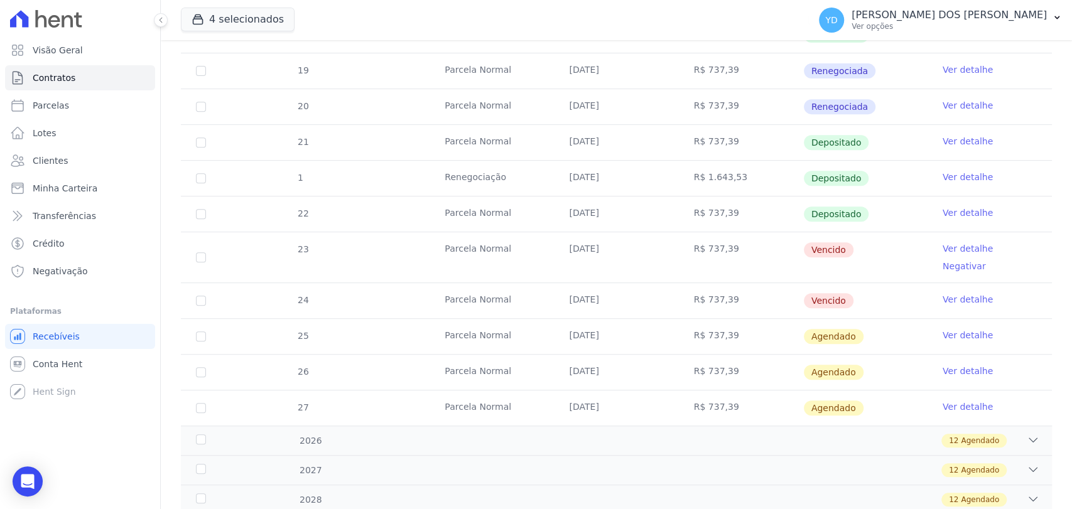
click at [968, 247] on link "Ver detalhe" at bounding box center [967, 248] width 50 height 13
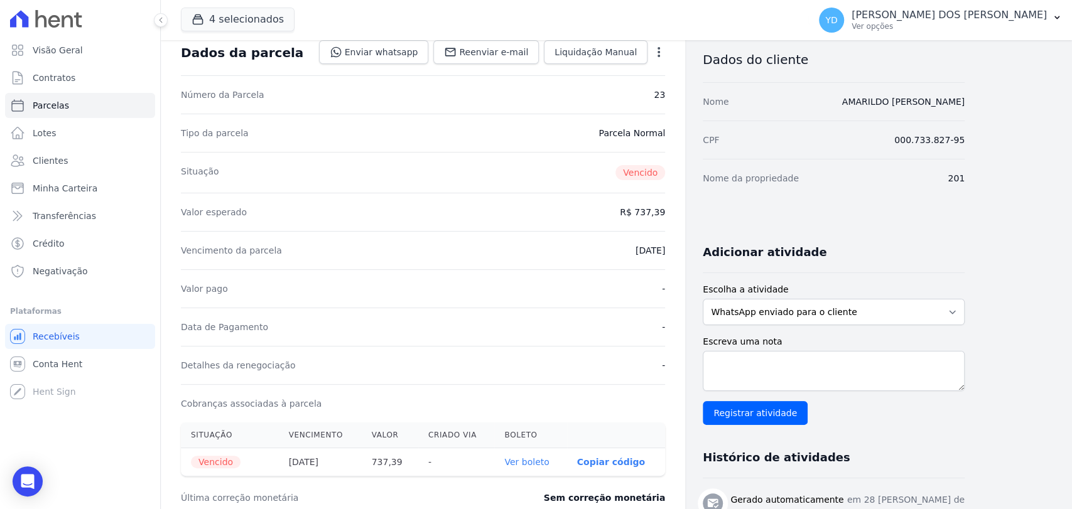
scroll to position [348, 0]
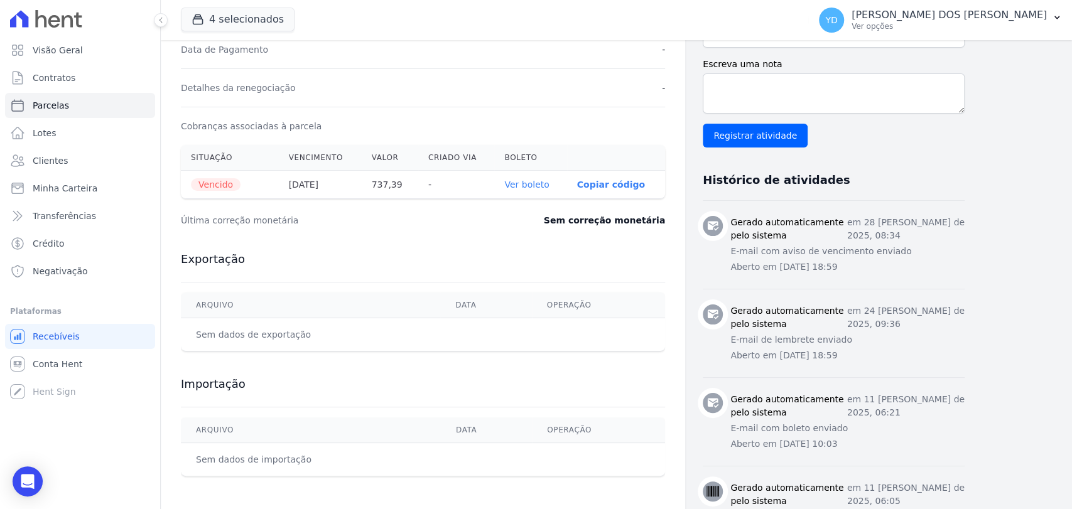
click at [536, 184] on link "Ver boleto" at bounding box center [526, 185] width 45 height 10
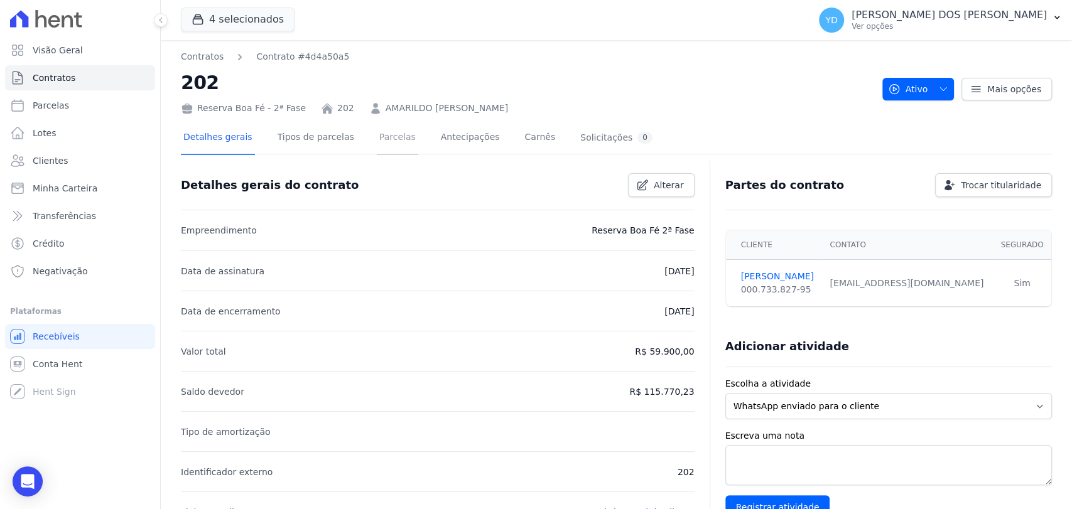
click at [377, 139] on link "Parcelas" at bounding box center [397, 138] width 41 height 33
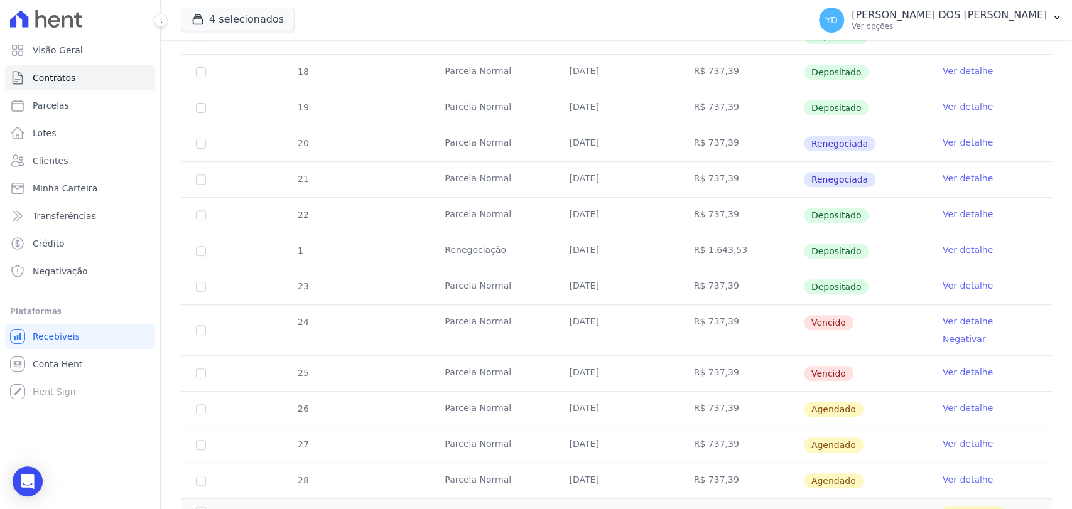
scroll to position [279, 0]
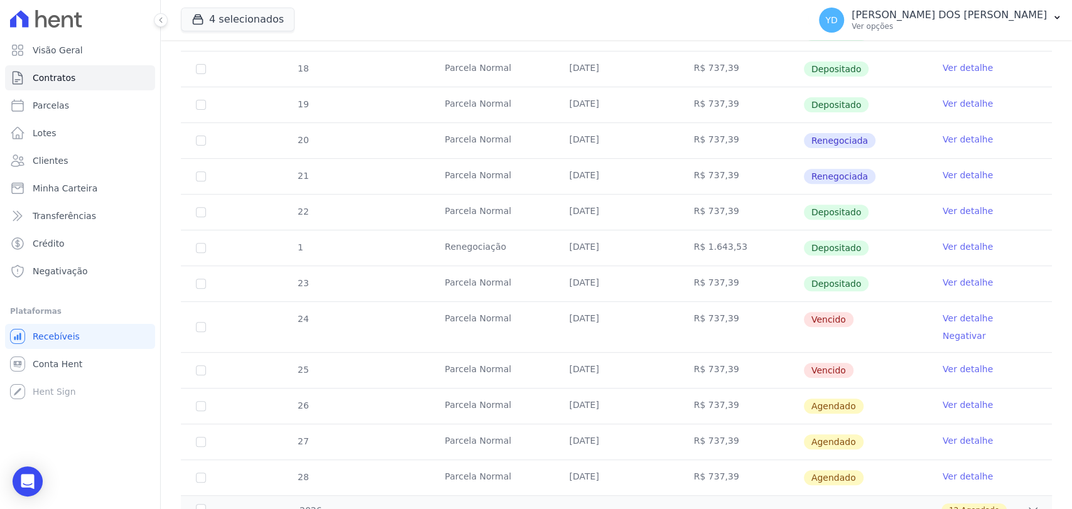
click at [947, 313] on link "Ver detalhe" at bounding box center [967, 318] width 50 height 13
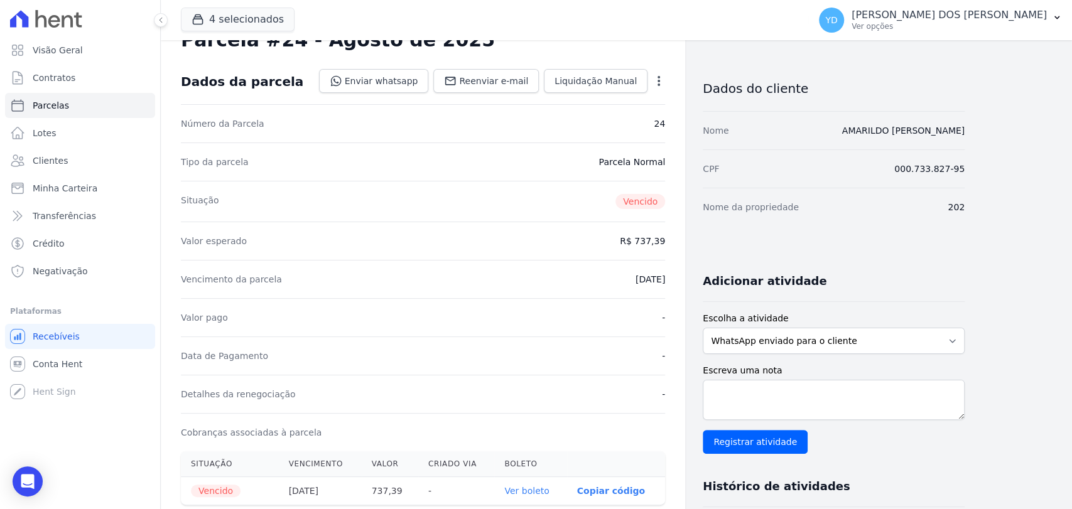
scroll to position [209, 0]
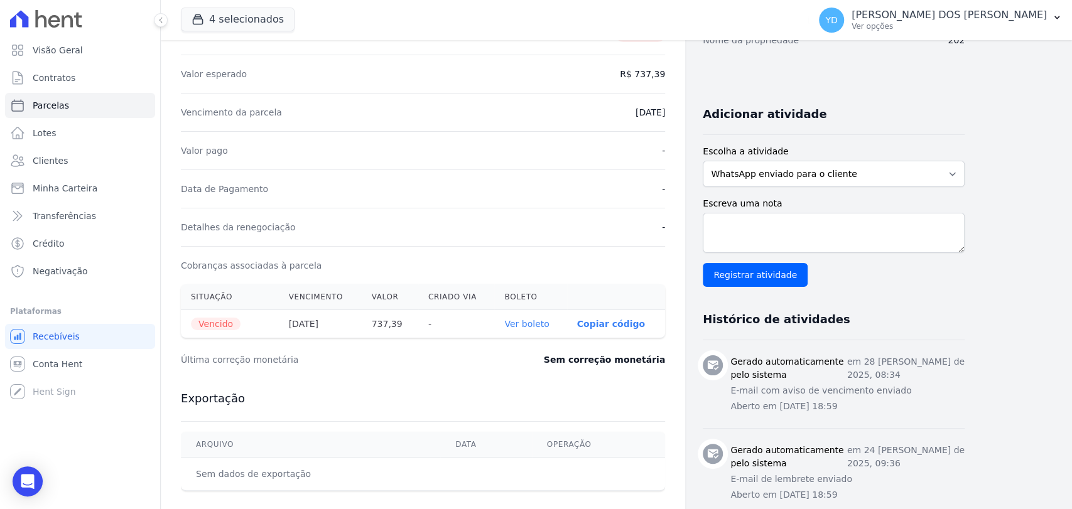
click at [538, 324] on link "Ver boleto" at bounding box center [526, 324] width 45 height 10
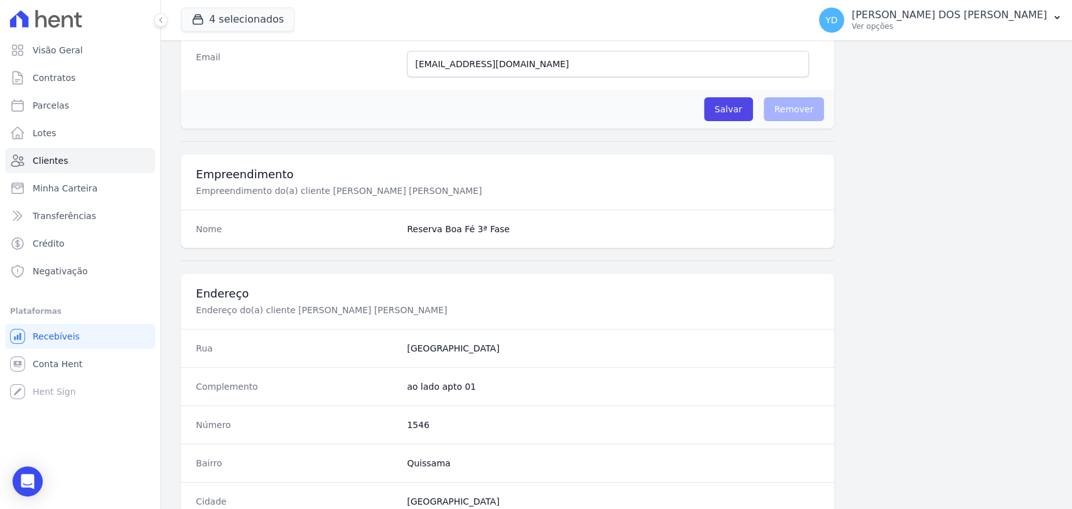
scroll to position [663, 0]
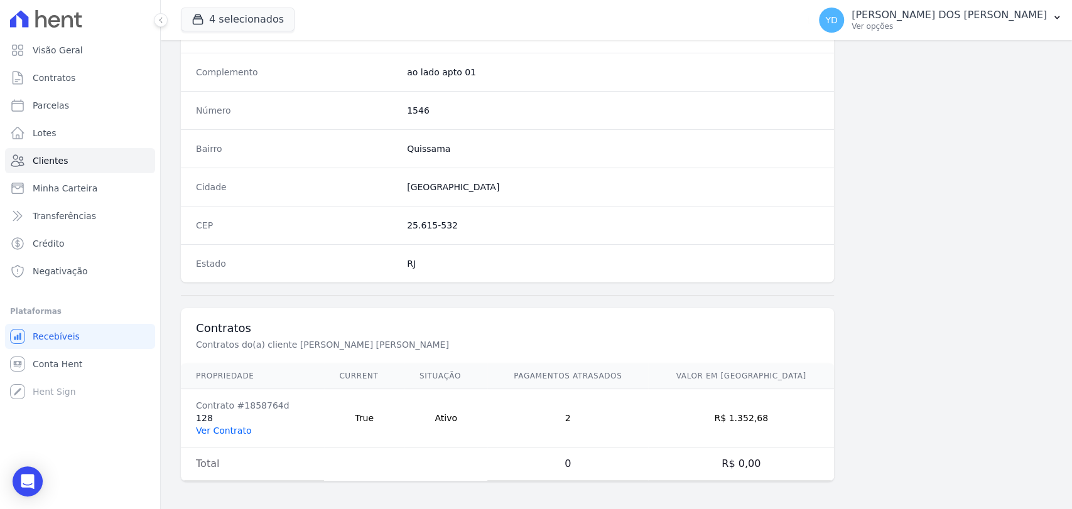
click at [222, 428] on link "Ver Contrato" at bounding box center [223, 431] width 55 height 10
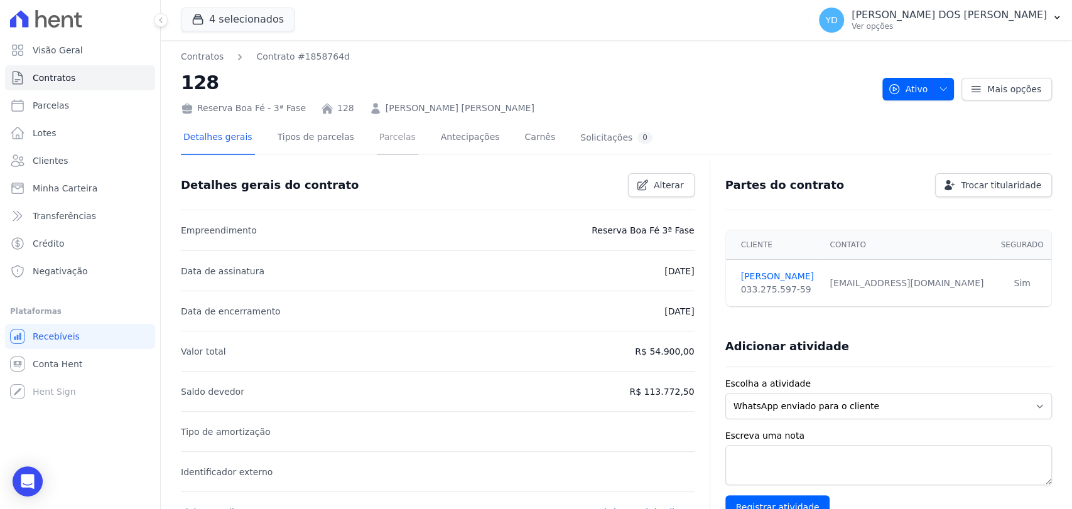
drag, startPoint x: 384, startPoint y: 135, endPoint x: 337, endPoint y: 80, distance: 72.6
click at [384, 135] on link "Parcelas" at bounding box center [397, 138] width 41 height 33
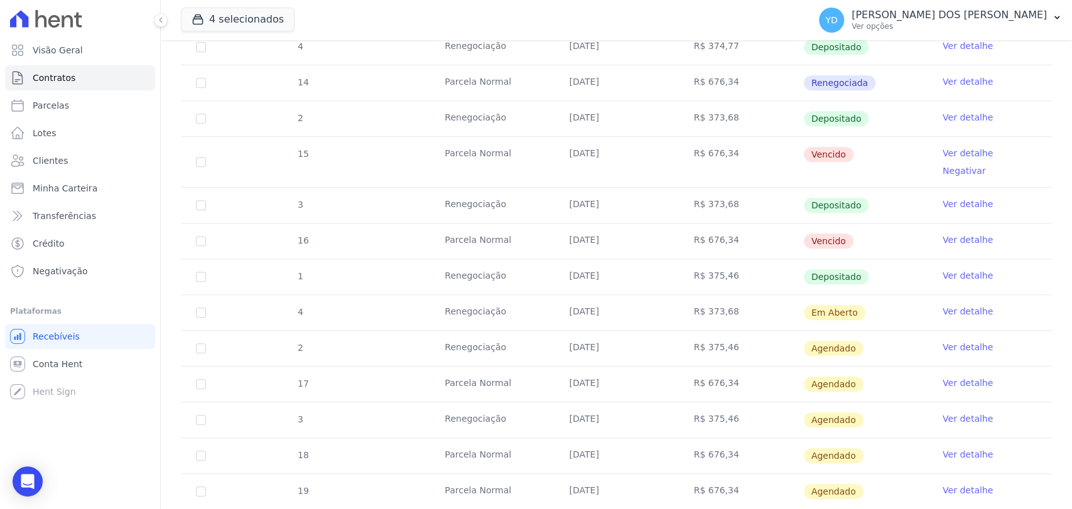
scroll to position [628, 0]
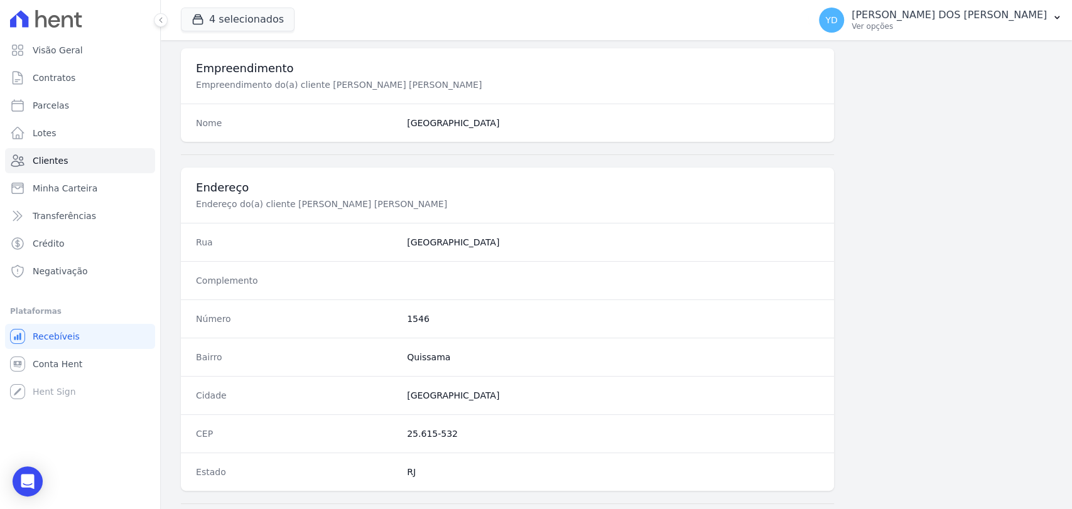
scroll to position [628, 0]
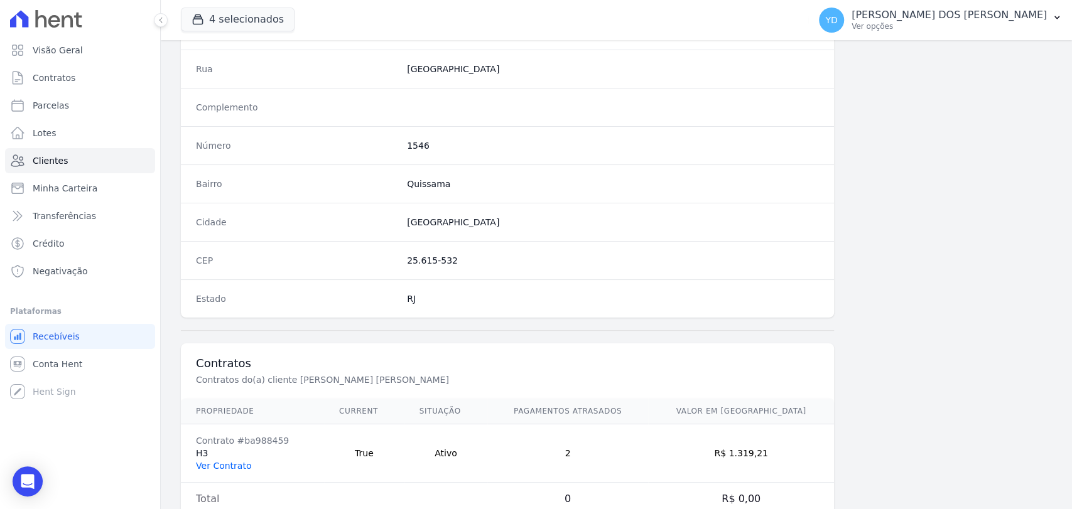
click at [236, 464] on link "Ver Contrato" at bounding box center [223, 466] width 55 height 10
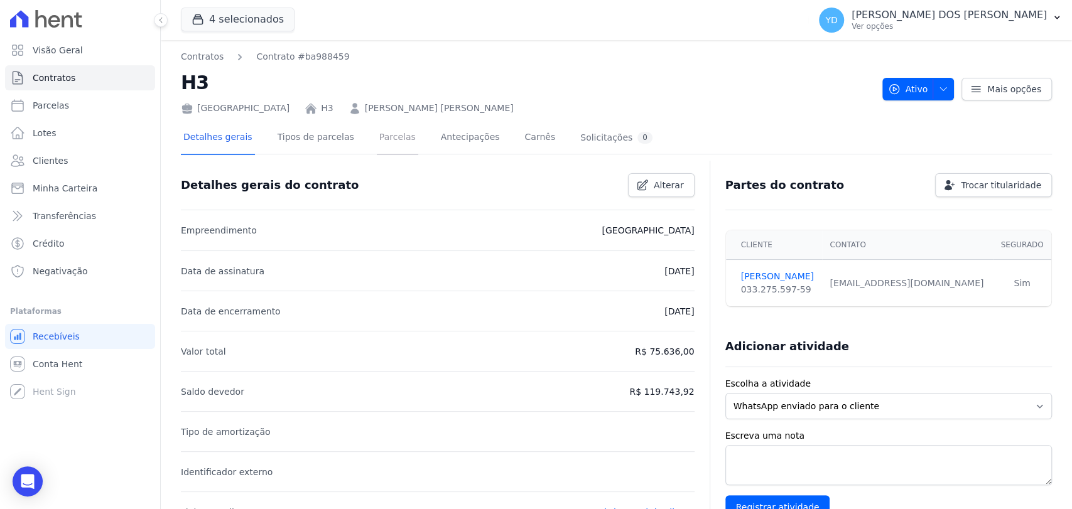
click at [392, 146] on link "Parcelas" at bounding box center [397, 138] width 41 height 33
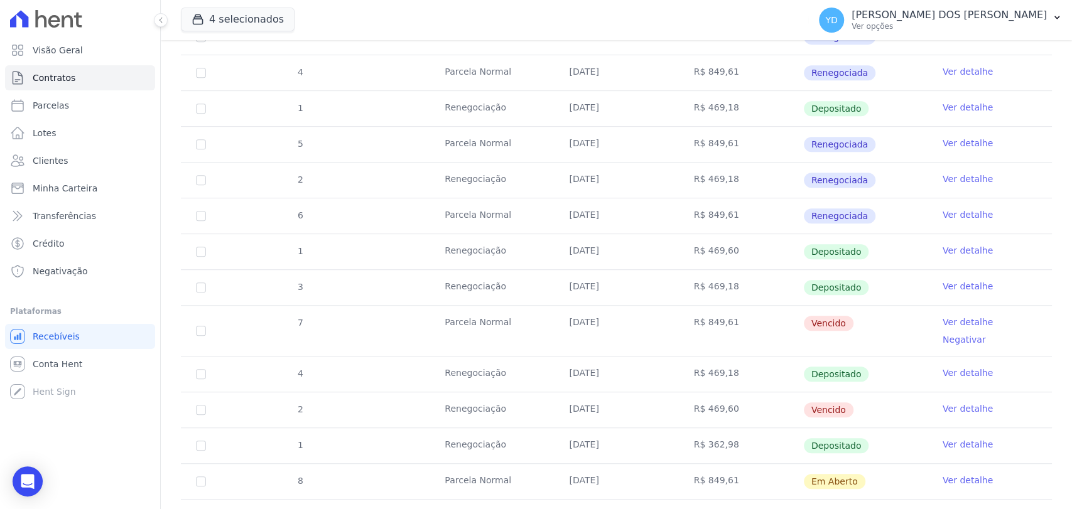
scroll to position [488, 0]
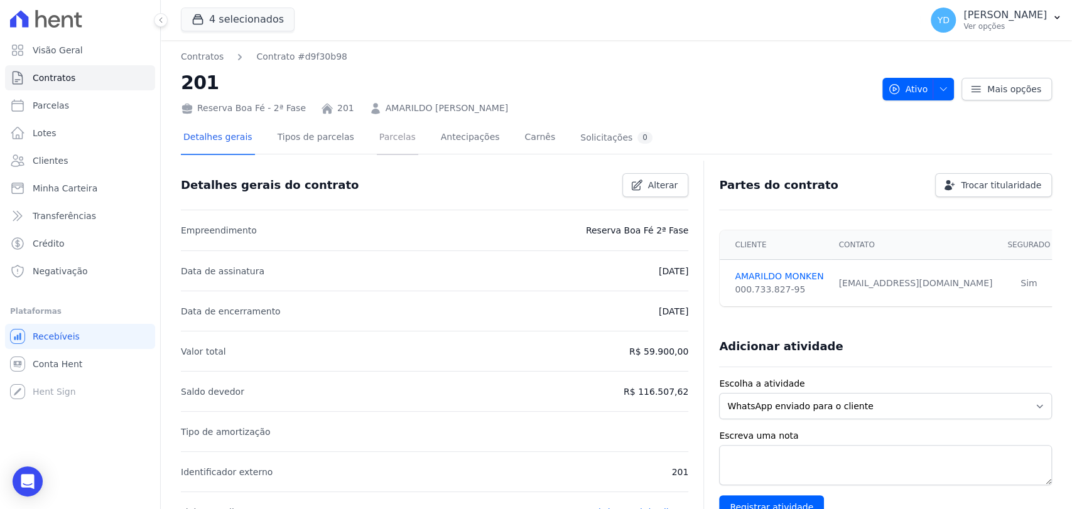
click at [377, 148] on link "Parcelas" at bounding box center [397, 138] width 41 height 33
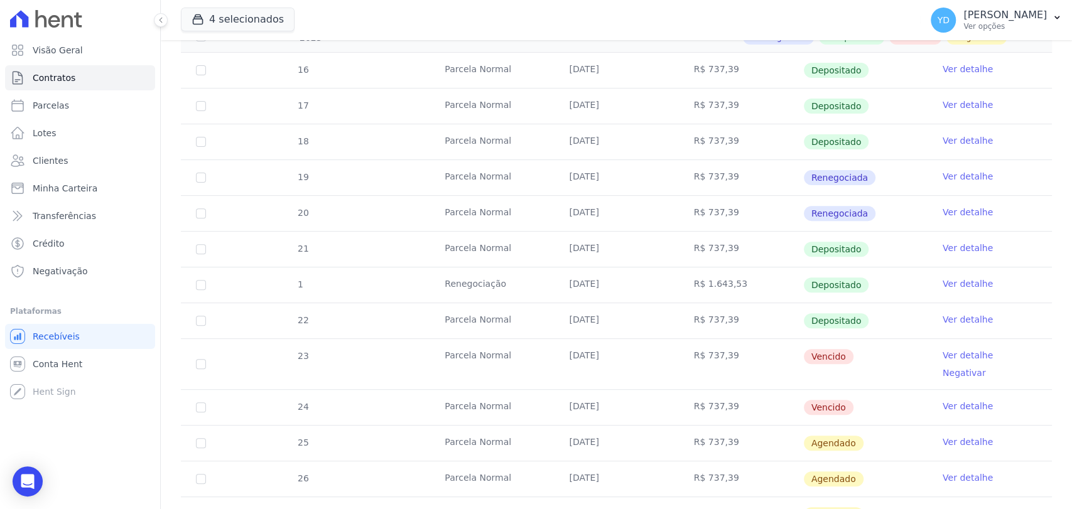
scroll to position [348, 0]
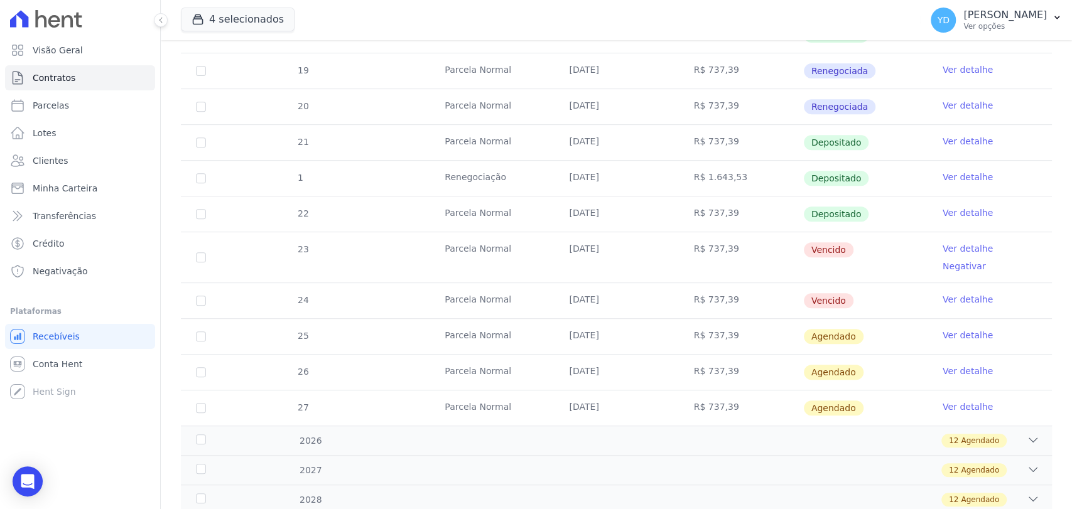
click at [946, 246] on link "Ver detalhe" at bounding box center [967, 248] width 50 height 13
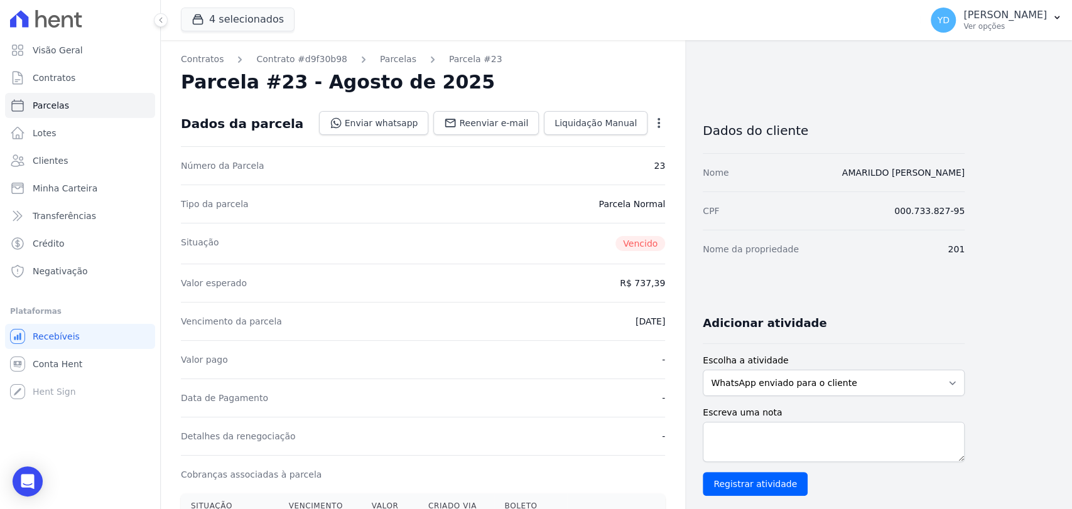
click at [654, 127] on icon "button" at bounding box center [658, 123] width 13 height 13
click at [622, 205] on link "Renegociar" at bounding box center [604, 208] width 110 height 23
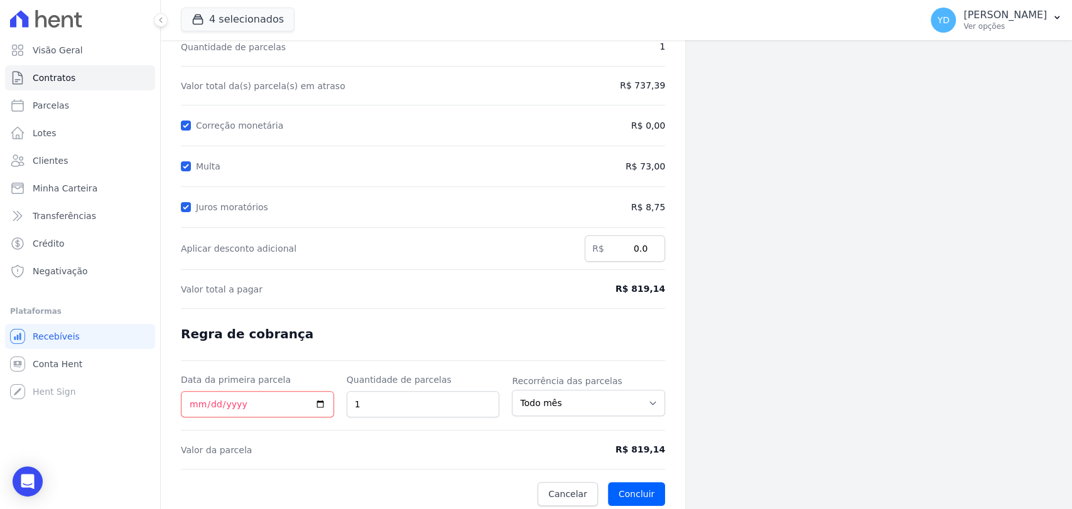
scroll to position [119, 0]
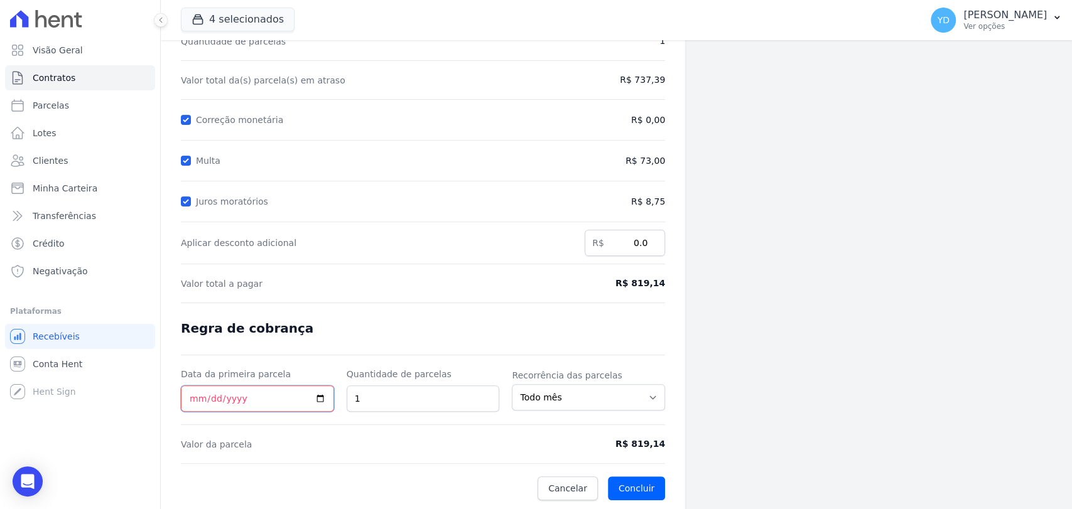
click at [253, 392] on input "Data da primeira parcela" at bounding box center [257, 398] width 153 height 26
type input "[DATE]"
click at [336, 417] on form "Cálculo da renegociação Quantidade de parcelas 1 Valor total da(s) parcela(s) e…" at bounding box center [423, 246] width 484 height 508
click at [656, 485] on button "Concluir" at bounding box center [636, 489] width 57 height 24
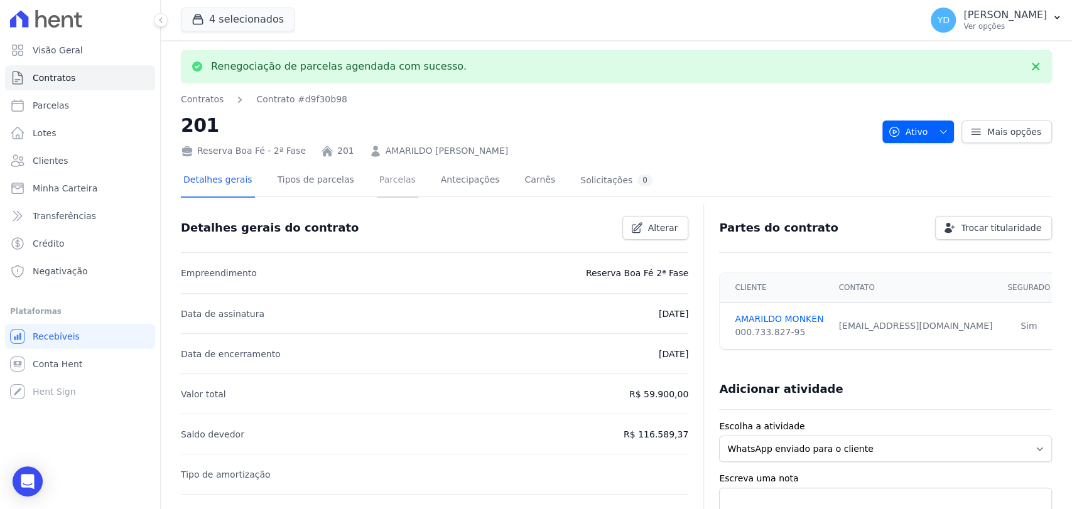
click at [379, 190] on link "Parcelas" at bounding box center [397, 180] width 41 height 33
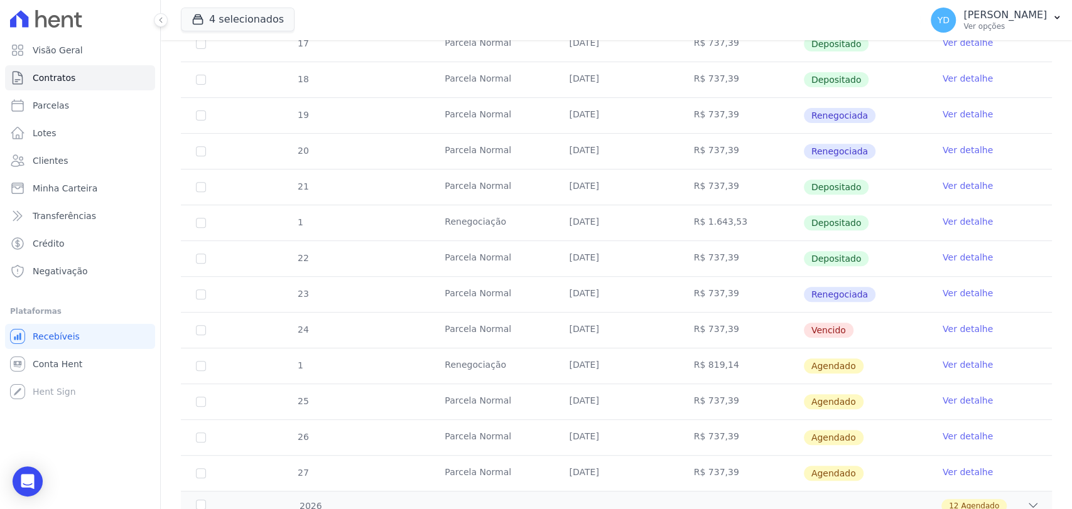
scroll to position [348, 0]
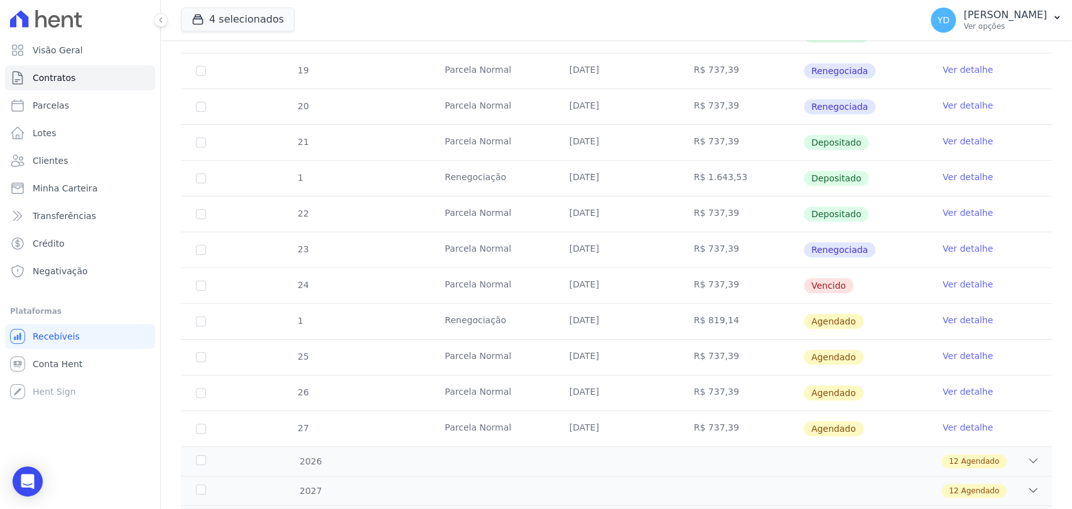
click at [950, 316] on link "Ver detalhe" at bounding box center [967, 320] width 50 height 13
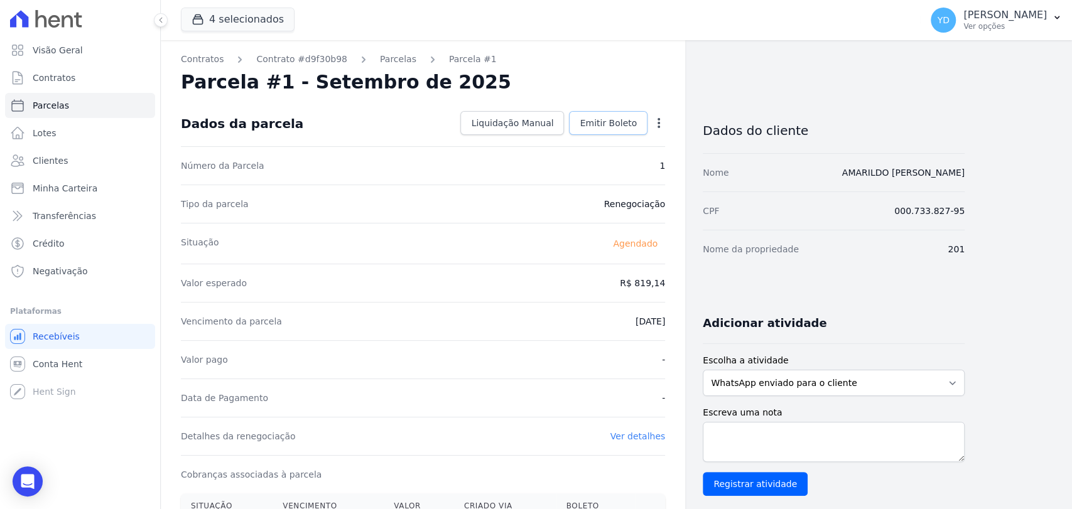
click at [615, 117] on span "Emitir Boleto" at bounding box center [607, 123] width 57 height 13
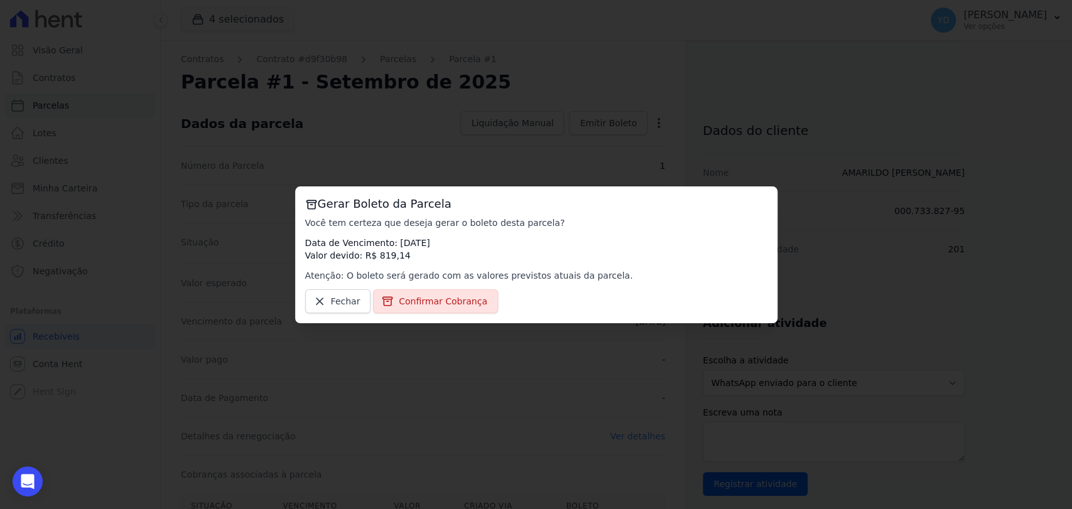
click at [455, 287] on div "Gerar Boleto da Parcela Você tem certeza que deseja gerar o boleto desta parcel…" at bounding box center [536, 254] width 482 height 137
drag, startPoint x: 455, startPoint y: 298, endPoint x: 515, endPoint y: 259, distance: 71.2
click at [456, 298] on span "Confirmar Cobrança" at bounding box center [443, 301] width 89 height 13
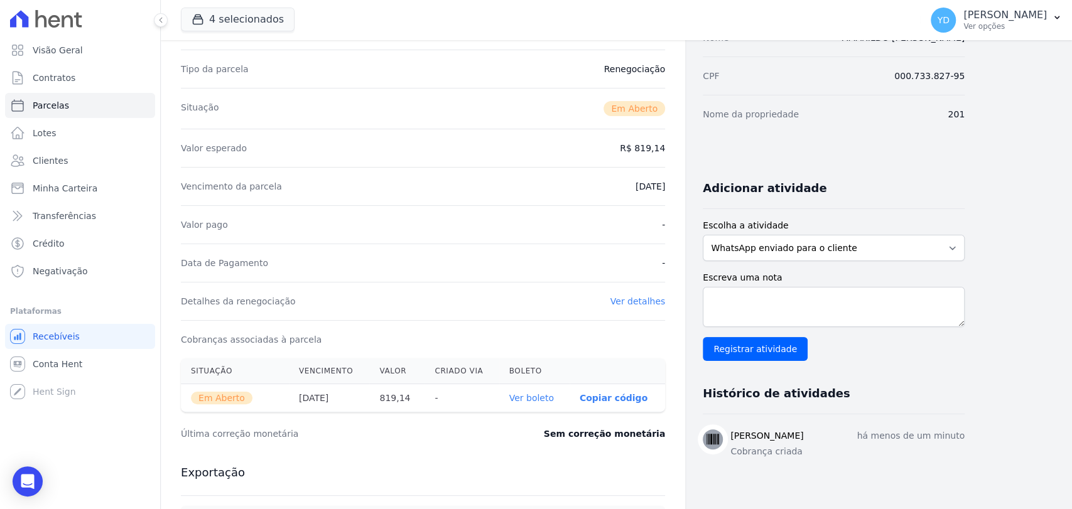
scroll to position [139, 0]
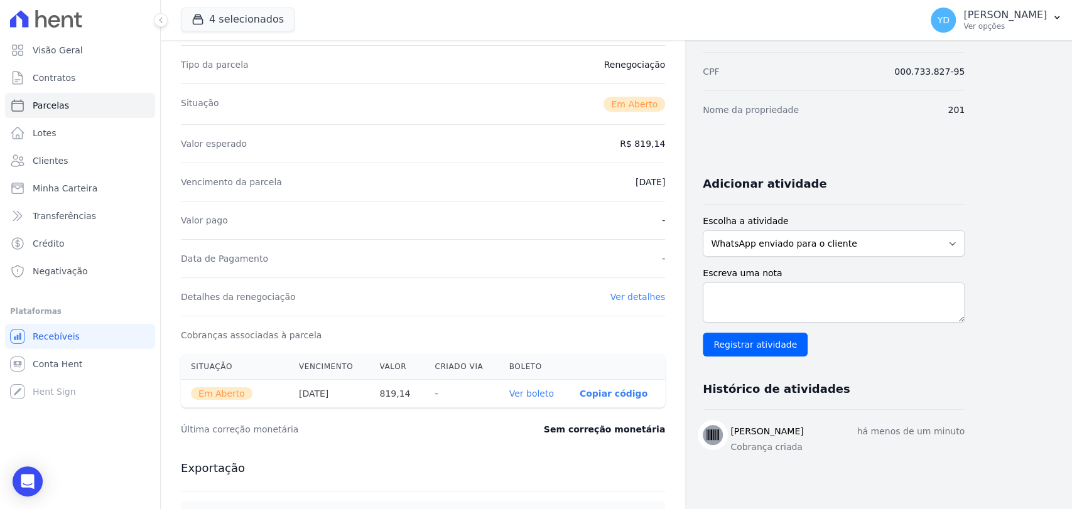
click at [539, 397] on link "Ver boleto" at bounding box center [531, 394] width 45 height 10
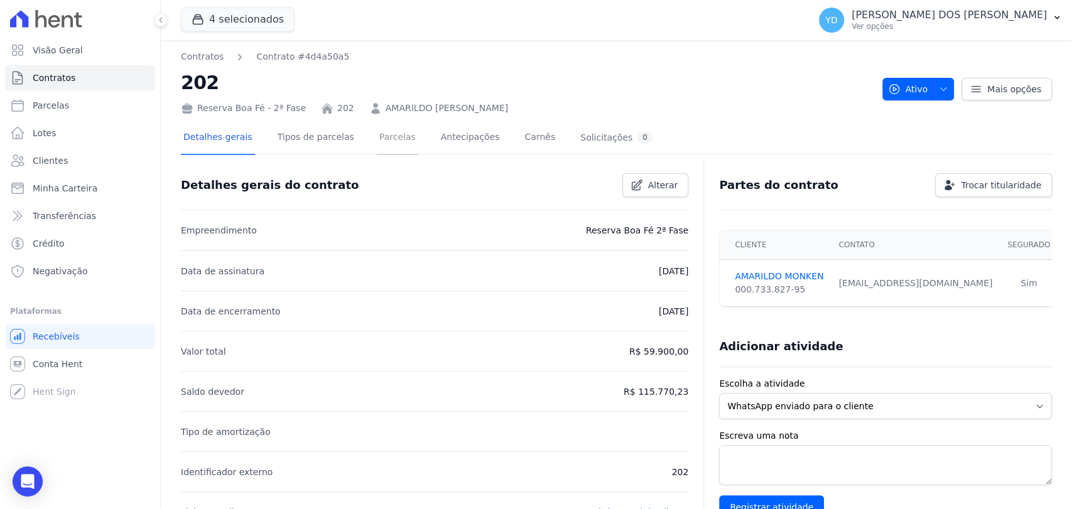
click at [379, 132] on link "Parcelas" at bounding box center [397, 138] width 41 height 33
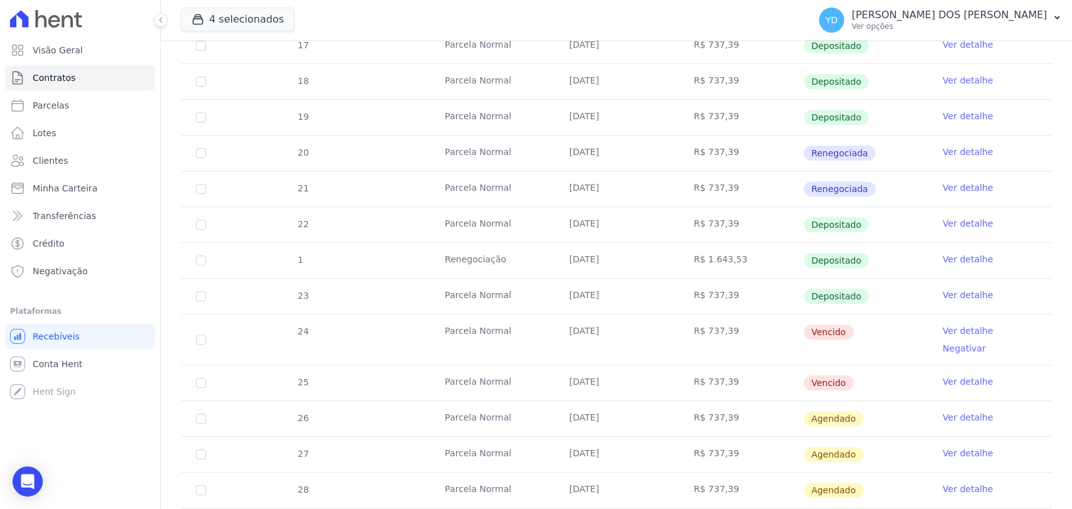
scroll to position [279, 0]
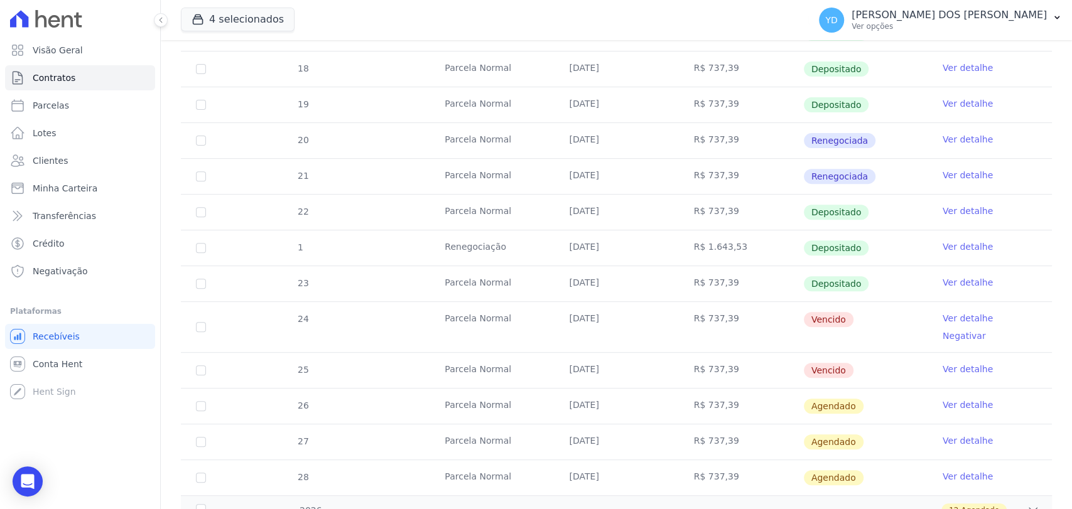
click at [942, 312] on link "Ver detalhe" at bounding box center [967, 318] width 50 height 13
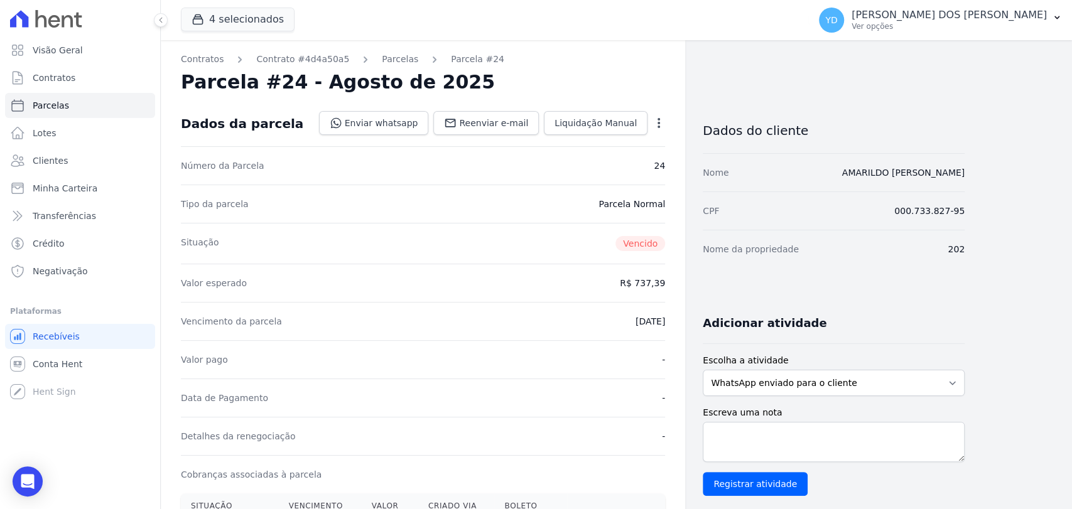
click at [662, 123] on icon "button" at bounding box center [658, 123] width 13 height 13
click at [633, 202] on link "Renegociar" at bounding box center [604, 208] width 110 height 23
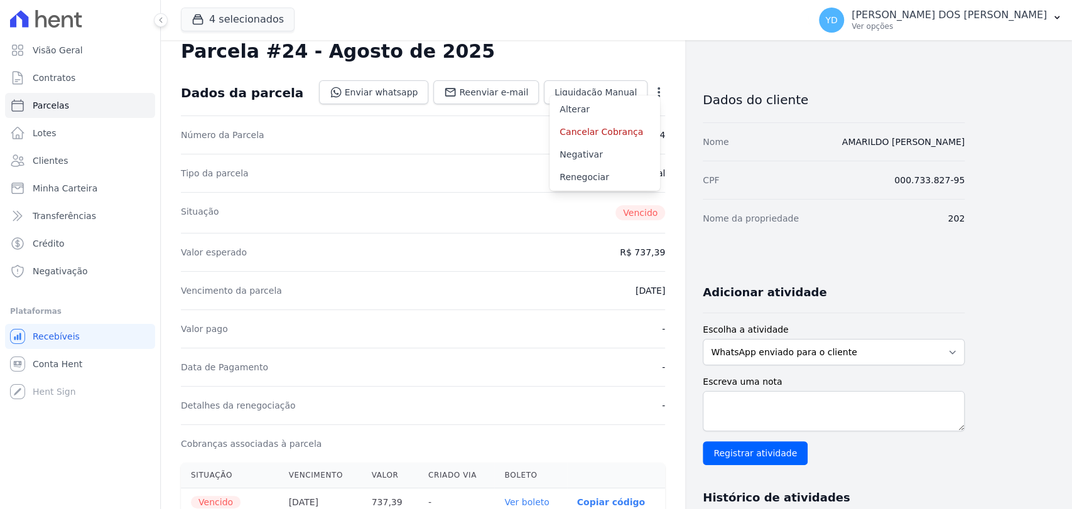
scroll to position [68, 0]
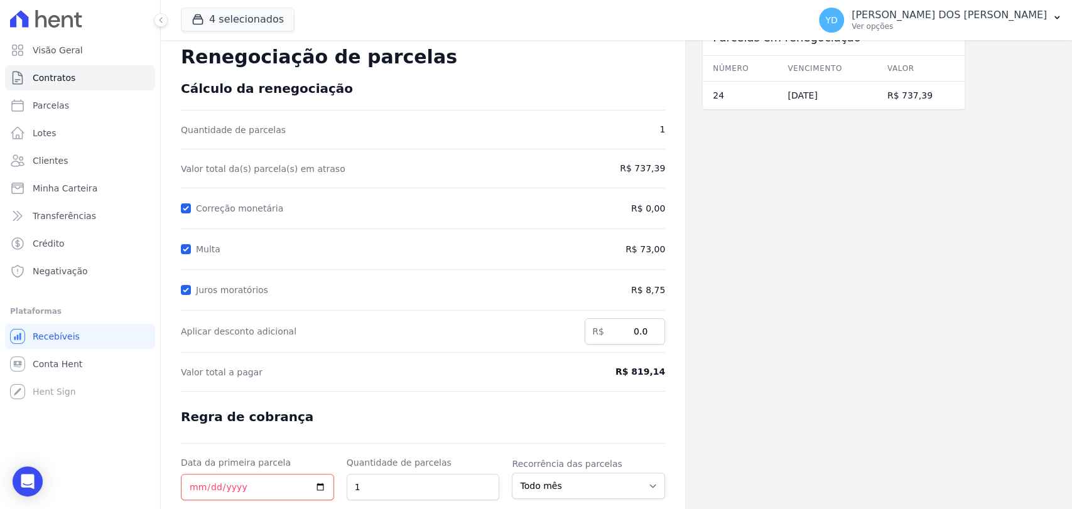
scroll to position [70, 0]
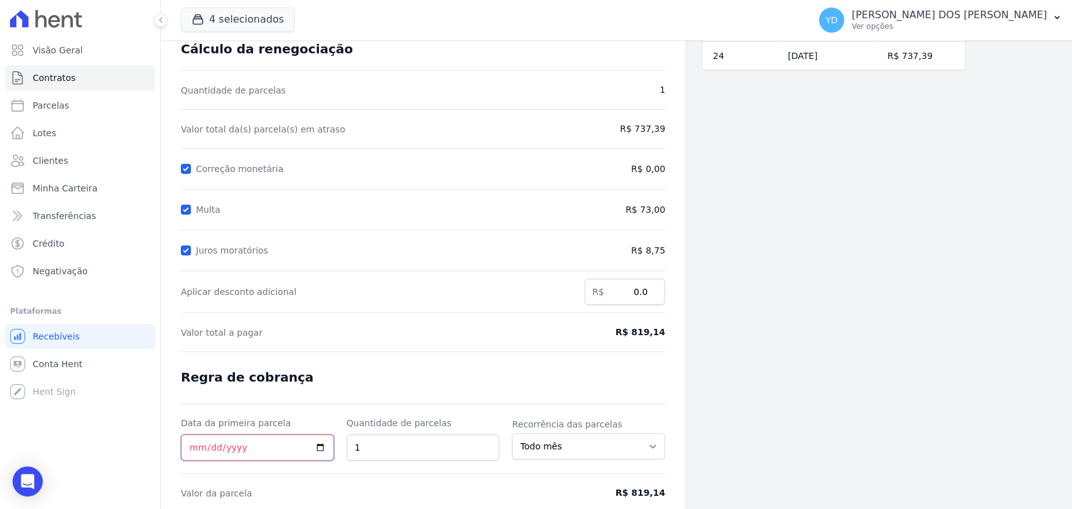
click at [205, 438] on input "Data da primeira parcela" at bounding box center [257, 447] width 153 height 26
click at [262, 457] on input "[PHONE_NUMBER]" at bounding box center [257, 447] width 153 height 26
click at [255, 445] on input "[PHONE_NUMBER]" at bounding box center [257, 447] width 153 height 26
type input "[DATE]"
click at [525, 361] on form "Cálculo da renegociação Quantidade de parcelas 1 Valor total da(s) parcela(s) e…" at bounding box center [423, 295] width 484 height 508
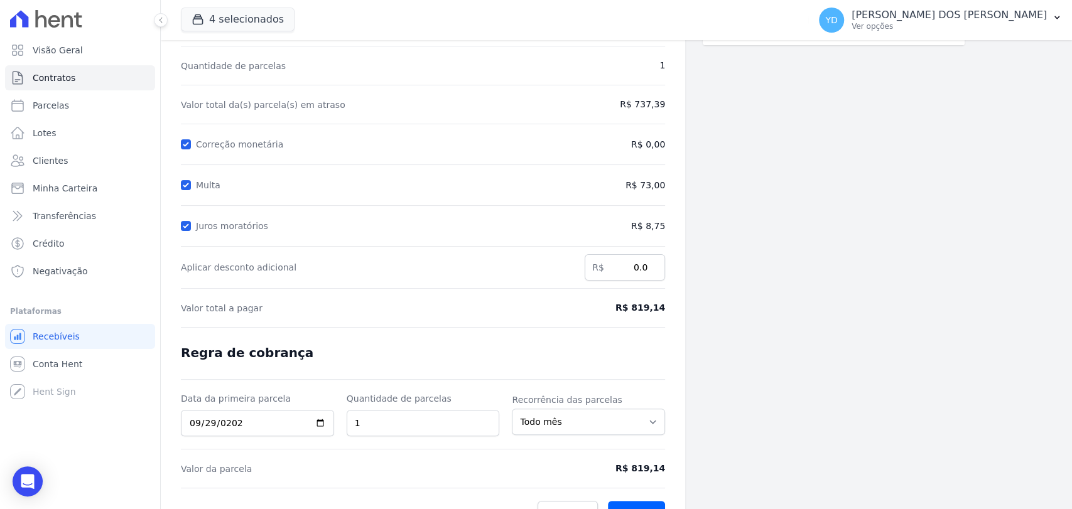
scroll to position [119, 0]
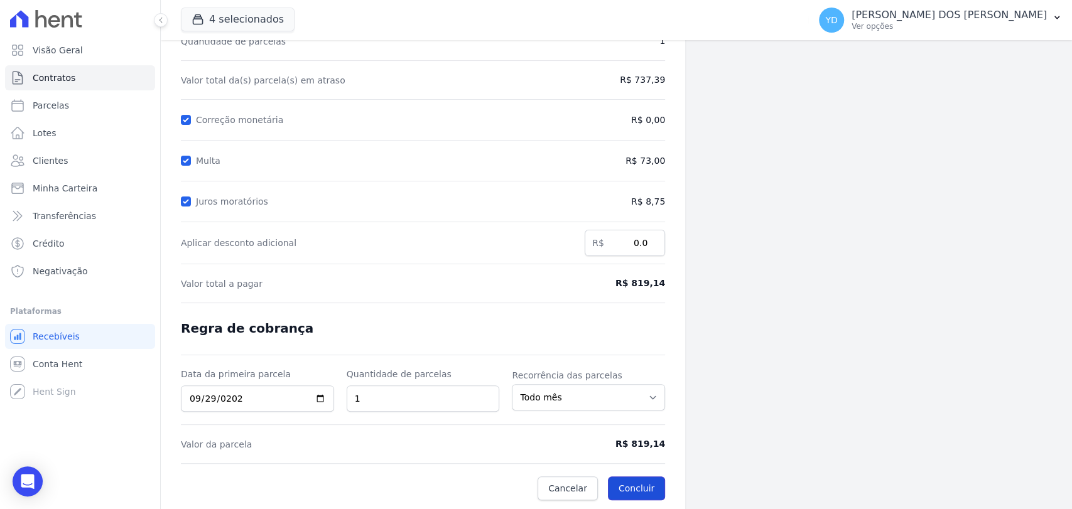
click at [644, 483] on button "Concluir" at bounding box center [636, 489] width 57 height 24
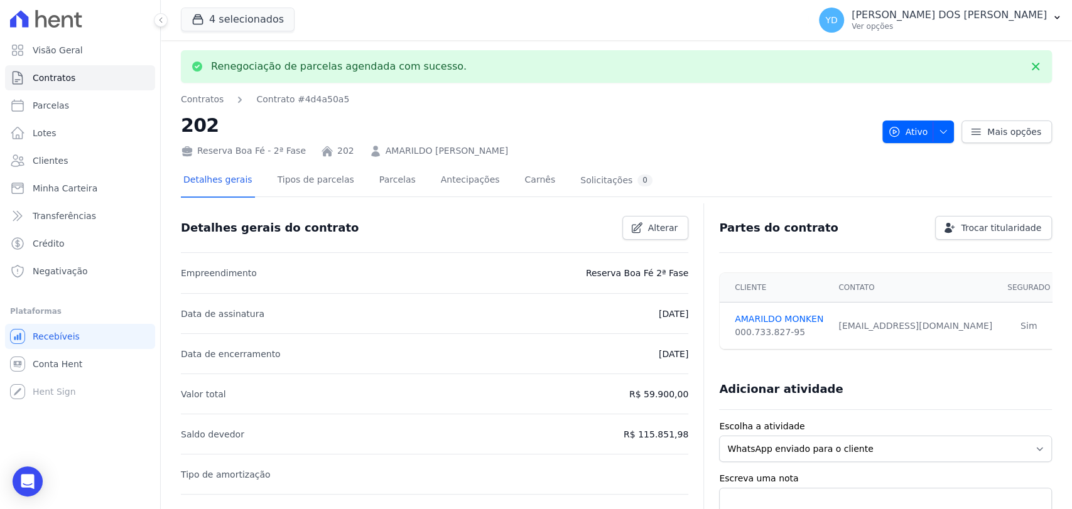
click at [399, 184] on div "Detalhes gerais Tipos de parcelas [GEOGRAPHIC_DATA] Antecipações [PERSON_NAME] …" at bounding box center [418, 180] width 474 height 33
click at [377, 186] on link "Parcelas" at bounding box center [397, 180] width 41 height 33
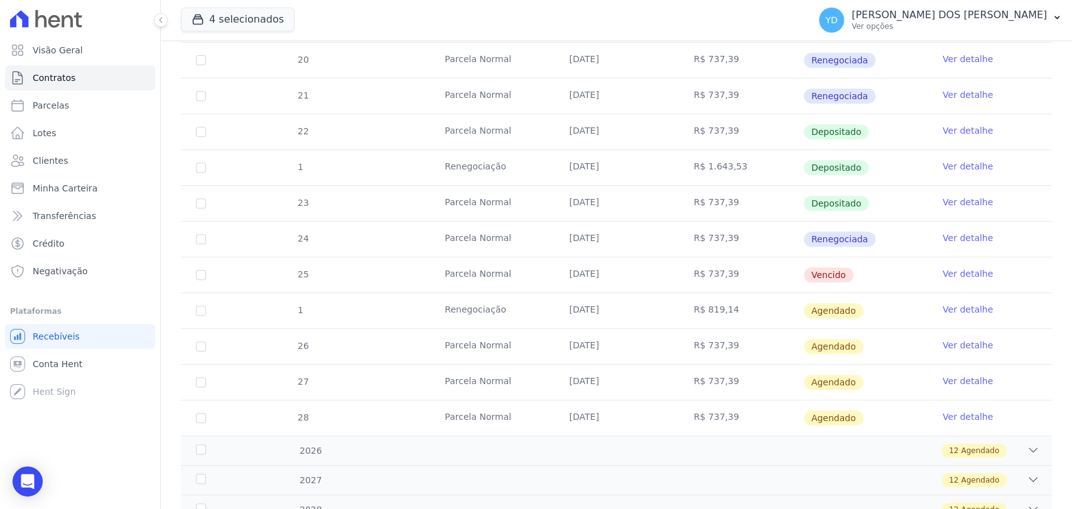
scroll to position [418, 0]
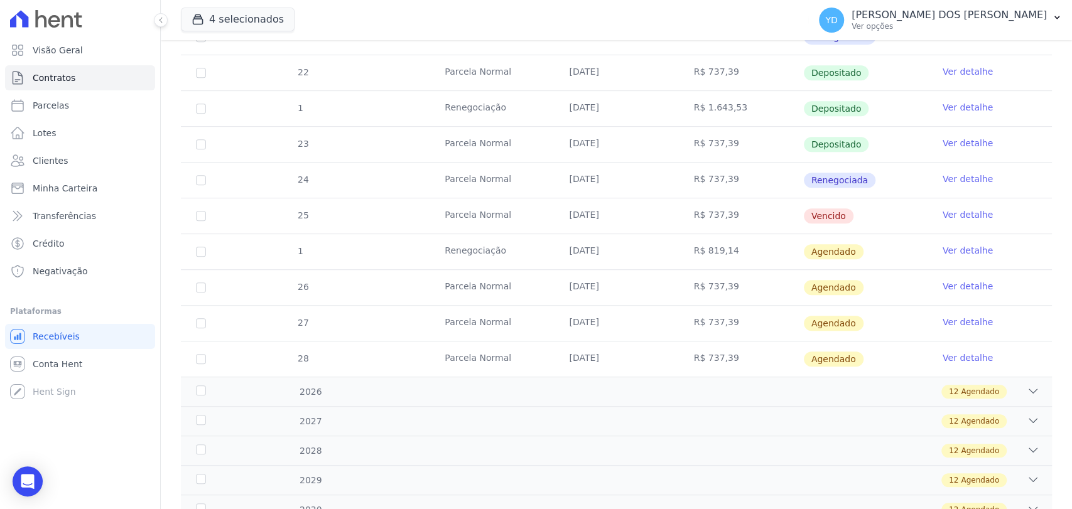
click at [962, 249] on link "Ver detalhe" at bounding box center [967, 250] width 50 height 13
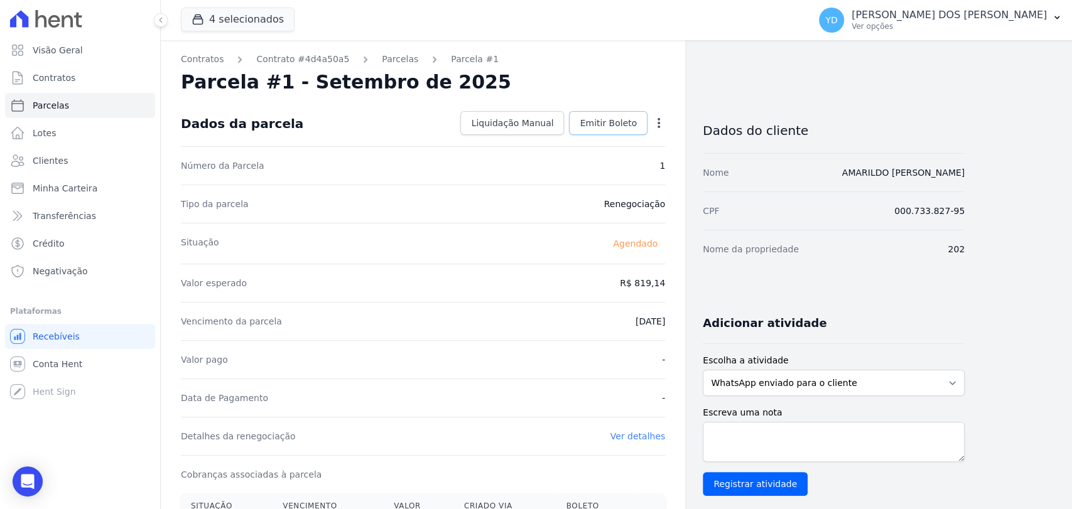
drag, startPoint x: 600, startPoint y: 102, endPoint x: 608, endPoint y: 125, distance: 24.8
click at [600, 102] on div "Dados da parcela Liquidação Manual Liquidação Manual Data de Pagamento [DATE] […" at bounding box center [423, 123] width 484 height 45
drag, startPoint x: 611, startPoint y: 130, endPoint x: 600, endPoint y: 155, distance: 27.5
click at [611, 130] on link "Emitir Boleto" at bounding box center [608, 123] width 78 height 24
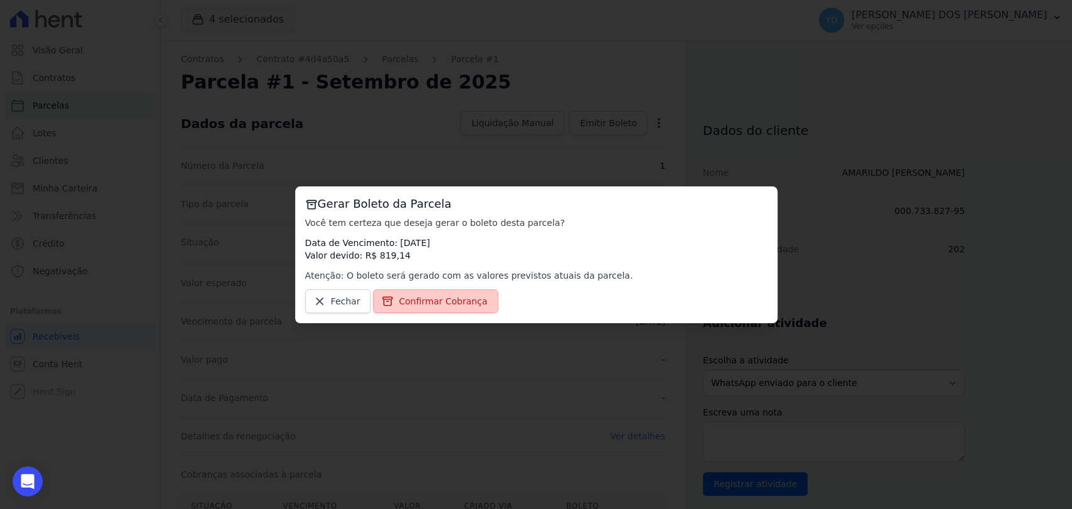
click at [430, 295] on span "Confirmar Cobrança" at bounding box center [443, 301] width 89 height 13
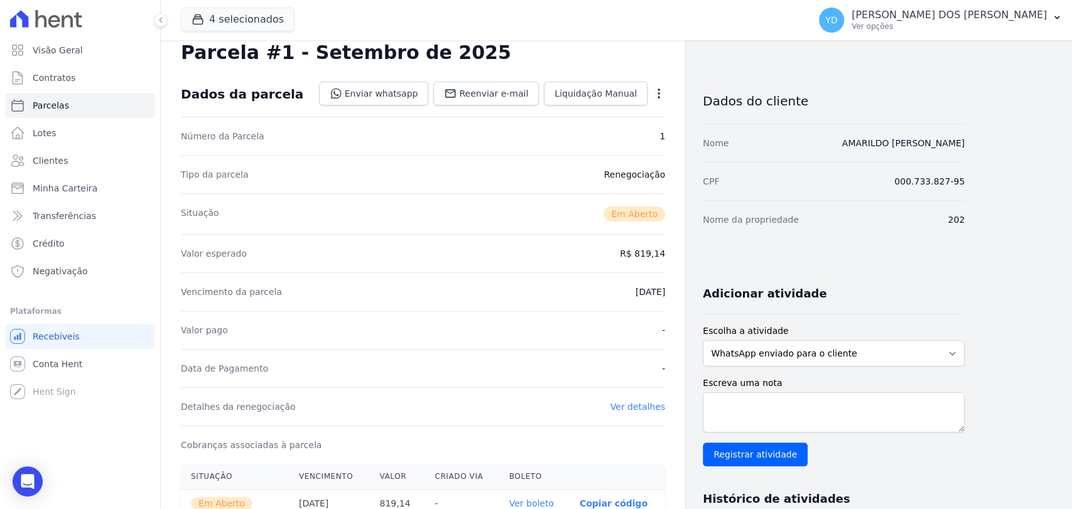
scroll to position [139, 0]
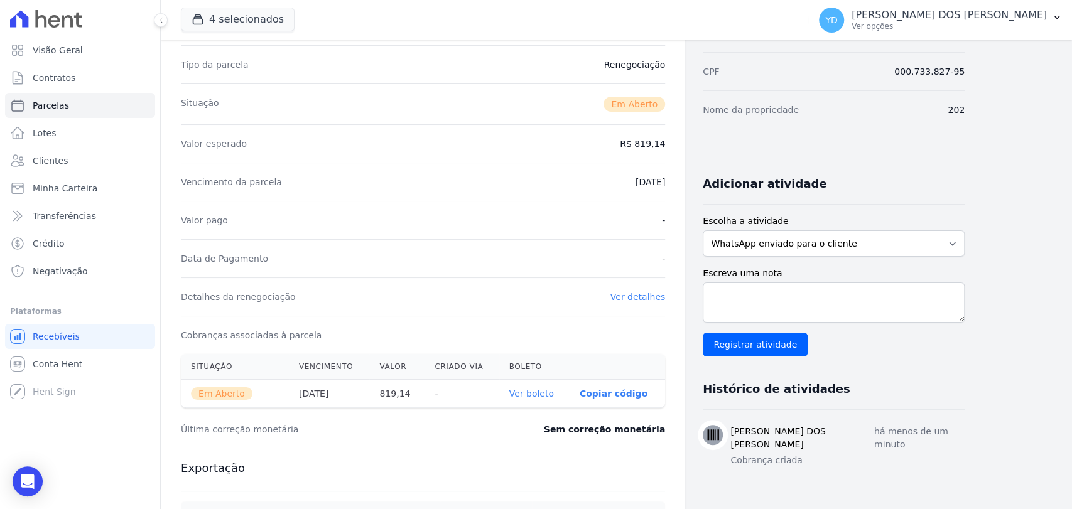
click at [527, 389] on link "Ver boleto" at bounding box center [531, 394] width 45 height 10
